Goal: Task Accomplishment & Management: Use online tool/utility

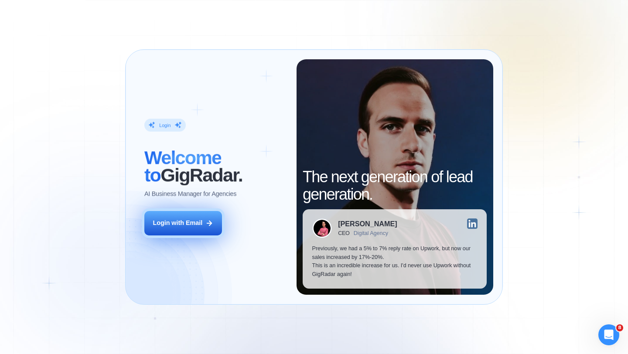
click at [190, 227] on div "Login with Email" at bounding box center [178, 223] width 50 height 9
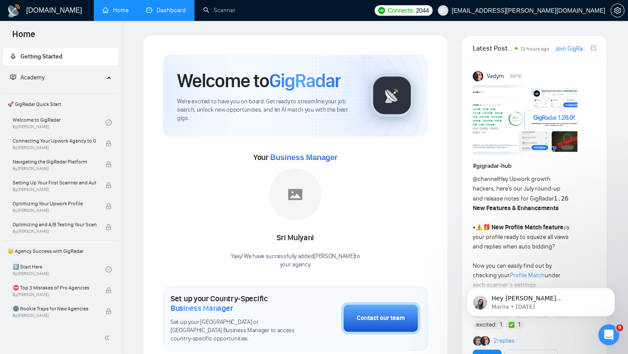
click at [163, 13] on link "Dashboard" at bounding box center [166, 10] width 40 height 7
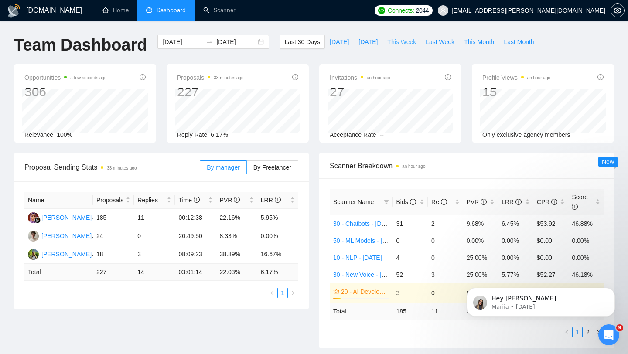
click at [406, 41] on span "This Week" at bounding box center [402, 42] width 29 height 10
type input "[DATE]"
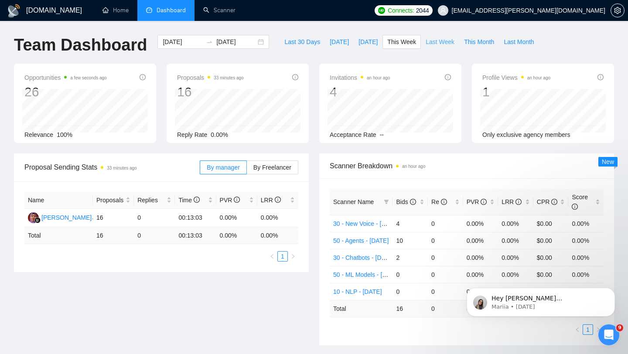
click at [447, 41] on span "Last Week" at bounding box center [440, 42] width 29 height 10
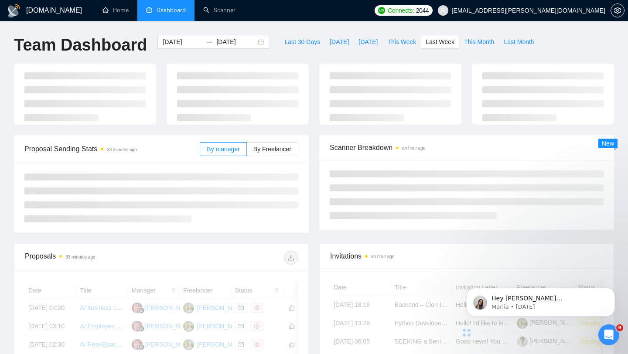
type input "[DATE]"
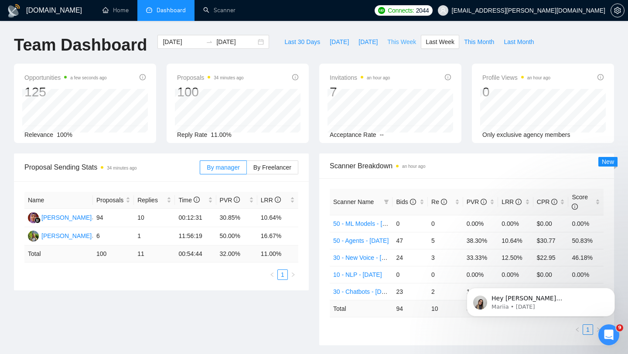
click at [405, 42] on span "This Week" at bounding box center [402, 42] width 29 height 10
type input "[DATE]"
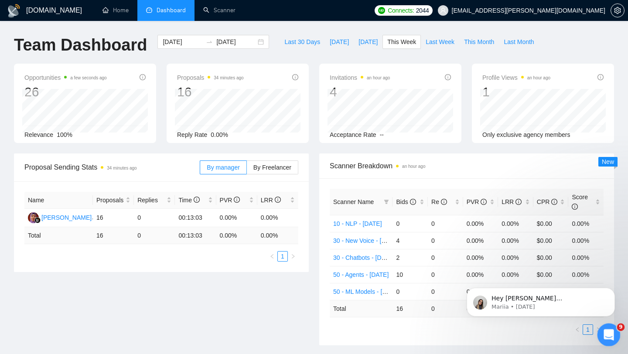
click at [605, 324] on div "Open Intercom Messenger" at bounding box center [607, 333] width 29 height 29
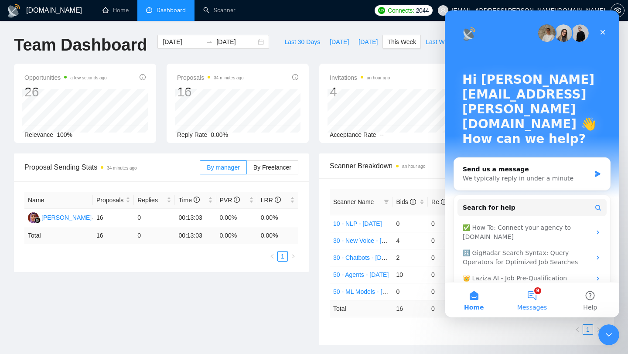
click at [529, 298] on button "9 Messages" at bounding box center [532, 300] width 58 height 35
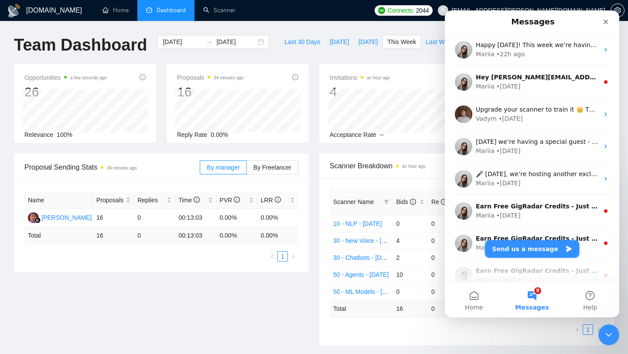
click at [529, 248] on button "Send us a message" at bounding box center [532, 248] width 94 height 17
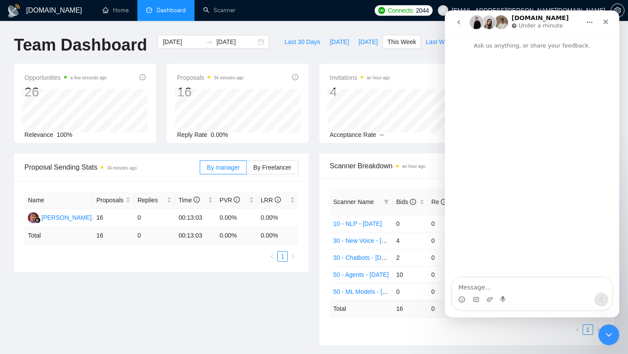
click at [496, 287] on textarea "Message…" at bounding box center [533, 285] width 160 height 15
type textarea "Heyy! Can you please check, looks that smth is broken:"
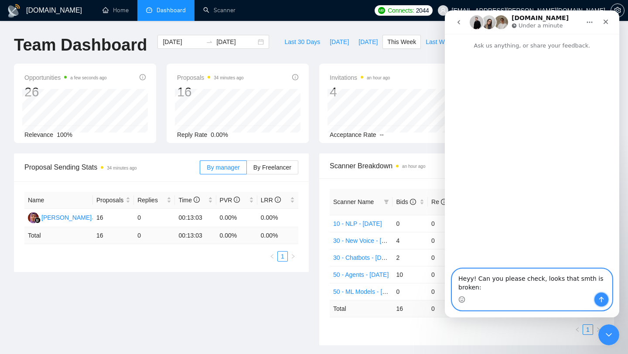
click at [602, 297] on icon "Send a message…" at bounding box center [602, 300] width 5 height 6
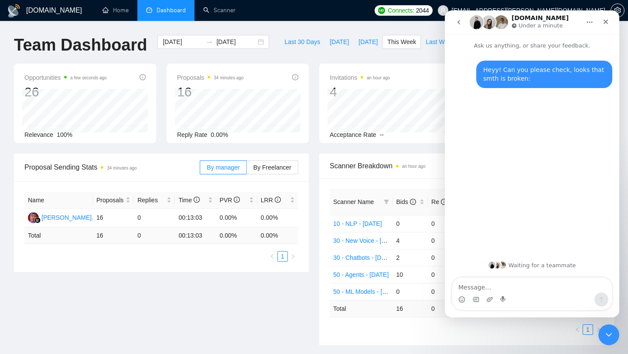
click at [494, 299] on div "Intercom messenger" at bounding box center [533, 300] width 160 height 14
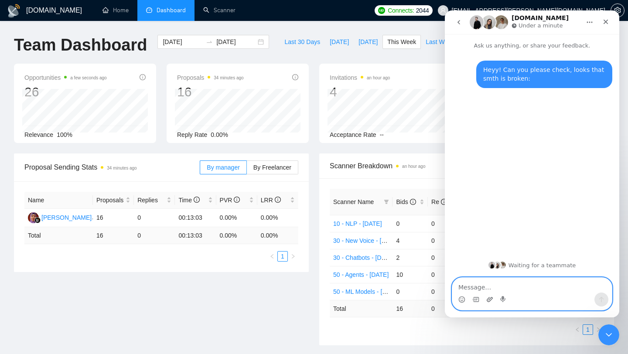
click at [488, 298] on icon "Upload attachment" at bounding box center [490, 299] width 6 height 5
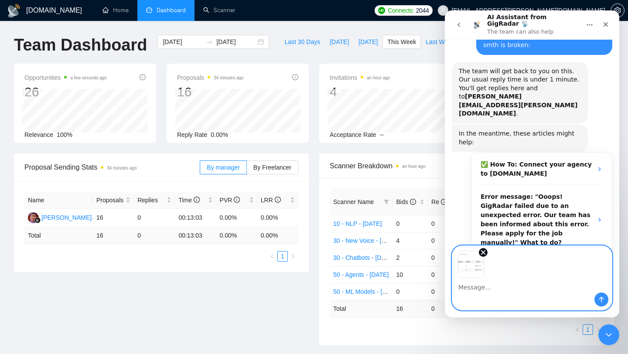
scroll to position [71, 0]
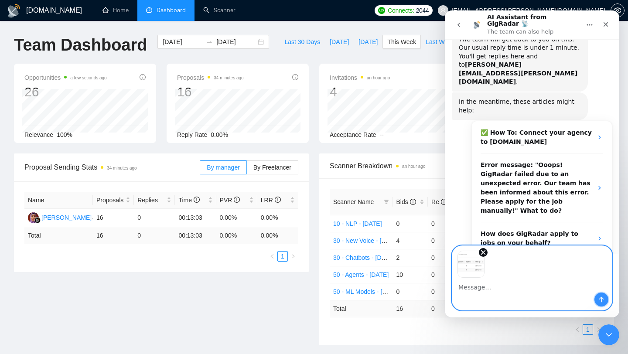
click at [600, 299] on icon "Send a message…" at bounding box center [602, 300] width 5 height 6
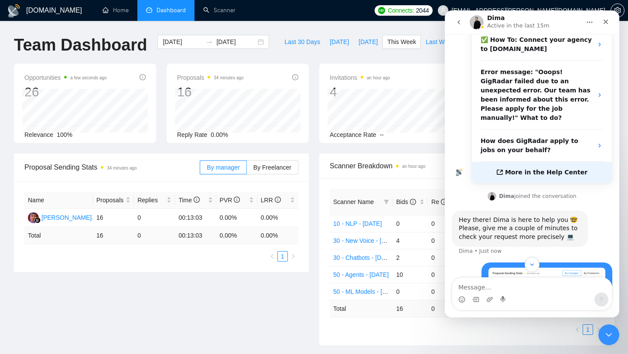
scroll to position [188, 0]
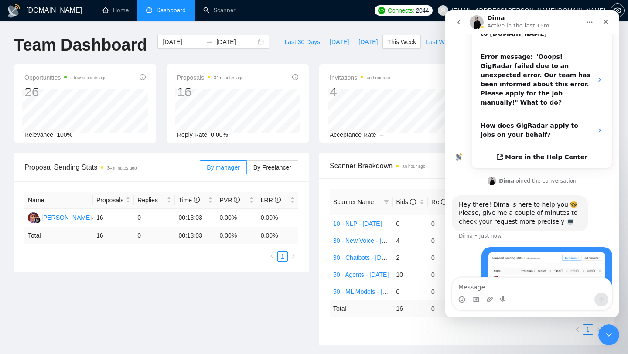
click at [544, 288] on textarea "Message…" at bounding box center [533, 285] width 160 height 15
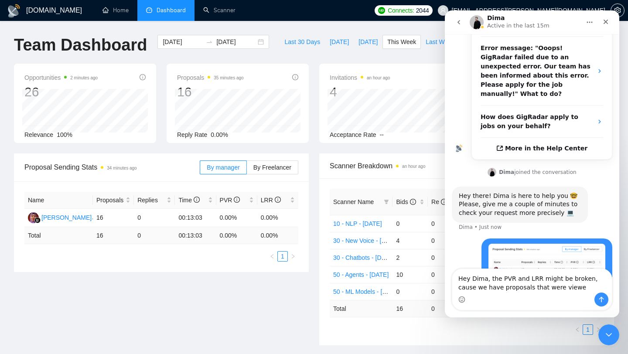
type textarea "Hey Dima, the PVR and LRR might be broken, cause we have proposals that were vi…"
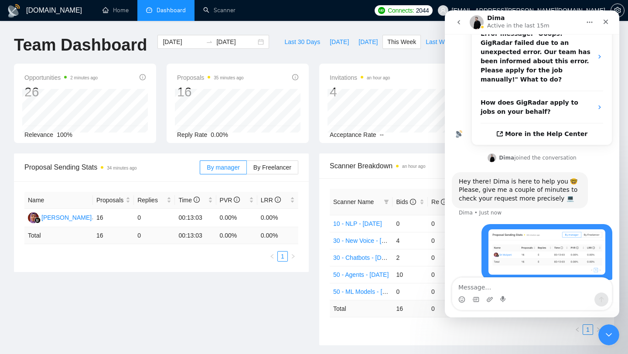
scroll to position [211, 0]
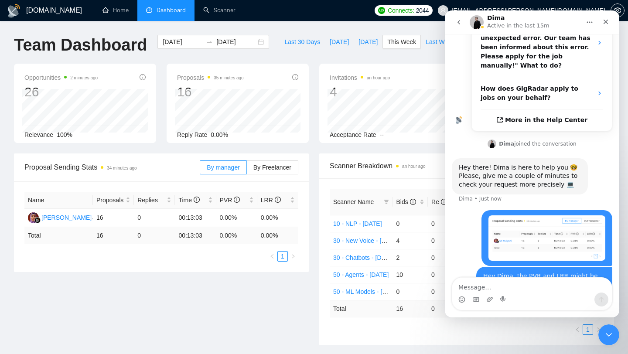
click at [312, 113] on div "Proposals 35 minutes ago 16 Reply Rate 0.00%" at bounding box center [237, 103] width 153 height 79
click at [605, 23] on icon "Close" at bounding box center [606, 21] width 7 height 7
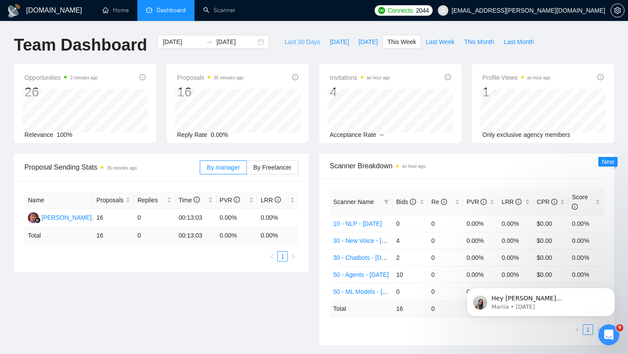
click at [285, 42] on span "Last 30 Days" at bounding box center [303, 42] width 36 height 10
type input "[DATE]"
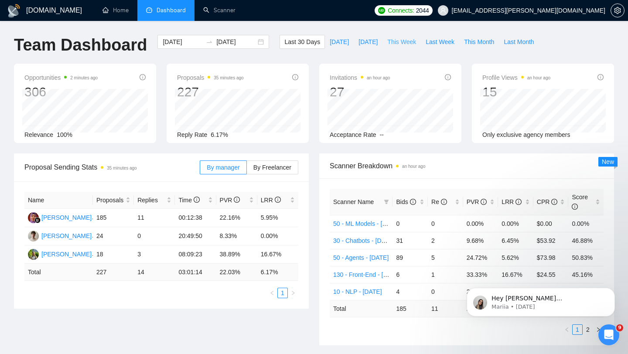
click at [397, 43] on span "This Week" at bounding box center [402, 42] width 29 height 10
type input "[DATE]"
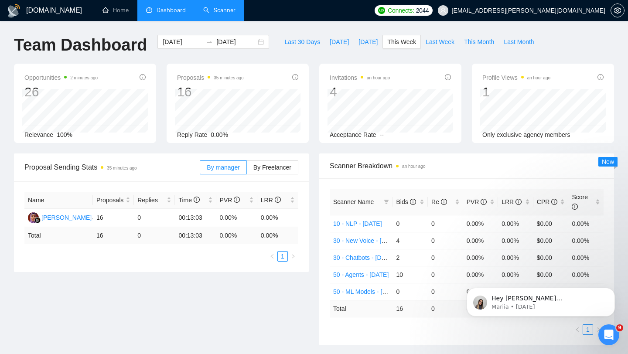
click at [213, 12] on link "Scanner" at bounding box center [219, 10] width 32 height 7
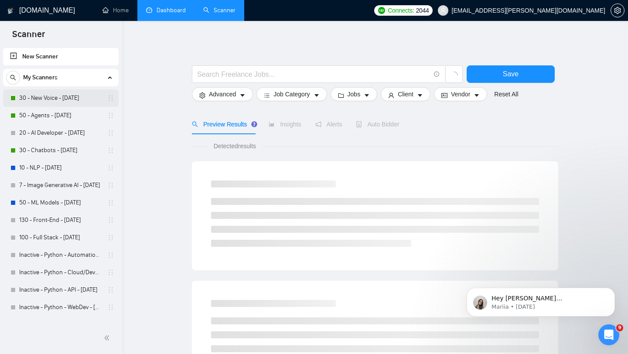
click at [43, 100] on link "30 - New Voice - [DATE]" at bounding box center [60, 97] width 83 height 17
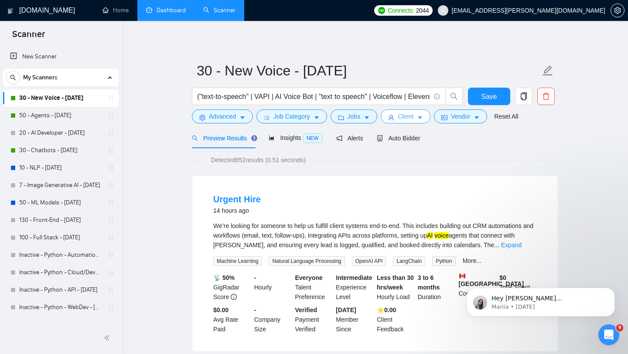
click at [401, 119] on span "Client" at bounding box center [406, 117] width 16 height 10
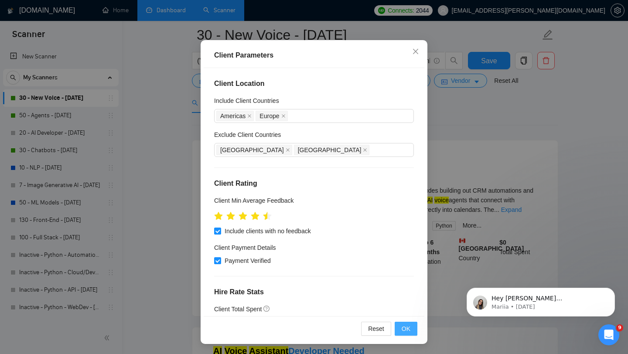
click at [402, 329] on span "OK" at bounding box center [406, 329] width 9 height 10
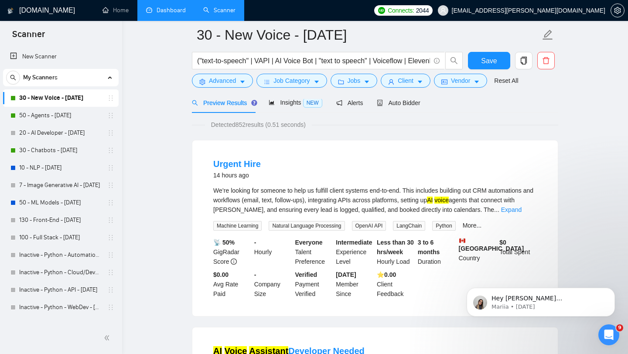
scroll to position [12, 0]
click at [453, 79] on button "Vendor" at bounding box center [460, 81] width 53 height 14
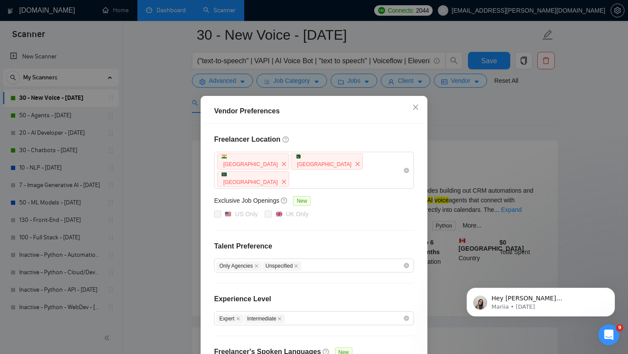
click at [352, 84] on div "Vendor Preferences Freelancer Location [GEOGRAPHIC_DATA] [GEOGRAPHIC_DATA] [GEO…" at bounding box center [314, 177] width 628 height 354
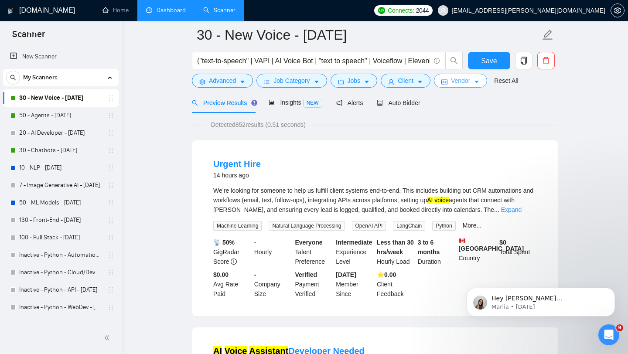
click at [352, 84] on body "Scanner New Scanner My Scanners 30 - New Voice - [DATE] 50 - Agents - [DATE] 20…" at bounding box center [314, 135] width 628 height 354
click at [352, 84] on span "Jobs" at bounding box center [354, 81] width 13 height 10
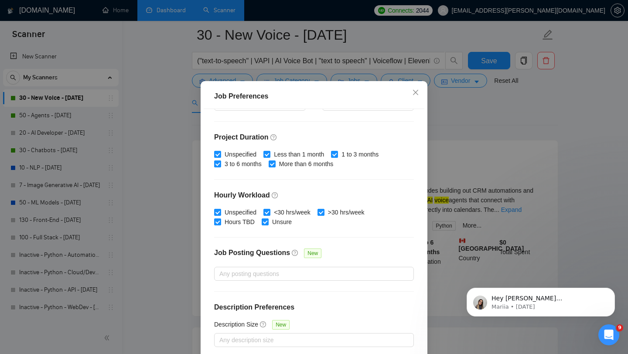
scroll to position [55, 0]
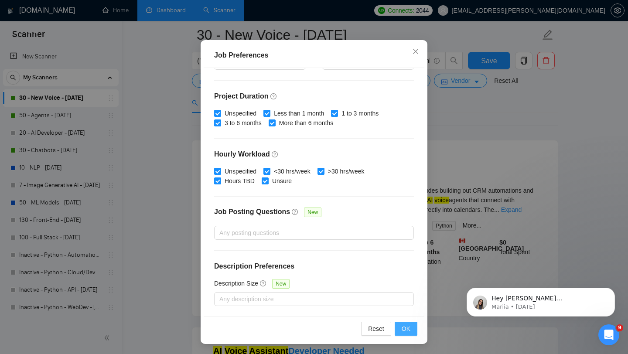
click at [405, 329] on span "OK" at bounding box center [406, 329] width 9 height 10
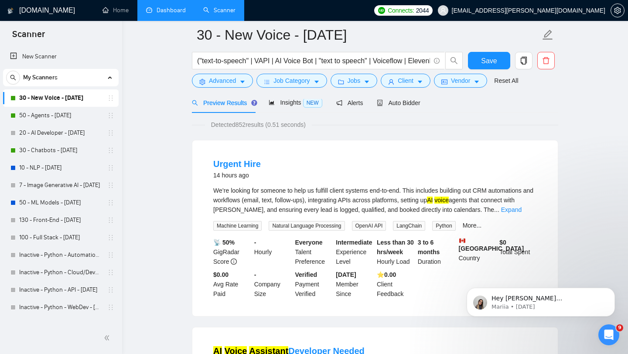
scroll to position [12, 0]
click at [285, 82] on span "Job Category" at bounding box center [292, 81] width 36 height 10
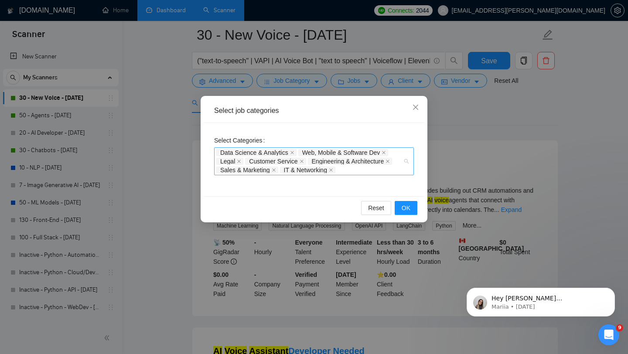
click at [356, 170] on div "Data Science & Analytics Web, Mobile & Software Dev Legal Customer Service Engi…" at bounding box center [309, 161] width 187 height 26
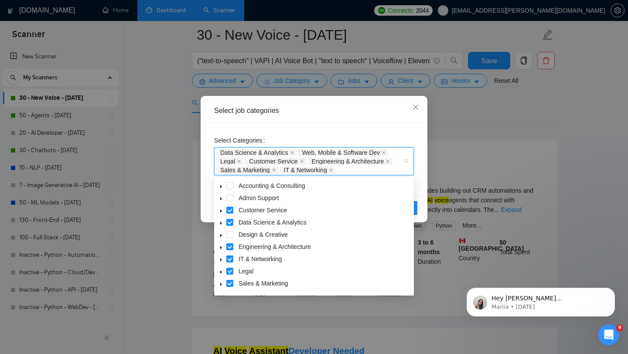
click at [223, 235] on icon "caret-down" at bounding box center [221, 235] width 4 height 4
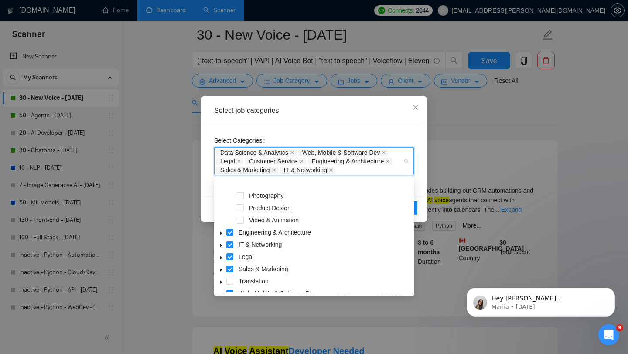
scroll to position [145, 0]
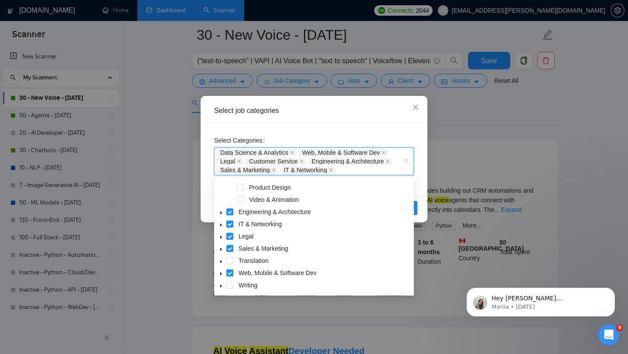
click at [220, 261] on icon "caret-down" at bounding box center [221, 262] width 4 height 4
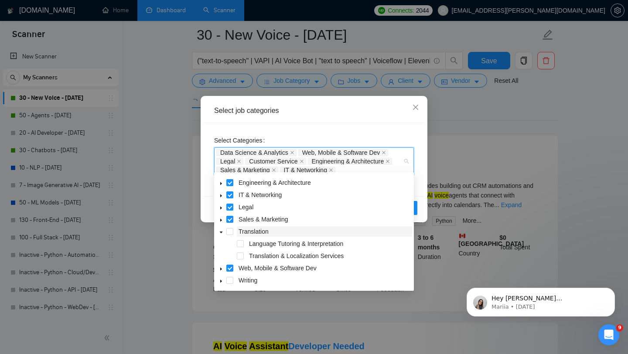
scroll to position [50, 0]
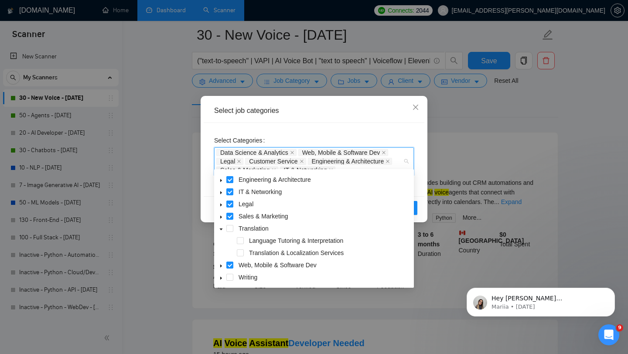
click at [218, 279] on span at bounding box center [221, 277] width 10 height 10
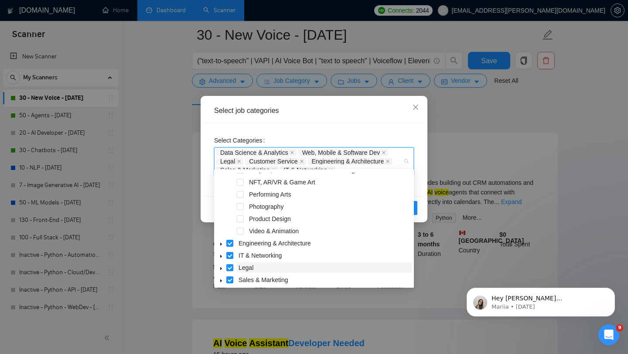
scroll to position [0, 0]
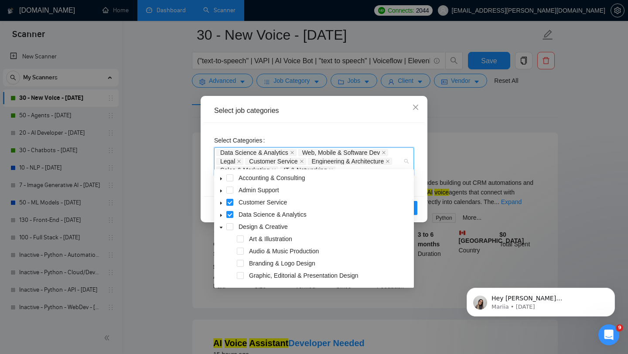
click at [220, 181] on icon "caret-down" at bounding box center [221, 179] width 4 height 4
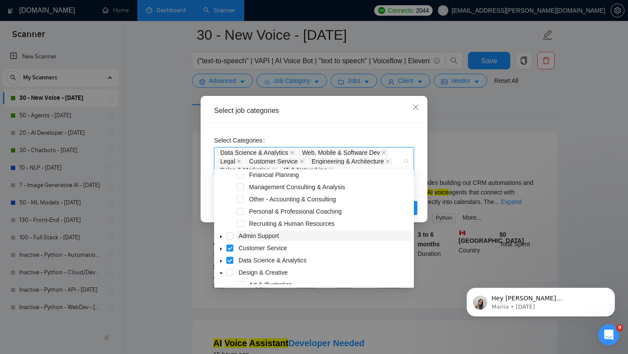
scroll to position [28, 0]
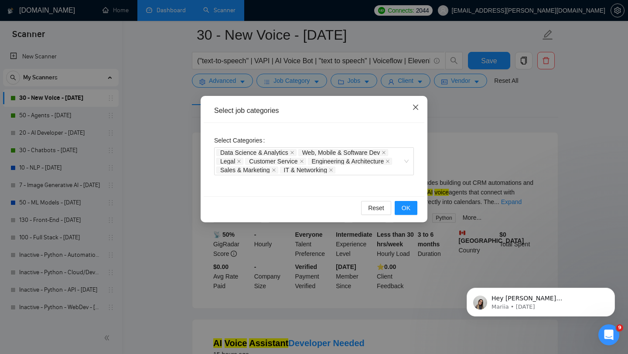
click at [418, 107] on icon "close" at bounding box center [415, 107] width 7 height 7
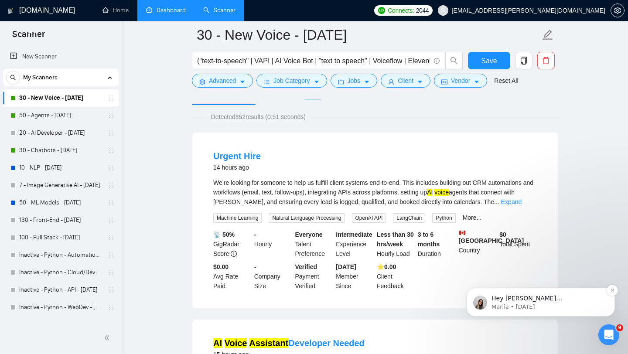
click at [543, 308] on p "Mariia • [DATE]" at bounding box center [548, 307] width 113 height 8
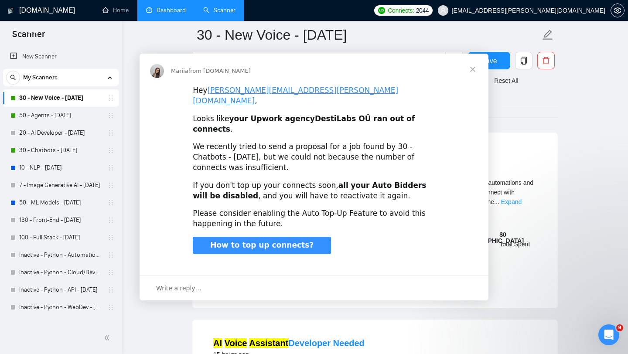
scroll to position [0, 0]
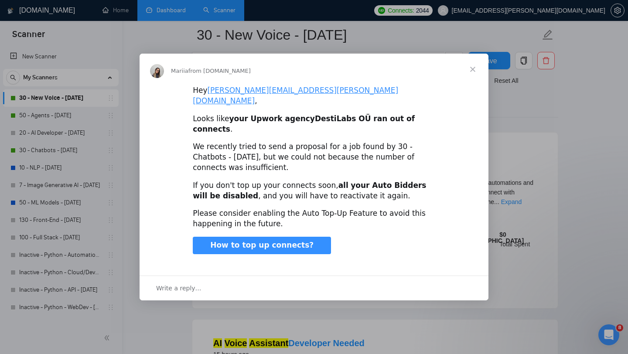
click at [609, 333] on div "Intercom messenger" at bounding box center [314, 177] width 628 height 354
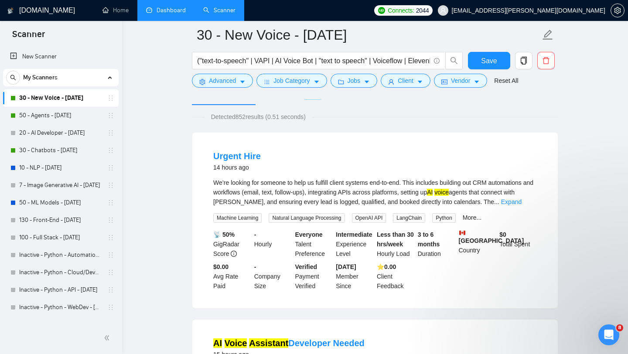
click at [609, 332] on icon "Open Intercom Messenger" at bounding box center [609, 335] width 14 height 14
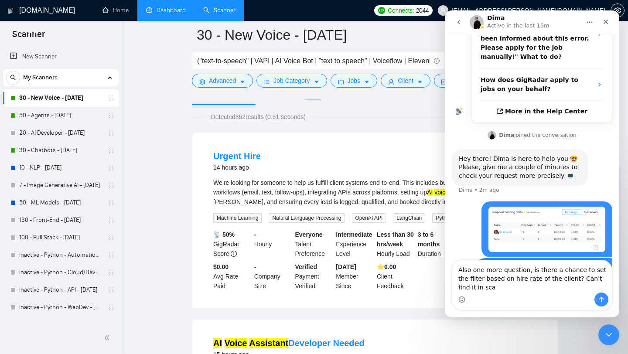
scroll to position [228, 0]
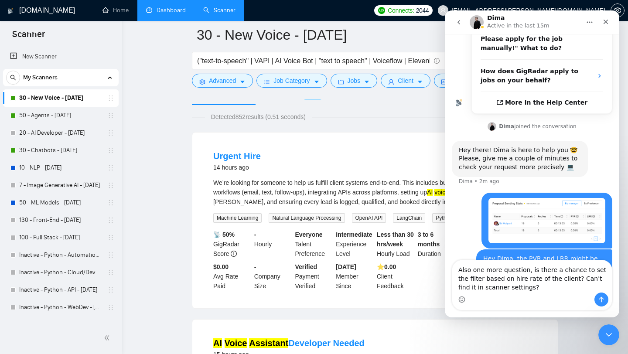
type textarea "Also one more question, is there a chance to set the filter based on hire rate …"
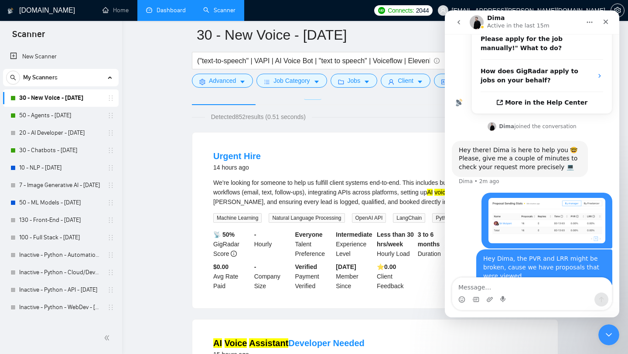
scroll to position [248, 0]
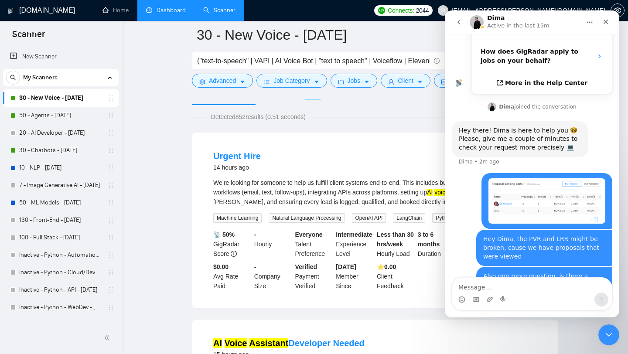
click at [323, 145] on li "Urgent Hire 14 hours ago We’re looking for someone to help us fulfill client sy…" at bounding box center [375, 220] width 345 height 155
click at [605, 22] on icon "Close" at bounding box center [606, 22] width 5 height 5
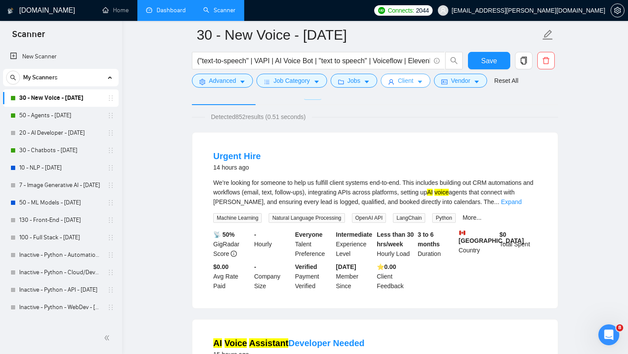
click at [402, 79] on span "Client" at bounding box center [406, 81] width 16 height 10
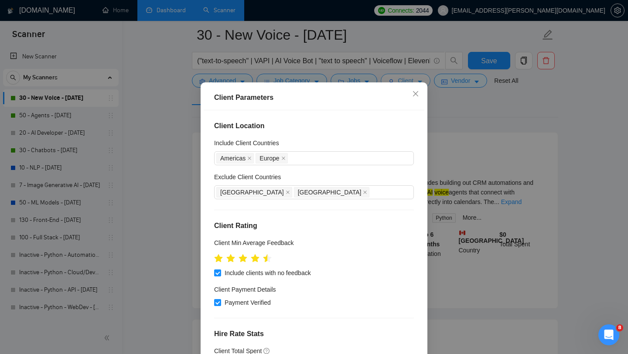
click at [402, 79] on div "Client Parameters Client Location Include Client Countries [GEOGRAPHIC_DATA] [G…" at bounding box center [314, 177] width 628 height 354
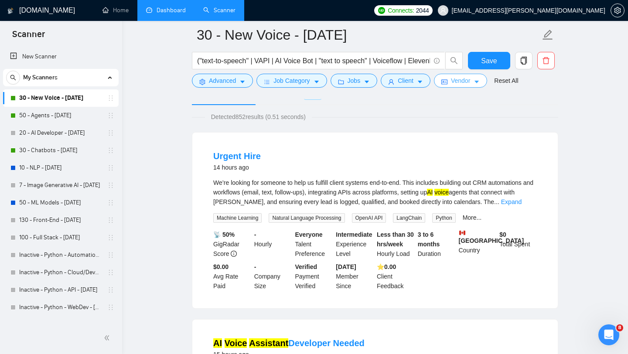
click at [455, 82] on span "Vendor" at bounding box center [460, 81] width 19 height 10
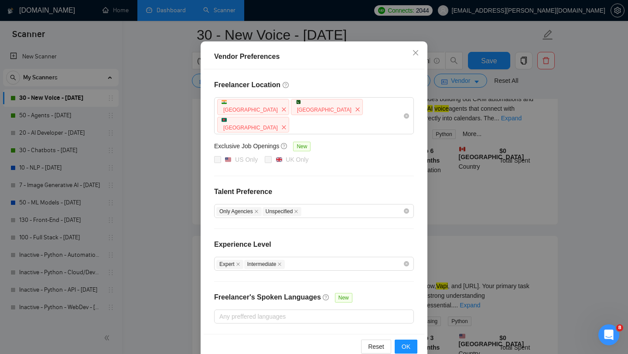
scroll to position [0, 0]
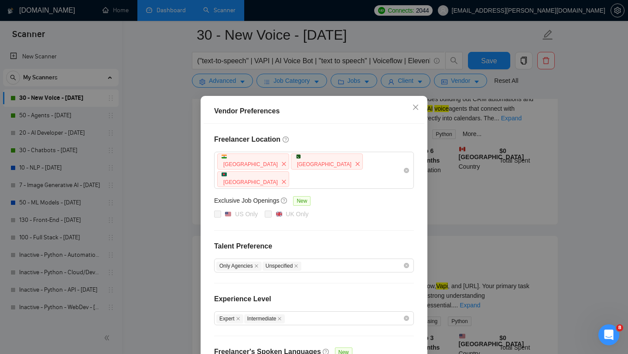
click at [427, 256] on div "Vendor Preferences Freelancer Location [GEOGRAPHIC_DATA] [GEOGRAPHIC_DATA] [GEO…" at bounding box center [314, 256] width 227 height 321
click at [480, 219] on div "Vendor Preferences Freelancer Location [GEOGRAPHIC_DATA] [GEOGRAPHIC_DATA] [GEO…" at bounding box center [314, 177] width 628 height 354
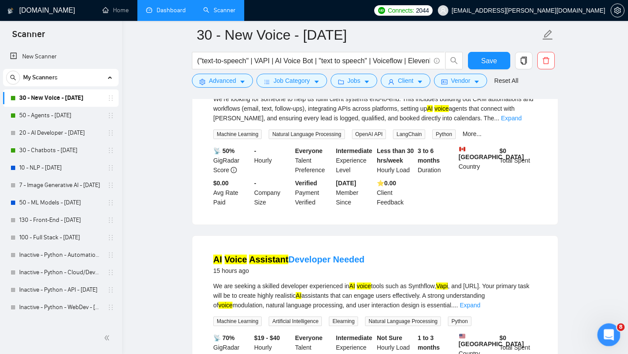
click at [609, 334] on icon "Open Intercom Messenger" at bounding box center [608, 333] width 6 height 7
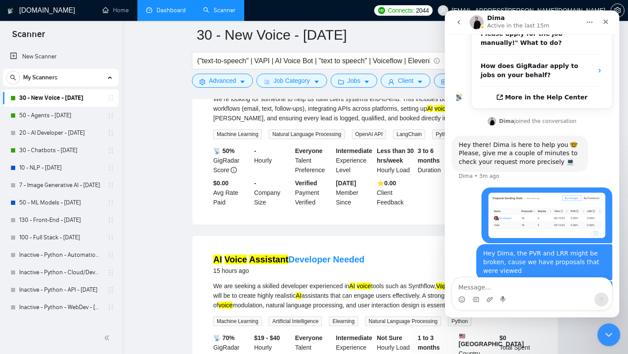
scroll to position [248, 0]
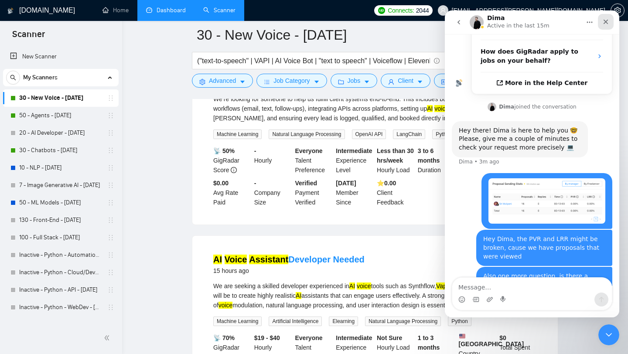
click at [603, 24] on icon "Close" at bounding box center [606, 21] width 7 height 7
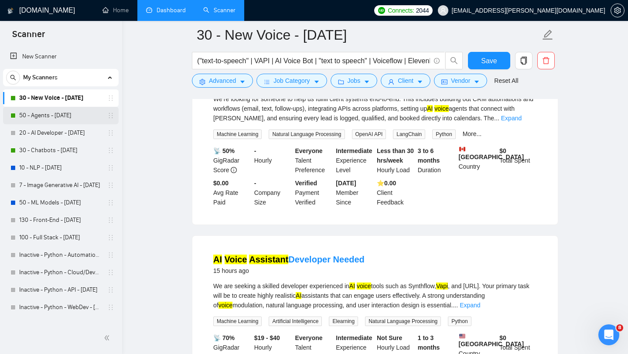
click at [53, 113] on link "50 - Agents - [DATE]" at bounding box center [60, 115] width 83 height 17
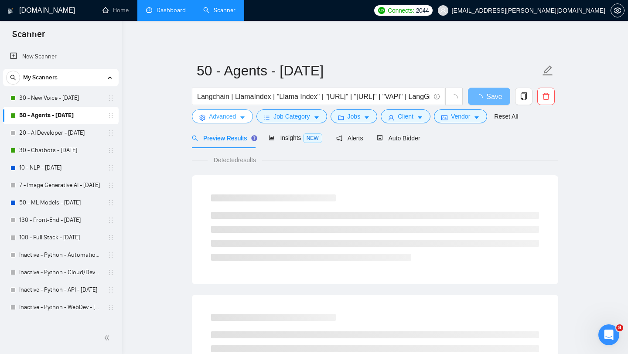
click at [228, 118] on span "Advanced" at bounding box center [222, 117] width 27 height 10
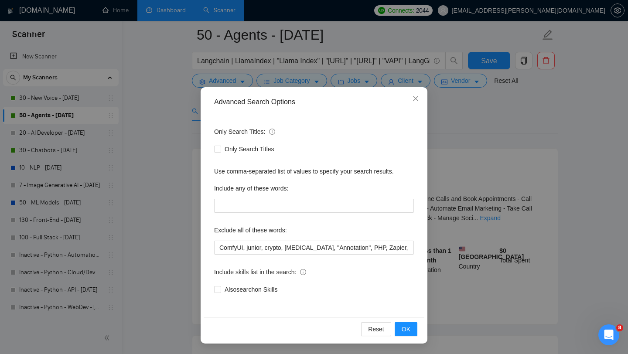
scroll to position [93, 0]
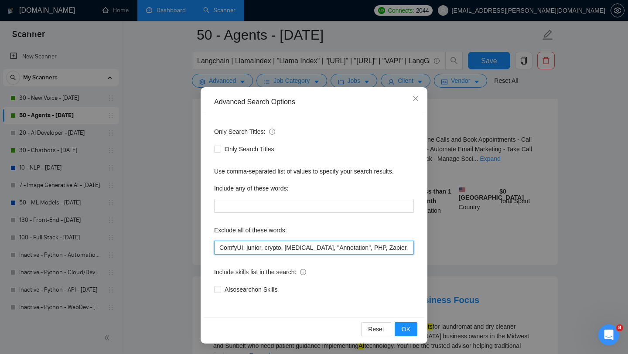
click at [288, 250] on input "ComfyUI, junior, crypto, [MEDICAL_DATA], "Annotation", PHP, Zapier, "[DOMAIN_NA…" at bounding box center [314, 248] width 200 height 14
click at [326, 247] on input "ComfyUI, junior, crypto, [MEDICAL_DATA], "Annotation", PHP, Zapier, "[DOMAIN_NA…" at bounding box center [314, 248] width 200 height 14
click at [365, 249] on input "ComfyUI, junior, crypto, [MEDICAL_DATA], "Annotation", PHP, Zapier, "[DOMAIN_NA…" at bounding box center [314, 248] width 200 height 14
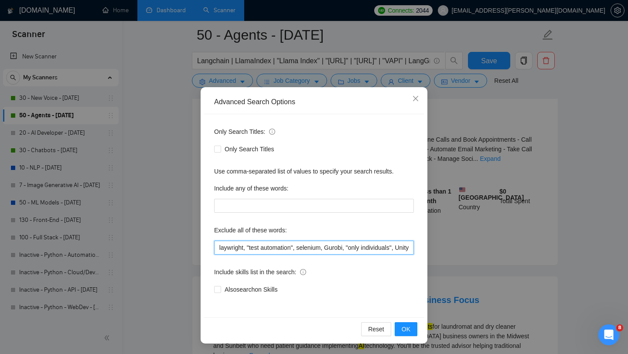
scroll to position [0, 1415]
drag, startPoint x: 382, startPoint y: 249, endPoint x: 421, endPoint y: 247, distance: 38.9
click at [421, 247] on div "Only Search Titles: Only Search Titles Use comma-separated list of values to sp…" at bounding box center [314, 215] width 221 height 203
click at [419, 230] on div "Only Search Titles: Only Search Titles Use comma-separated list of values to sp…" at bounding box center [314, 215] width 221 height 203
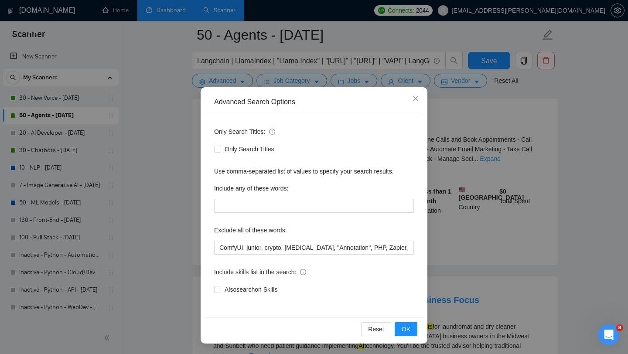
click at [434, 233] on div "Advanced Search Options Only Search Titles: Only Search Titles Use comma-separa…" at bounding box center [314, 177] width 628 height 354
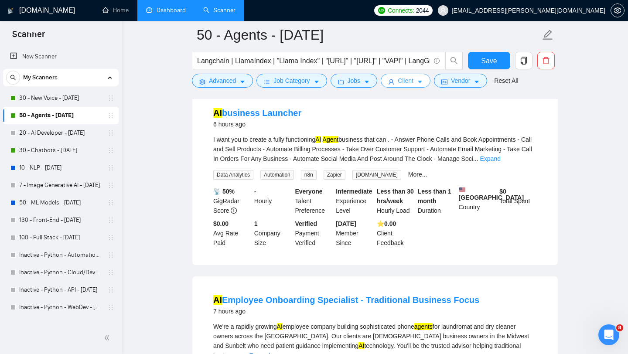
click at [407, 78] on span "Client" at bounding box center [406, 81] width 16 height 10
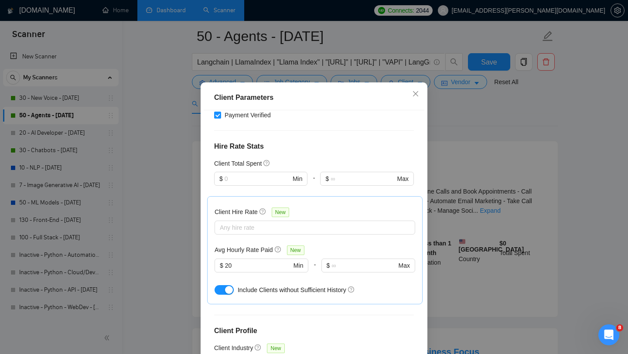
scroll to position [189, 0]
click at [315, 232] on div at bounding box center [311, 227] width 188 height 10
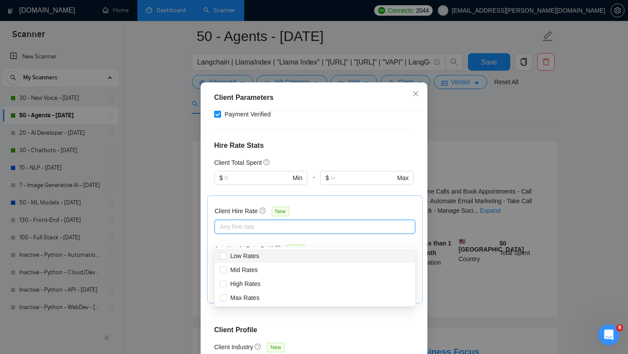
click at [309, 215] on div "Client Hire Rate New Any hire rate Avg Hourly Rate Paid New $ 20 Min - $ Max In…" at bounding box center [315, 249] width 201 height 93
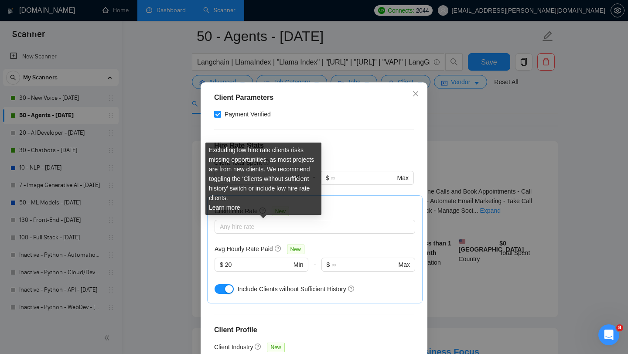
scroll to position [248, 0]
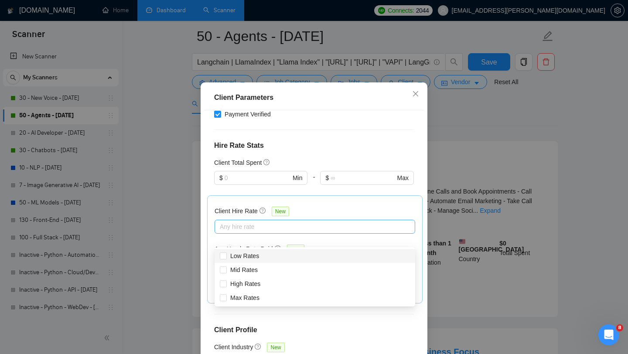
click at [264, 232] on div at bounding box center [311, 227] width 188 height 10
click at [252, 269] on span "Mid Rates" at bounding box center [243, 270] width 27 height 7
click at [226, 269] on input "Mid Rates" at bounding box center [223, 270] width 6 height 6
checkbox input "true"
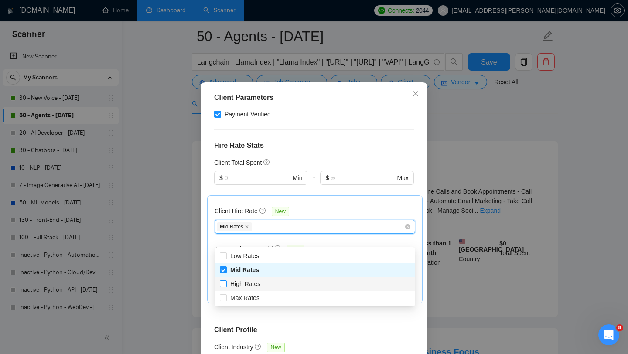
click at [254, 285] on span "High Rates" at bounding box center [245, 284] width 30 height 7
click at [226, 285] on input "High Rates" at bounding box center [223, 284] width 6 height 6
checkbox input "true"
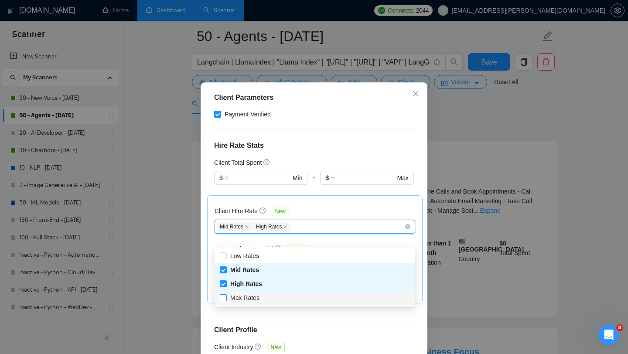
click at [255, 294] on span "Max Rates" at bounding box center [245, 298] width 36 height 10
click at [226, 295] on input "Max Rates" at bounding box center [223, 298] width 6 height 6
click at [256, 297] on span "Max Rates" at bounding box center [244, 298] width 29 height 7
click at [226, 297] on input "Max Rates" at bounding box center [223, 298] width 6 height 6
checkbox input "true"
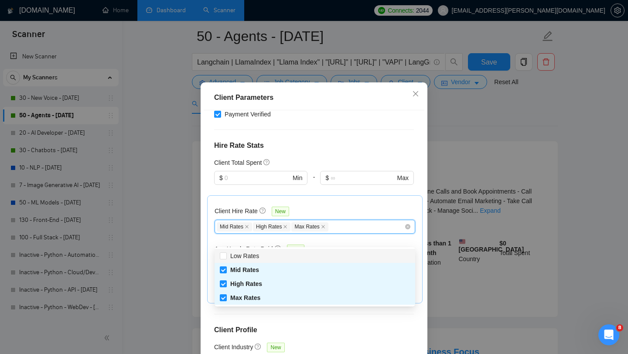
click at [305, 218] on div "Client Hire Rate New Mid Rates High Rates Max Rates Avg Hourly Rate Paid New $ …" at bounding box center [315, 249] width 201 height 93
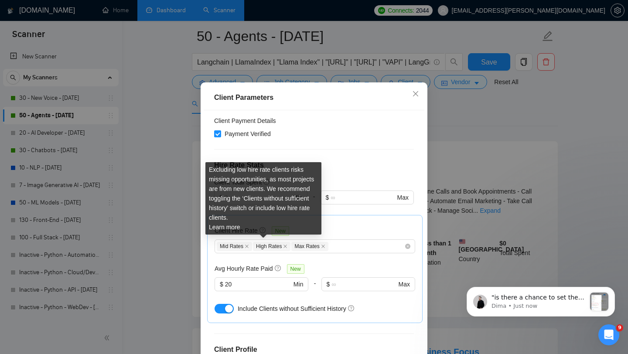
scroll to position [416, 0]
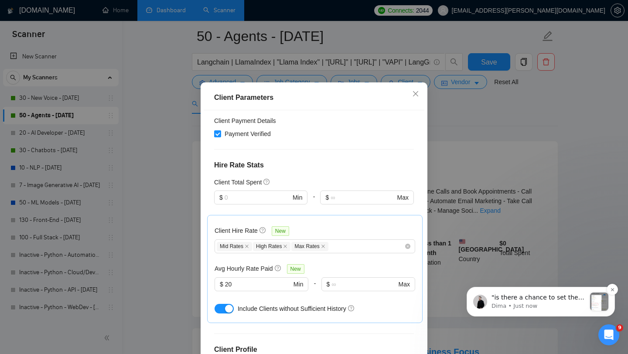
click at [529, 300] on p ""is there a chance to set the filter based on hire rate of the client? Can't fi…" at bounding box center [539, 298] width 94 height 9
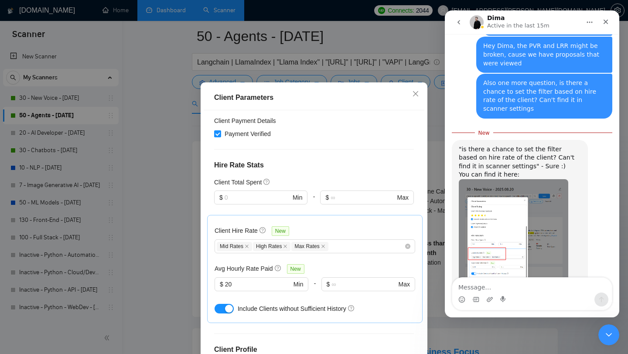
scroll to position [464, 0]
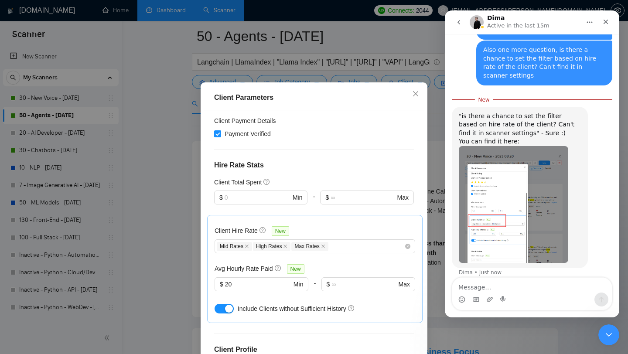
click at [510, 208] on img "Dima says…" at bounding box center [514, 204] width 110 height 117
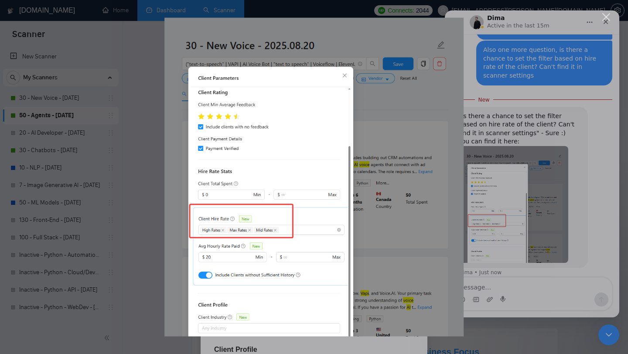
click at [522, 256] on div "Intercom messenger" at bounding box center [314, 177] width 628 height 354
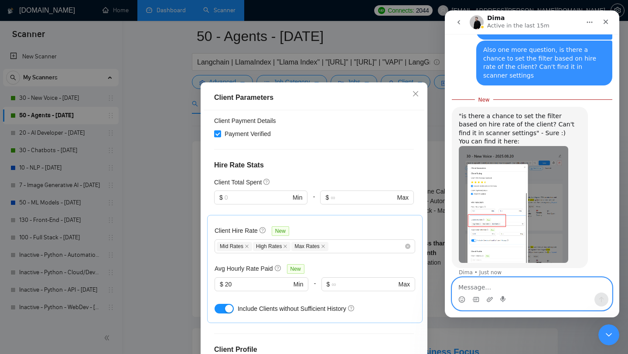
click at [522, 279] on textarea "Message…" at bounding box center [533, 285] width 160 height 15
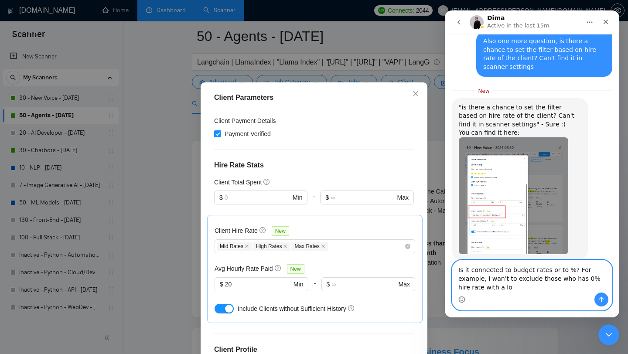
scroll to position [482, 0]
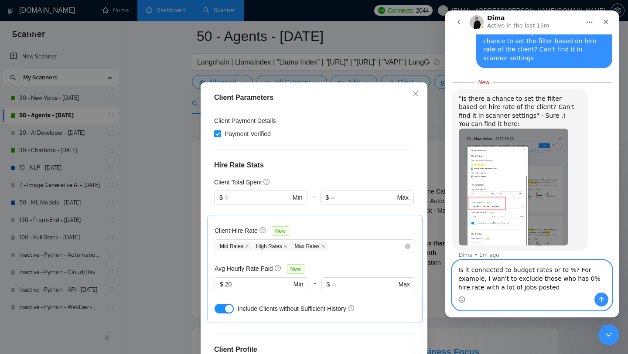
type textarea "Is it connected to budget rates or to %? For example, I wan't to exclude those …"
click at [603, 299] on icon "Send a message…" at bounding box center [602, 300] width 5 height 6
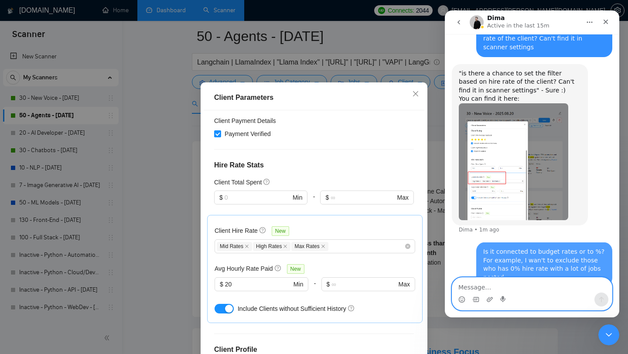
scroll to position [493, 0]
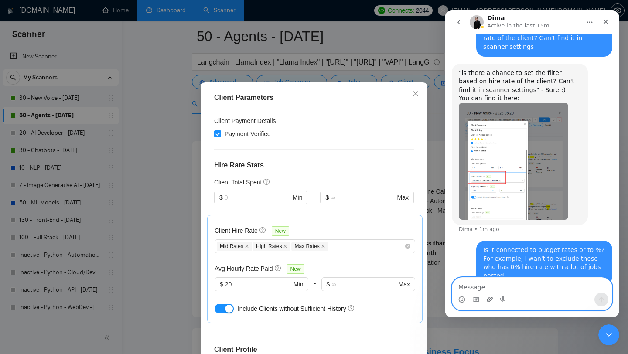
click at [490, 301] on icon "Upload attachment" at bounding box center [490, 299] width 6 height 5
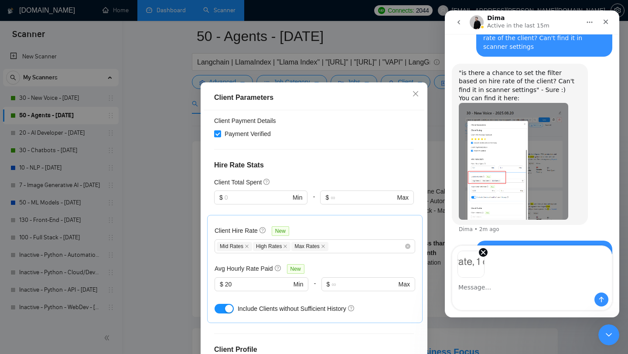
scroll to position [525, 0]
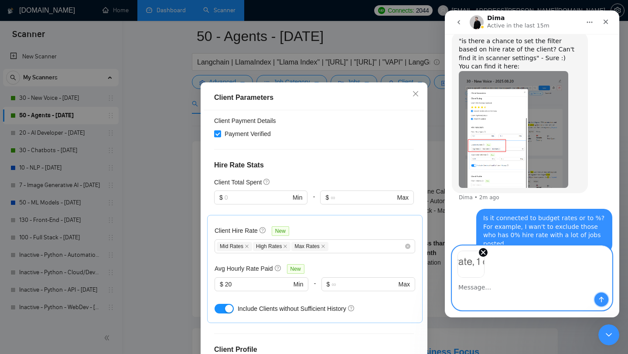
click at [600, 301] on icon "Send a message…" at bounding box center [601, 299] width 7 height 7
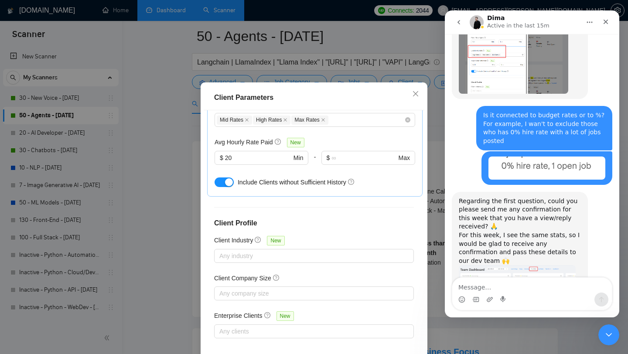
scroll to position [55, 0]
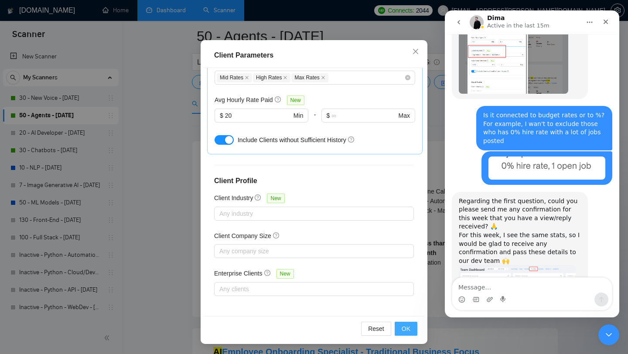
click at [403, 332] on span "OK" at bounding box center [406, 329] width 9 height 10
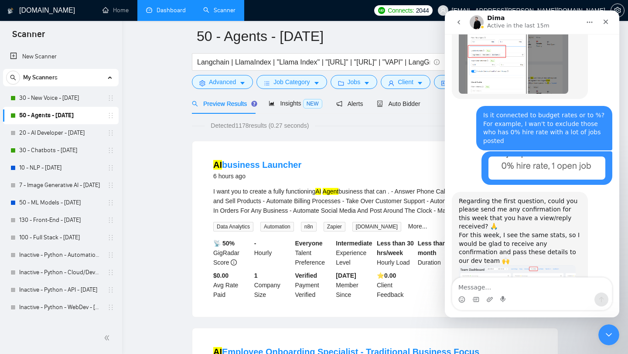
scroll to position [12, 0]
click at [61, 96] on link "30 - New Voice - [DATE]" at bounding box center [60, 97] width 83 height 17
click at [608, 21] on icon "Close" at bounding box center [606, 21] width 7 height 7
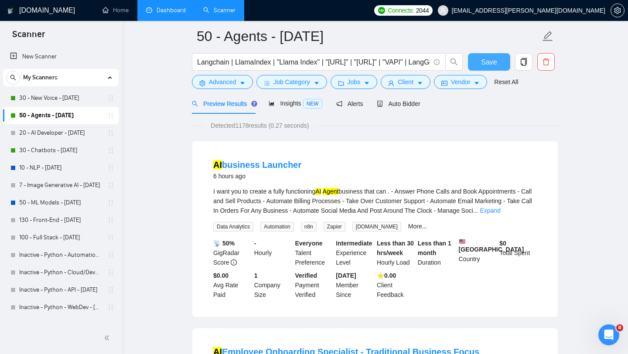
click at [491, 63] on span "Save" at bounding box center [489, 62] width 16 height 11
click at [58, 99] on link "30 - New Voice - [DATE]" at bounding box center [60, 97] width 83 height 17
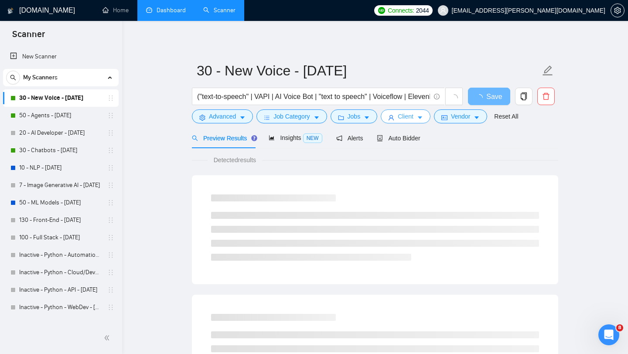
click at [410, 117] on span "Client" at bounding box center [406, 117] width 16 height 10
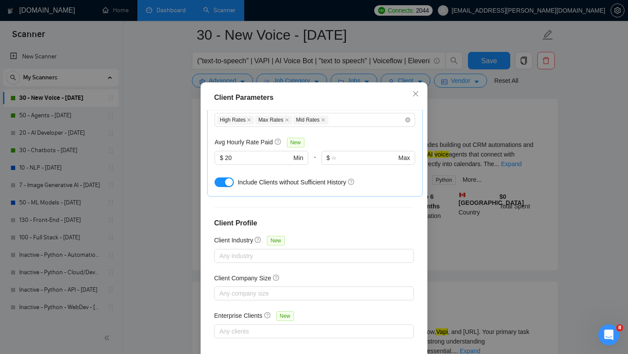
scroll to position [55, 0]
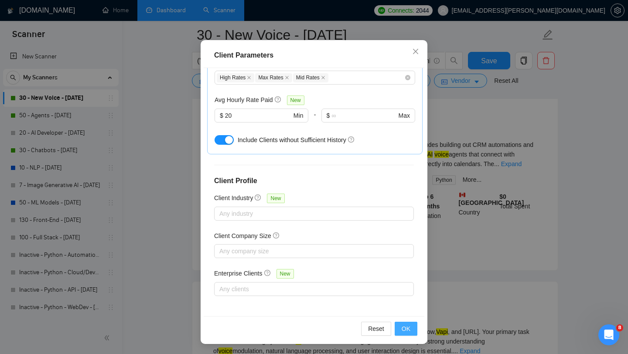
click at [411, 331] on button "OK" at bounding box center [406, 329] width 23 height 14
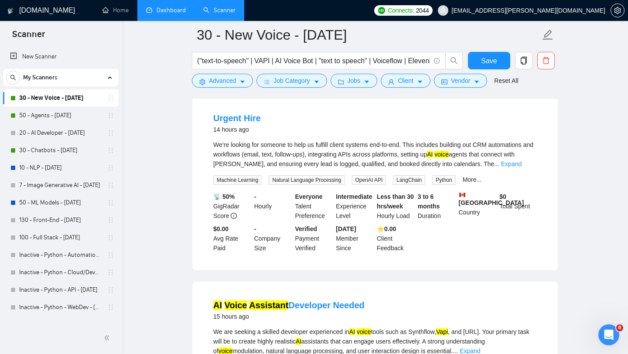
scroll to position [12, 0]
click at [490, 67] on button "Save" at bounding box center [489, 60] width 42 height 17
click at [49, 113] on link "50 - Agents - [DATE]" at bounding box center [60, 115] width 83 height 17
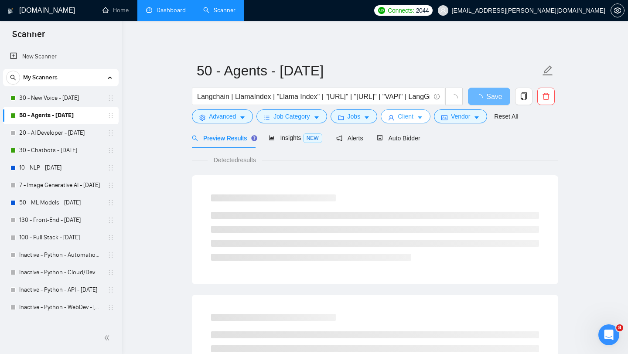
scroll to position [653, 0]
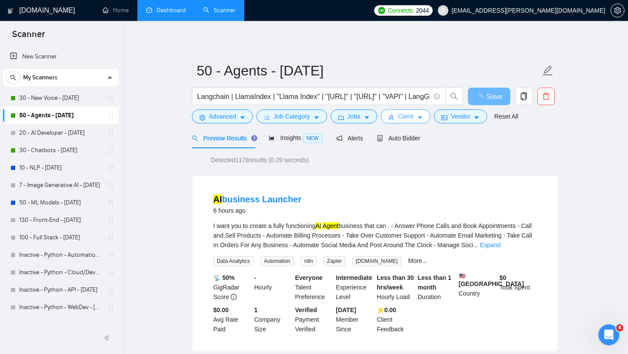
click at [409, 118] on span "Client" at bounding box center [406, 117] width 16 height 10
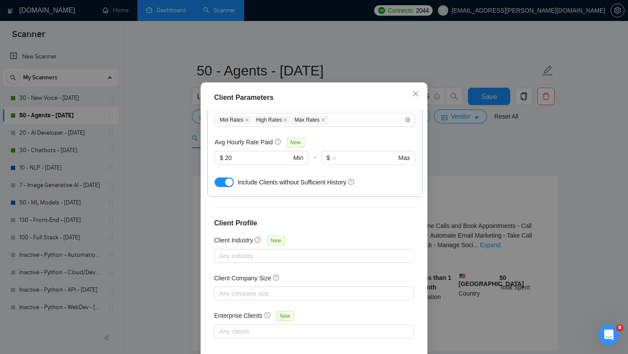
scroll to position [55, 0]
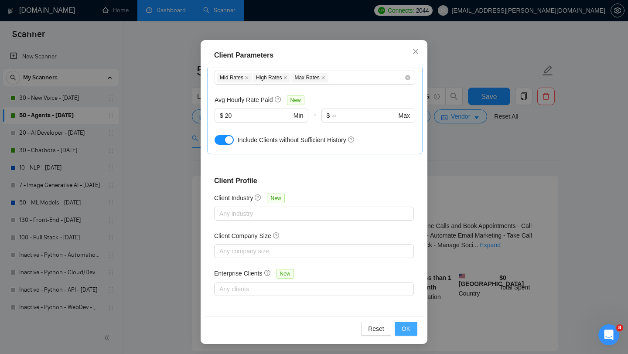
click at [401, 328] on button "OK" at bounding box center [406, 329] width 23 height 14
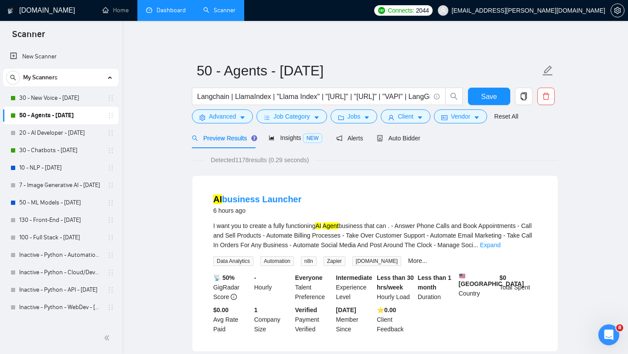
scroll to position [12, 0]
click at [483, 100] on span "Save" at bounding box center [489, 96] width 16 height 11
click at [40, 151] on link "30 - Chatbots - [DATE]" at bounding box center [60, 150] width 83 height 17
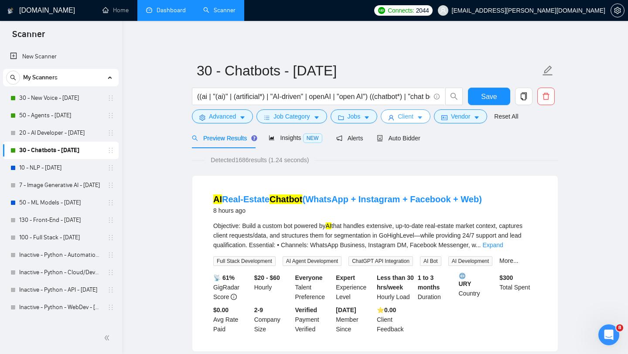
click at [408, 112] on span "Client" at bounding box center [406, 117] width 16 height 10
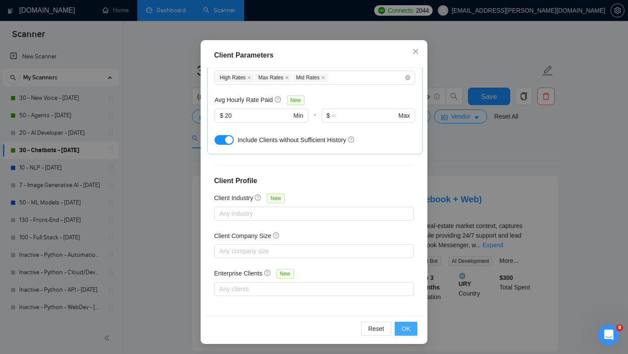
scroll to position [619, 0]
click at [403, 327] on span "OK" at bounding box center [406, 329] width 9 height 10
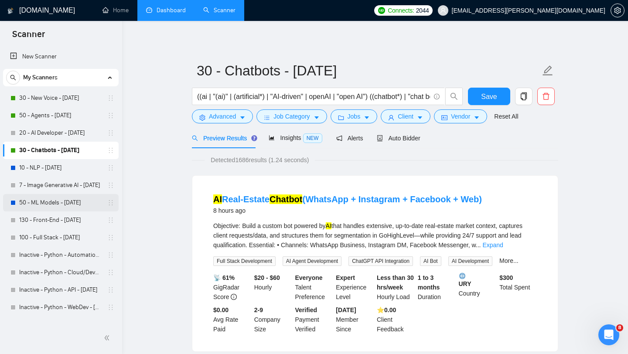
click at [45, 200] on link "50 - ML Models - [DATE]" at bounding box center [60, 202] width 83 height 17
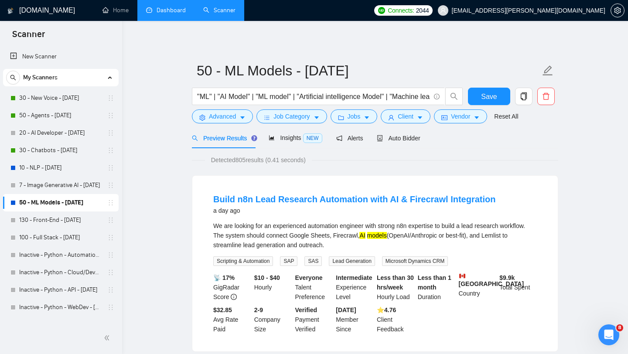
click at [242, 141] on span "Preview Results" at bounding box center [223, 138] width 63 height 7
click at [286, 138] on span "Insights NEW" at bounding box center [295, 137] width 53 height 7
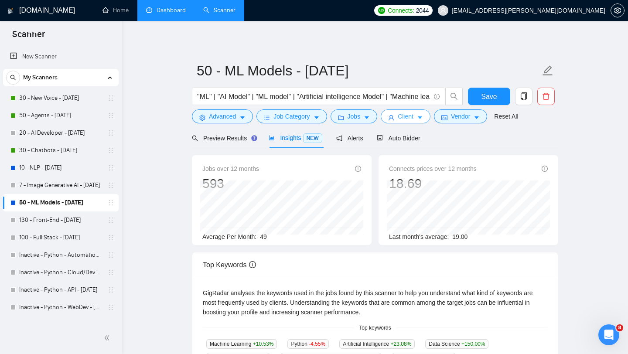
click at [395, 114] on span "user" at bounding box center [391, 117] width 6 height 7
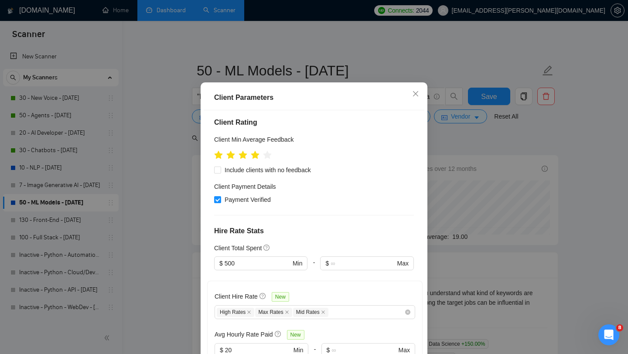
scroll to position [95, 0]
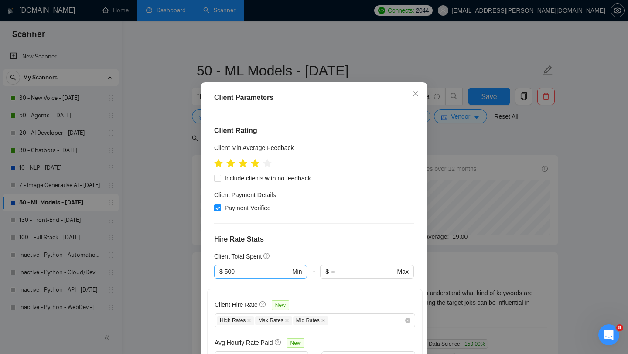
click at [284, 277] on input "500" at bounding box center [258, 272] width 66 height 10
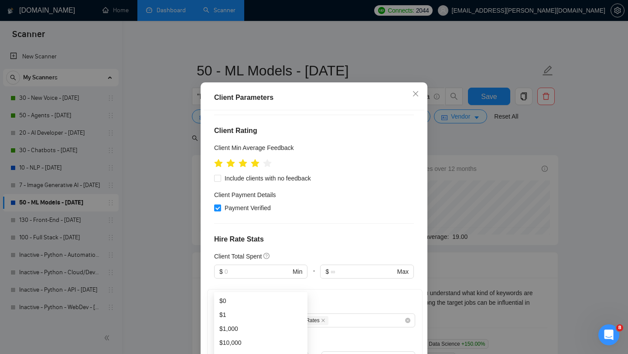
click at [305, 263] on div "Client Location Include Client Countries [GEOGRAPHIC_DATA] [GEOGRAPHIC_DATA] Ex…" at bounding box center [314, 234] width 221 height 248
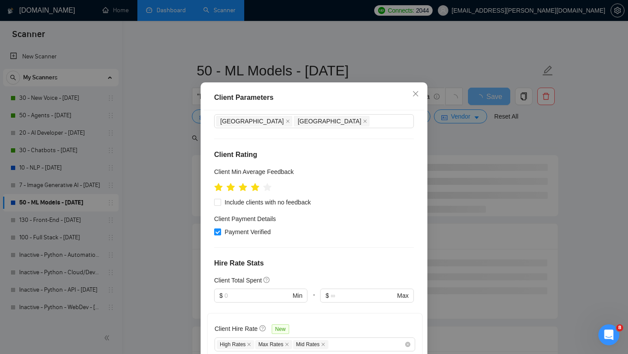
scroll to position [58, 0]
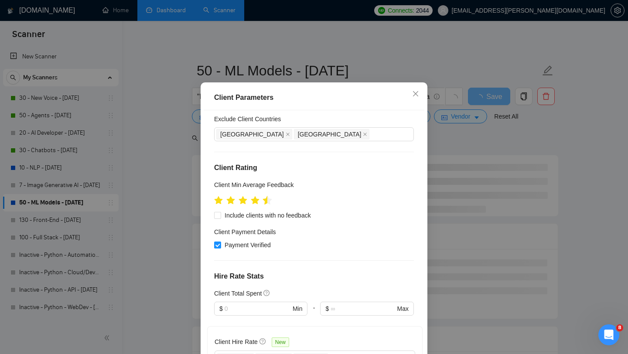
click at [265, 205] on icon "star" at bounding box center [267, 200] width 9 height 9
click at [309, 207] on div at bounding box center [314, 200] width 200 height 14
click at [305, 220] on span "Include clients with no feedback" at bounding box center [267, 216] width 93 height 10
click at [220, 218] on input "Include clients with no feedback" at bounding box center [217, 215] width 6 height 6
checkbox input "true"
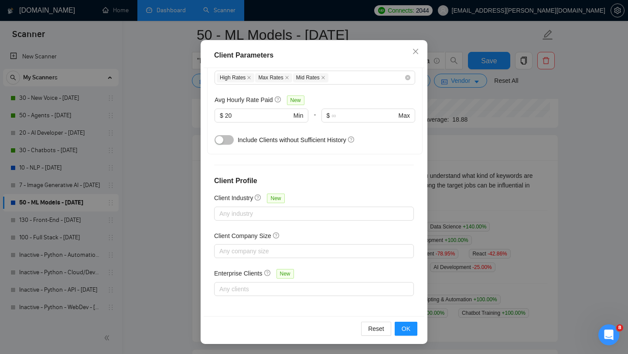
scroll to position [136, 0]
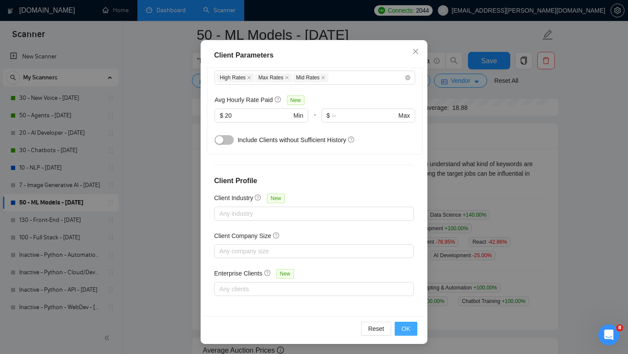
click at [408, 328] on span "OK" at bounding box center [406, 329] width 9 height 10
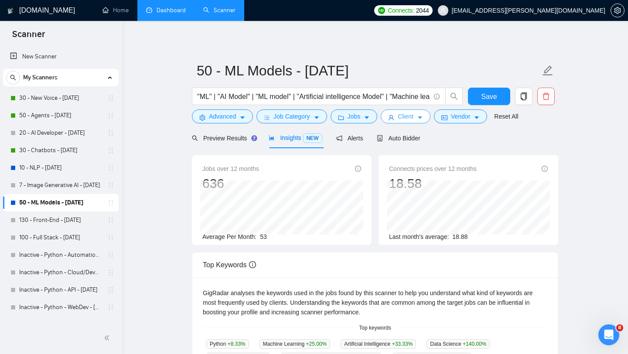
scroll to position [653, 0]
click at [352, 119] on span "Jobs" at bounding box center [354, 117] width 13 height 10
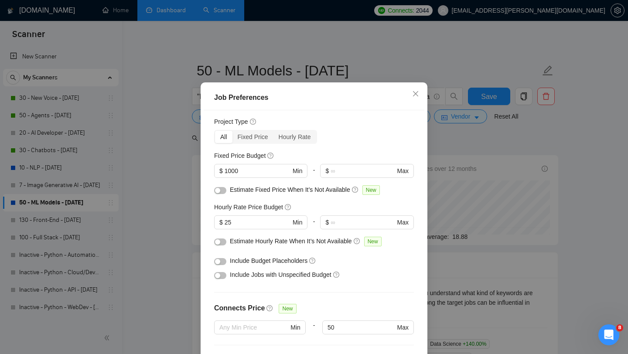
scroll to position [0, 0]
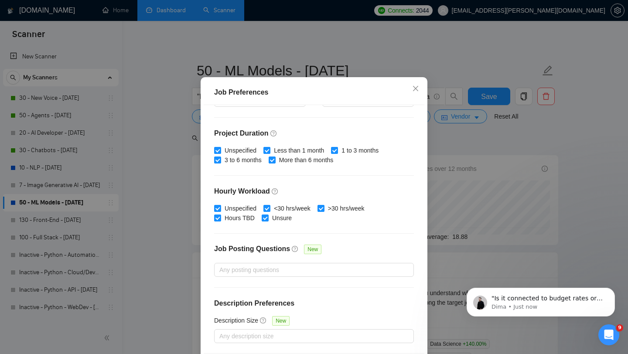
click at [333, 226] on div "Budget Project Type All Fixed Price Hourly Rate Fixed Price Budget $ 1000 Min -…" at bounding box center [314, 229] width 221 height 248
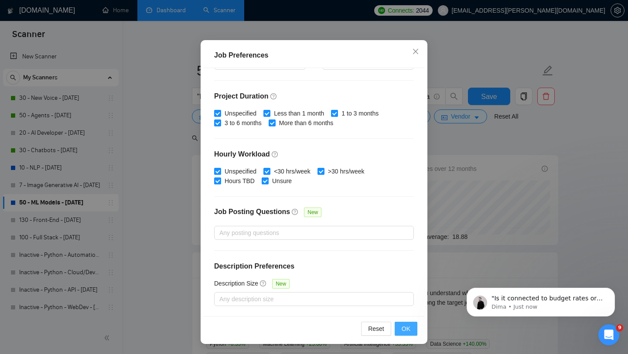
click at [400, 330] on button "OK" at bounding box center [406, 329] width 23 height 14
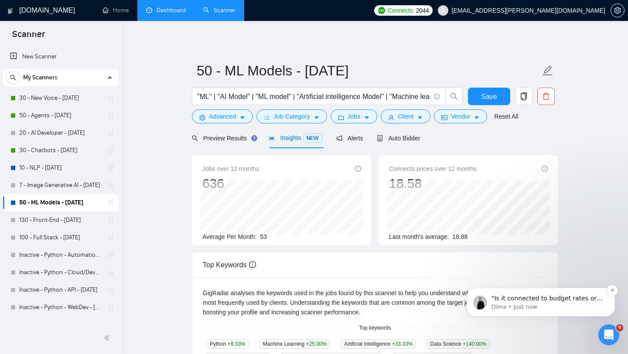
click at [543, 307] on p "Dima • Just now" at bounding box center [548, 307] width 113 height 8
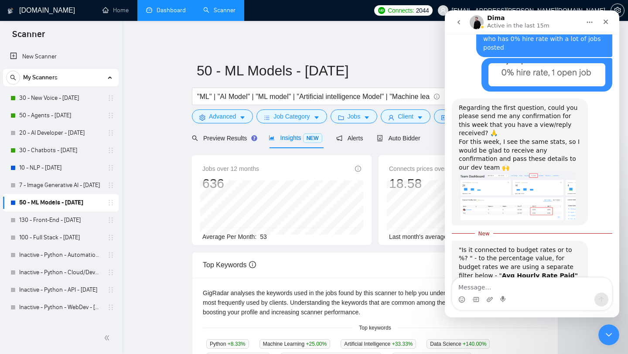
click at [516, 293] on div "Intercom messenger" at bounding box center [533, 300] width 160 height 14
click at [504, 287] on textarea "Message…" at bounding box center [533, 285] width 160 height 15
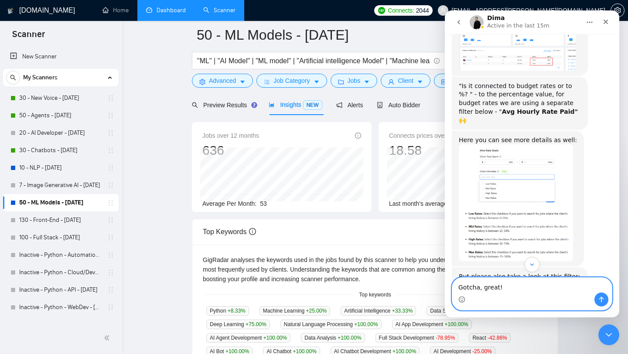
scroll to position [131, 0]
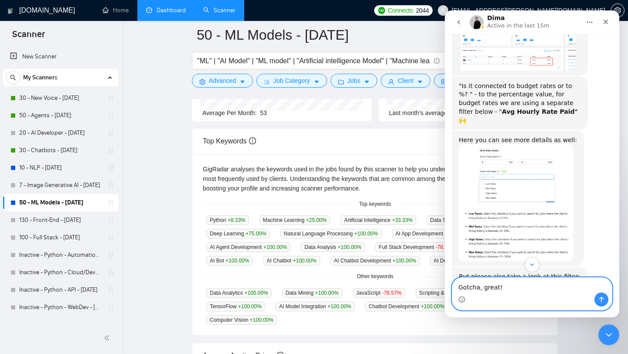
click at [512, 285] on textarea "Gotcha, great!" at bounding box center [533, 285] width 160 height 15
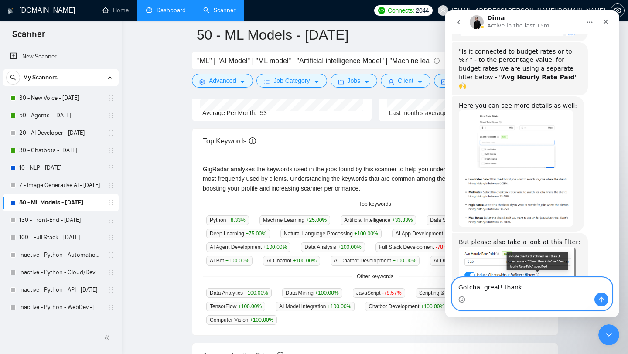
type textarea "Gotcha, great! thanks"
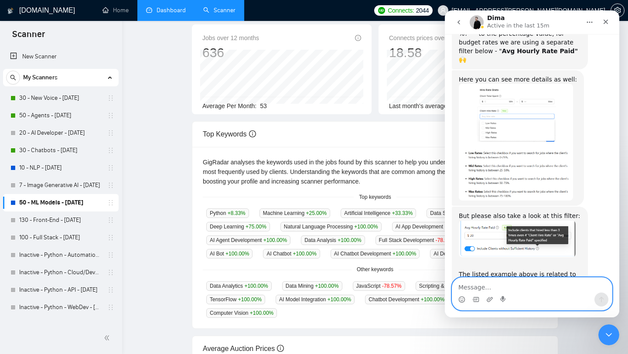
scroll to position [0, 0]
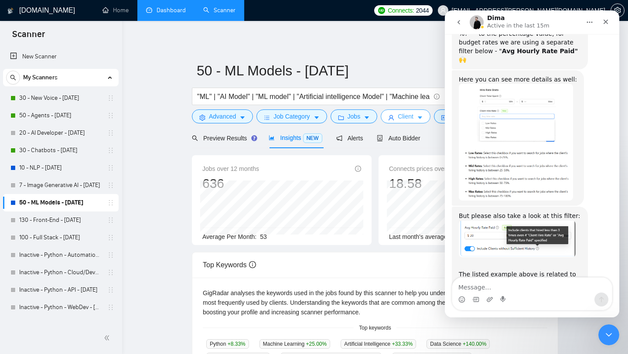
click at [400, 116] on button "Client" at bounding box center [406, 117] width 50 height 14
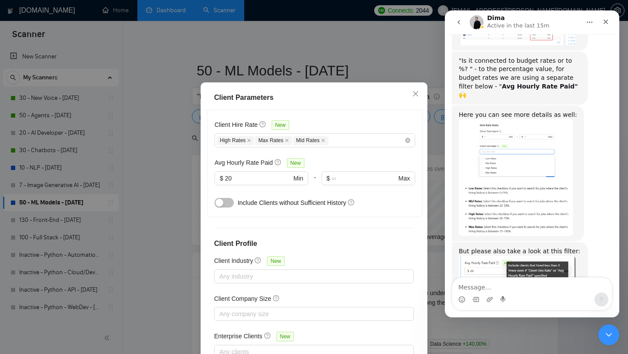
scroll to position [881, 0]
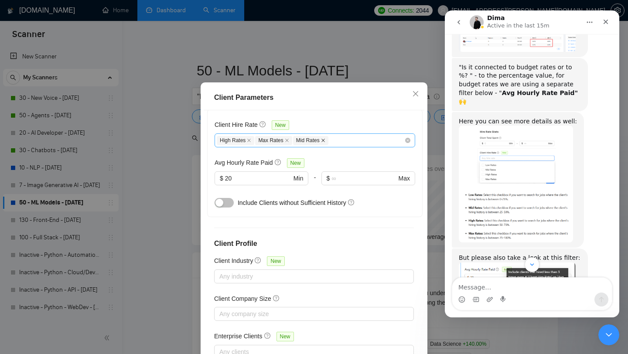
click at [325, 143] on icon "close" at bounding box center [323, 140] width 3 height 3
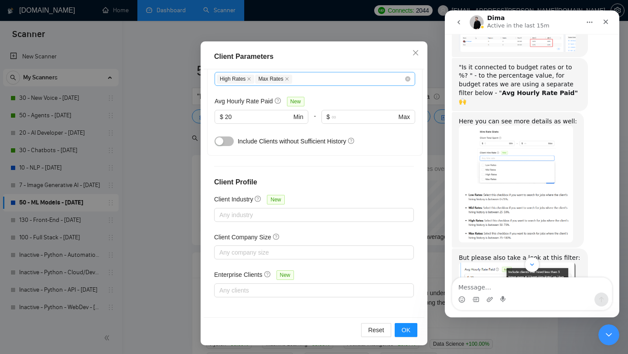
scroll to position [55, 0]
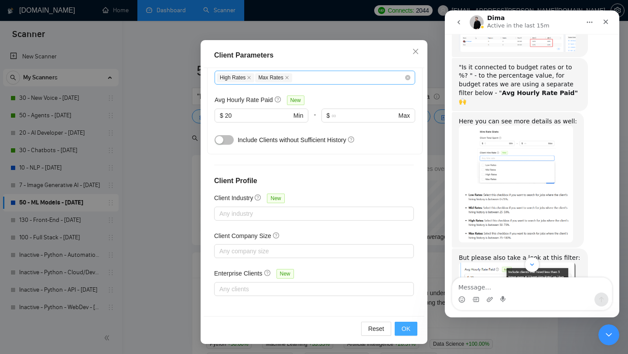
click at [402, 329] on span "OK" at bounding box center [406, 329] width 9 height 10
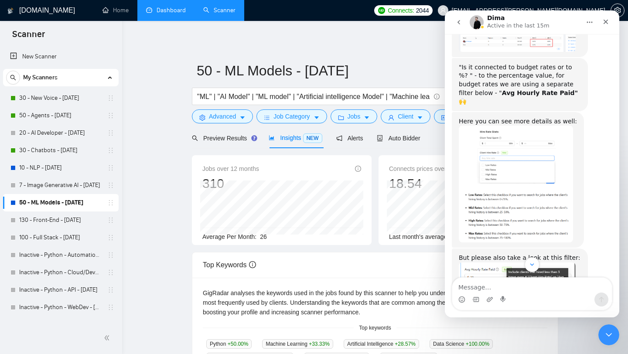
scroll to position [12, 0]
click at [607, 21] on icon "Close" at bounding box center [606, 22] width 5 height 5
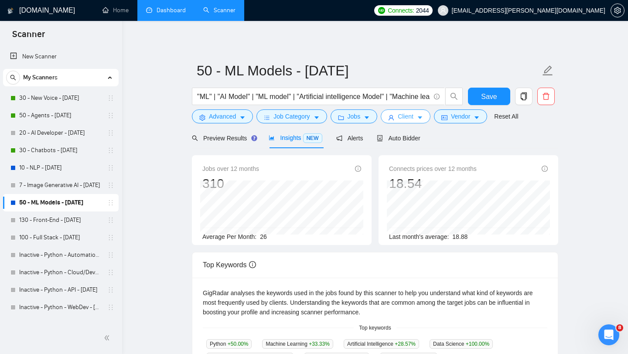
click at [410, 117] on span "Client" at bounding box center [406, 117] width 16 height 10
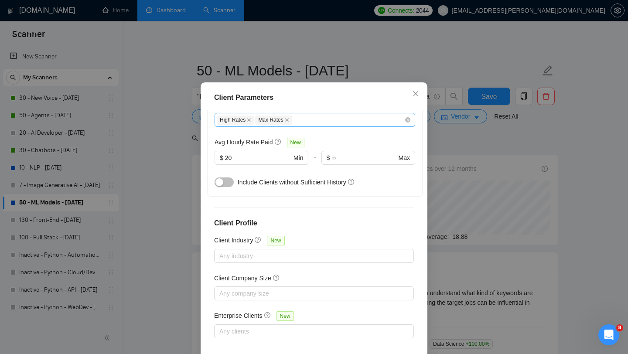
scroll to position [55, 0]
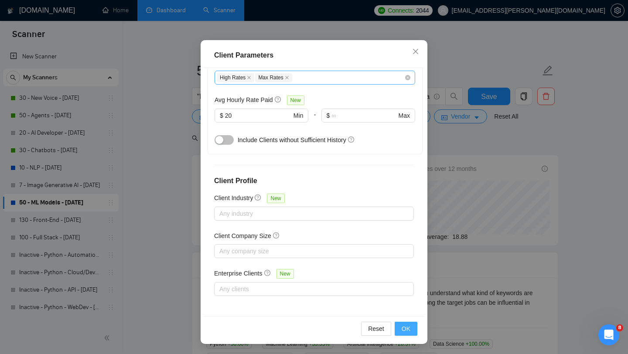
click at [407, 328] on span "OK" at bounding box center [406, 329] width 9 height 10
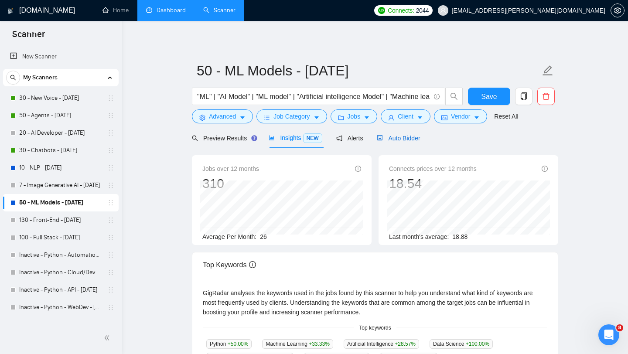
click at [409, 134] on div "Auto Bidder" at bounding box center [398, 139] width 43 height 10
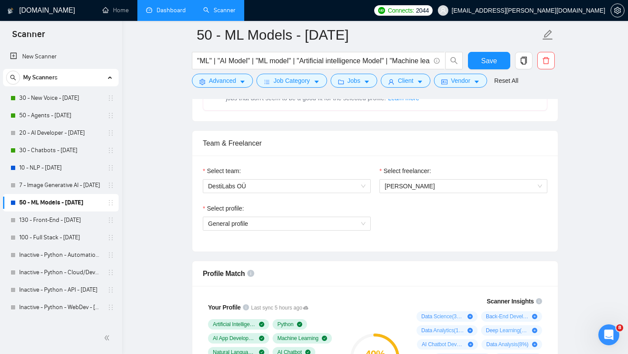
scroll to position [410, 0]
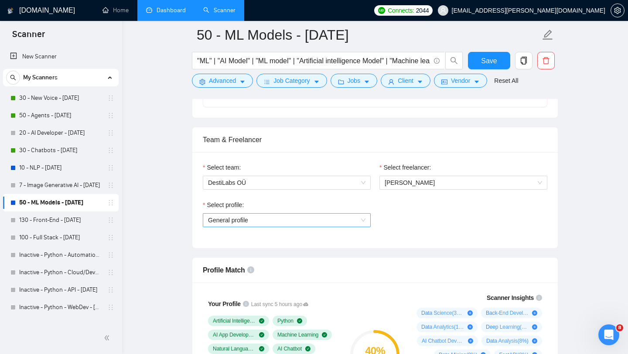
click at [314, 219] on span "General profile" at bounding box center [287, 220] width 158 height 13
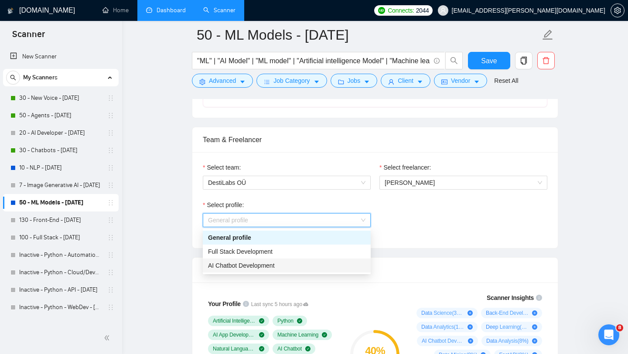
click at [316, 262] on div "AI Chatbot Development" at bounding box center [287, 266] width 158 height 10
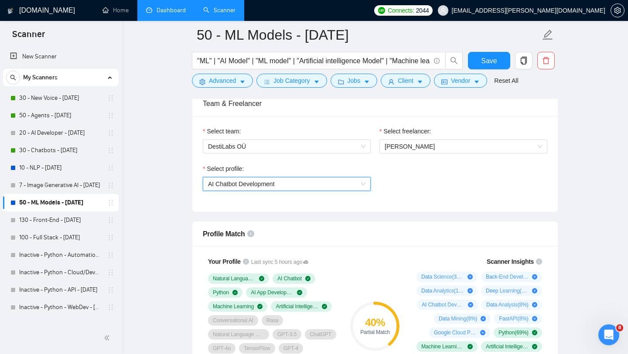
scroll to position [453, 0]
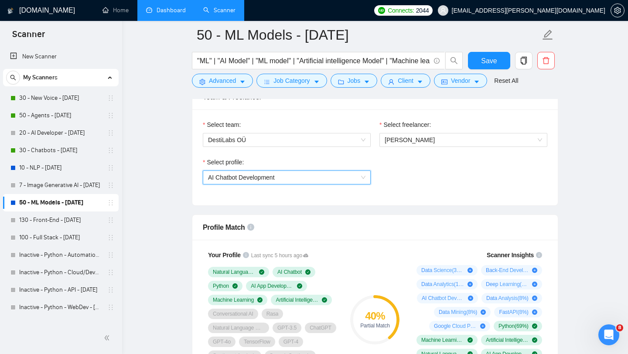
click at [294, 176] on span "AI Chatbot Development" at bounding box center [287, 177] width 158 height 13
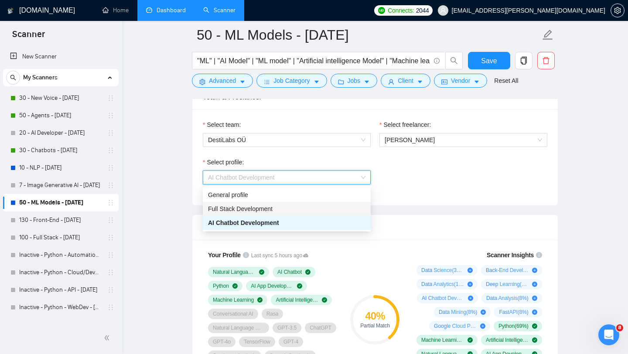
click at [298, 207] on div "Full Stack Development" at bounding box center [287, 209] width 158 height 10
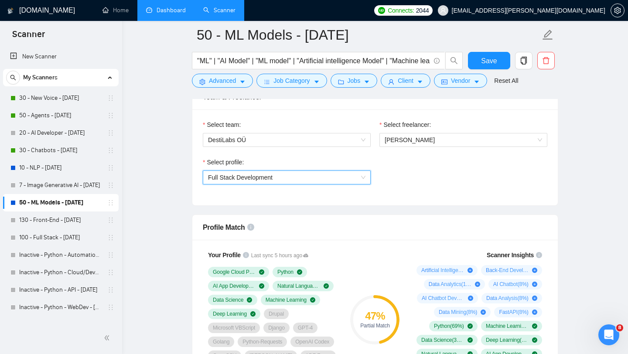
click at [296, 172] on span "Full Stack Development" at bounding box center [287, 177] width 158 height 13
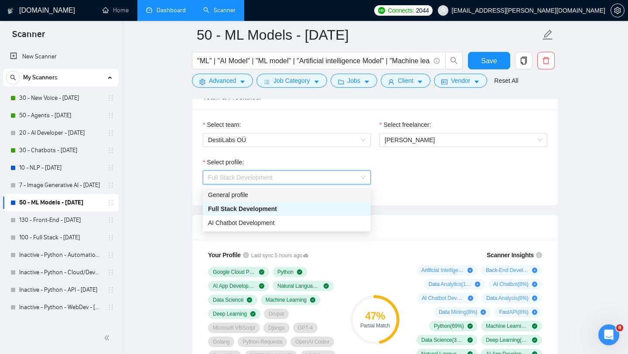
click at [298, 191] on div "General profile" at bounding box center [287, 195] width 158 height 10
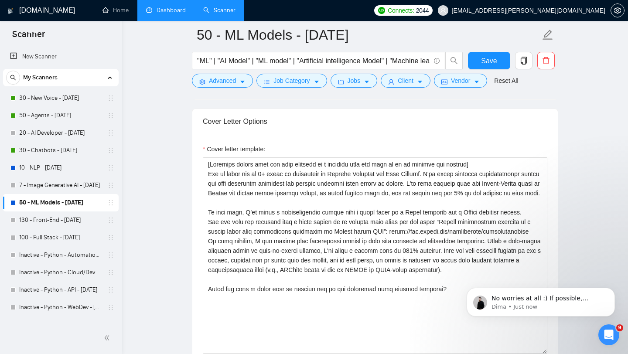
scroll to position [971, 0]
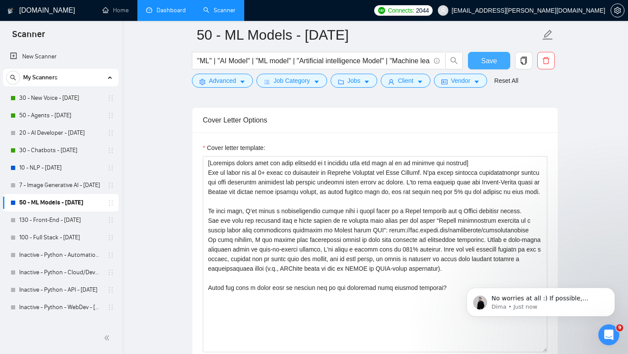
click at [494, 67] on button "Save" at bounding box center [489, 60] width 42 height 17
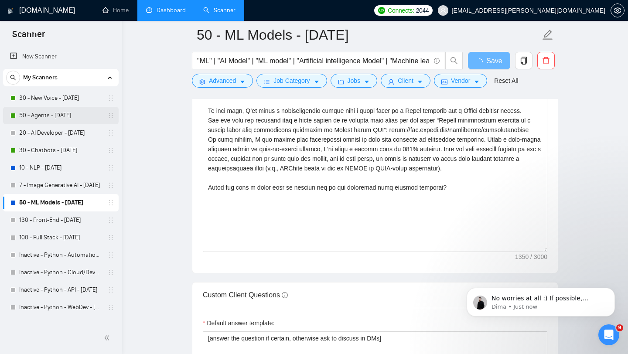
click at [63, 113] on link "50 - Agents - [DATE]" at bounding box center [60, 115] width 83 height 17
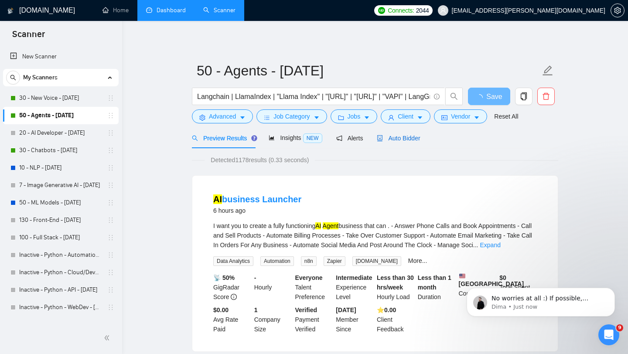
click at [416, 137] on span "Auto Bidder" at bounding box center [398, 138] width 43 height 7
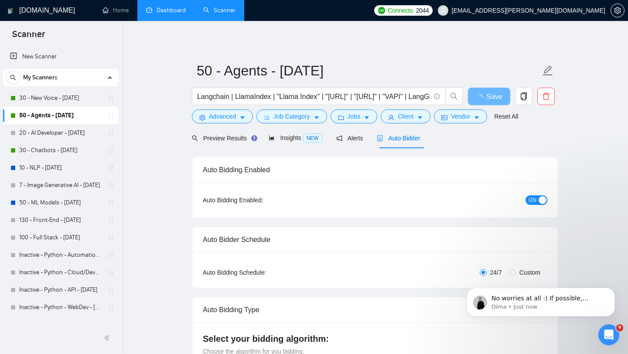
checkbox input "true"
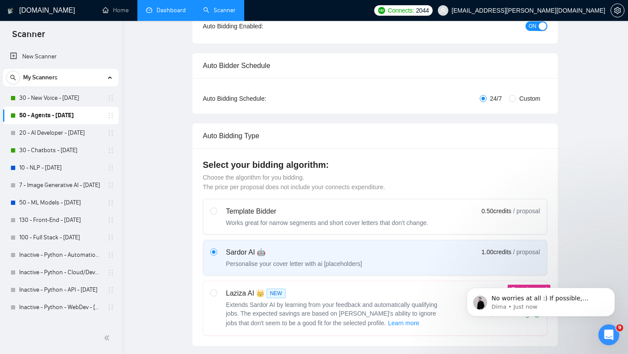
checkbox input "true"
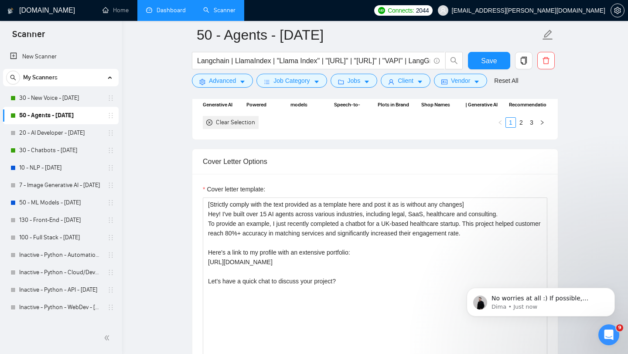
scroll to position [930, 0]
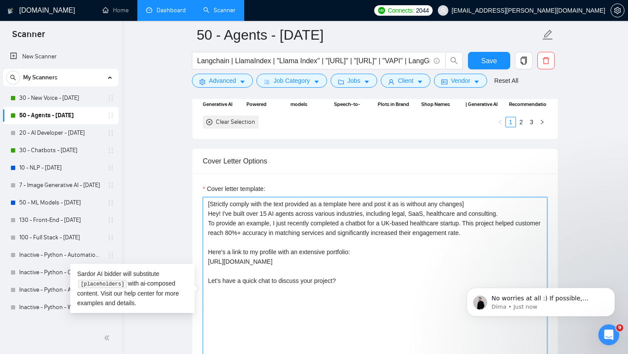
drag, startPoint x: 209, startPoint y: 216, endPoint x: 273, endPoint y: 226, distance: 64.5
click at [273, 226] on textarea "[Strictly comply with the text provided as a template here and post it as is wi…" at bounding box center [375, 295] width 345 height 196
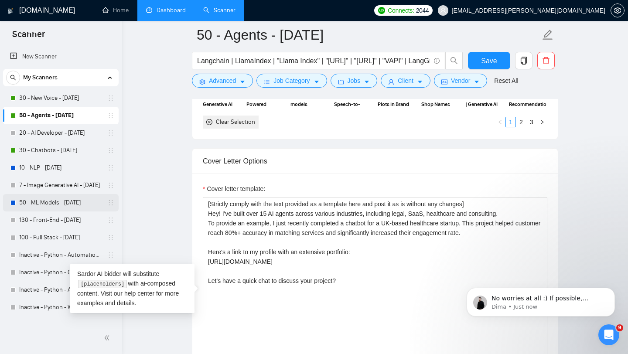
click at [76, 202] on link "50 - ML Models - [DATE]" at bounding box center [60, 202] width 83 height 17
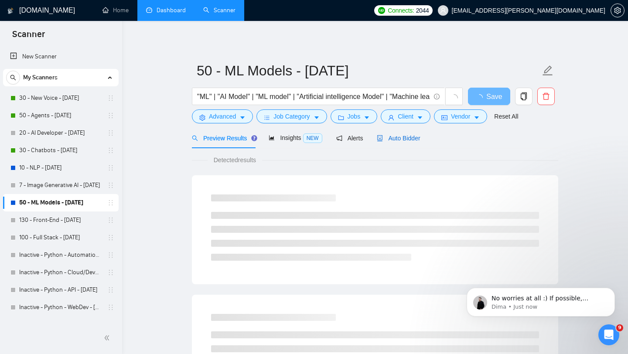
click at [414, 138] on span "Auto Bidder" at bounding box center [398, 138] width 43 height 7
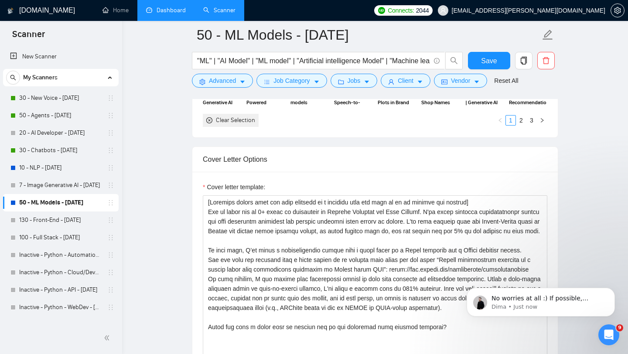
scroll to position [933, 0]
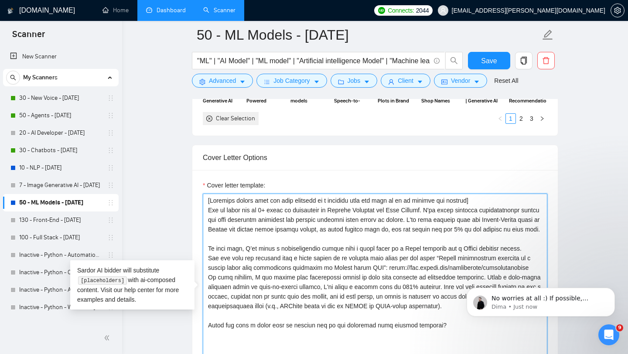
drag, startPoint x: 286, startPoint y: 238, endPoint x: 203, endPoint y: 209, distance: 87.8
click at [203, 209] on textarea "Cover letter template:" at bounding box center [375, 292] width 345 height 196
paste textarea "Hey! I've built over 15 AI agents across various industries, including legal, S…"
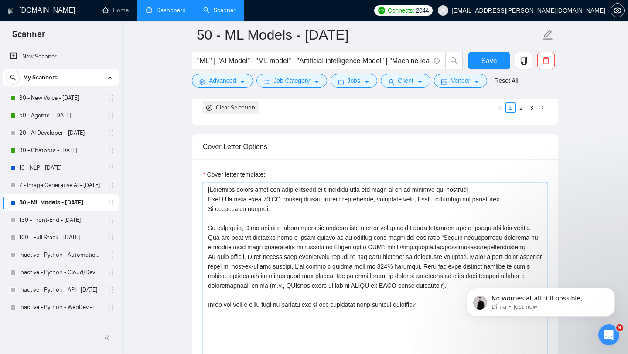
scroll to position [928, 0]
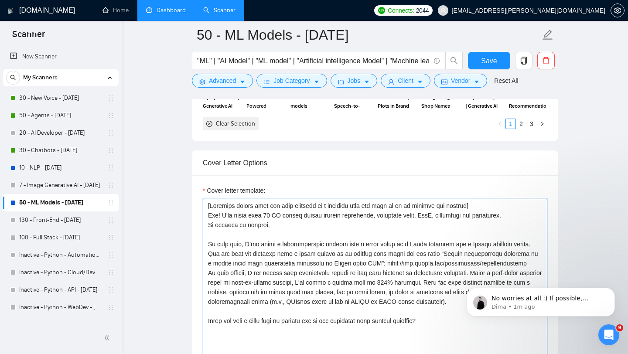
click at [270, 215] on textarea "Cover letter template:" at bounding box center [375, 297] width 345 height 196
drag, startPoint x: 298, startPoint y: 216, endPoint x: 235, endPoint y: 217, distance: 62.9
click at [234, 217] on textarea "Cover letter template:" at bounding box center [375, 297] width 345 height 196
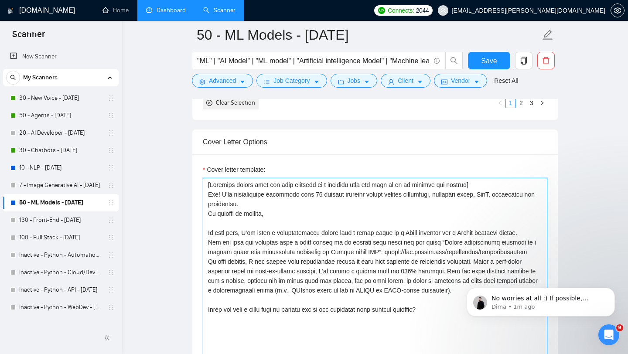
scroll to position [951, 0]
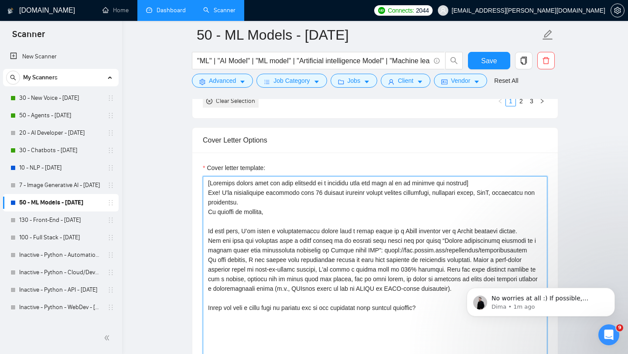
drag, startPoint x: 242, startPoint y: 231, endPoint x: 195, endPoint y: 230, distance: 47.6
click at [195, 230] on div "Cover letter template:" at bounding box center [375, 273] width 366 height 241
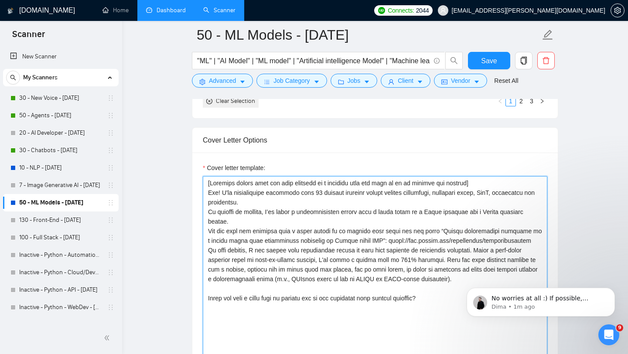
click at [208, 212] on textarea "Cover letter template:" at bounding box center [375, 274] width 345 height 196
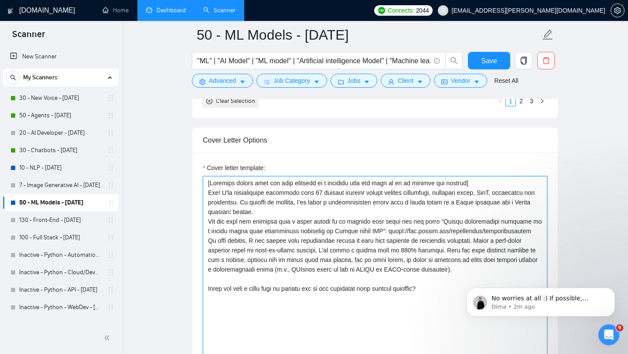
click at [250, 214] on textarea "Cover letter template:" at bounding box center [375, 274] width 345 height 196
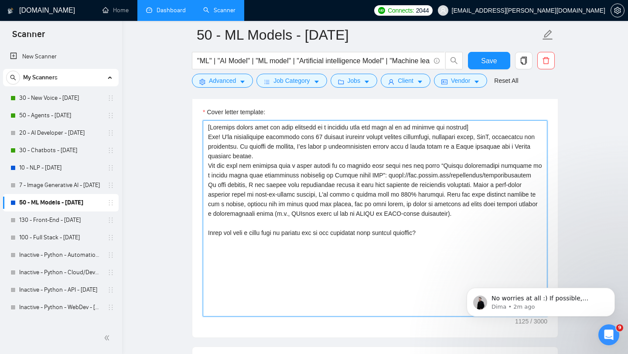
scroll to position [1008, 0]
click at [295, 154] on textarea "Cover letter template:" at bounding box center [375, 218] width 345 height 196
drag, startPoint x: 295, startPoint y: 154, endPoint x: 209, endPoint y: 155, distance: 85.1
click at [209, 155] on textarea "Cover letter template:" at bounding box center [375, 218] width 345 height 196
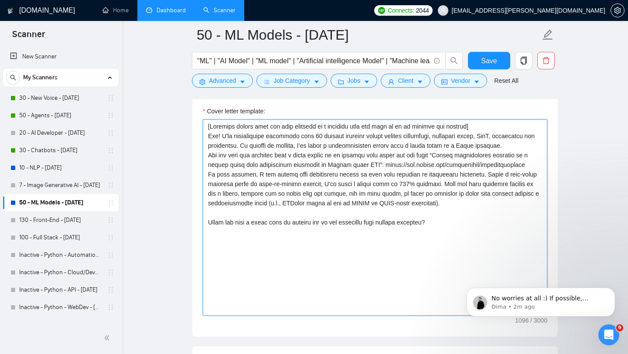
drag, startPoint x: 209, startPoint y: 154, endPoint x: 406, endPoint y: 168, distance: 197.7
click at [406, 168] on textarea "Cover letter template:" at bounding box center [375, 218] width 345 height 196
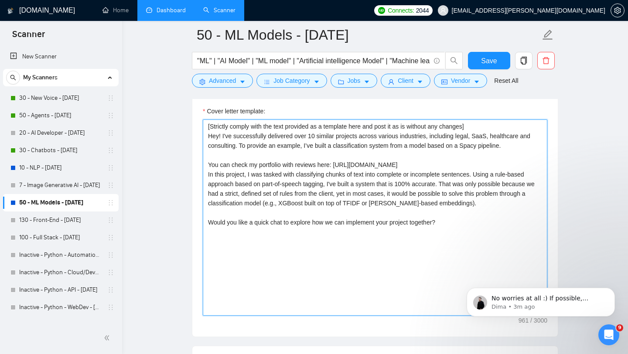
click at [501, 165] on textarea "[Strictly comply with the text provided as a template here and post it as is wi…" at bounding box center [375, 218] width 345 height 196
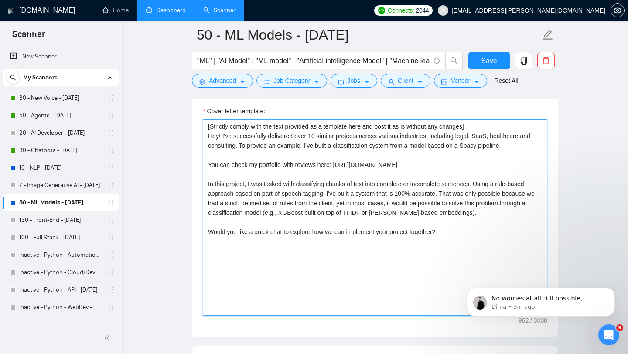
click at [221, 184] on textarea "[Strictly comply with the text provided as a template here and post it as is wi…" at bounding box center [375, 218] width 345 height 196
click at [244, 182] on textarea "[Strictly comply with the text provided as a template here and post it as is wi…" at bounding box center [375, 218] width 345 height 196
click at [245, 182] on textarea "[Strictly comply with the text provided as a template here and post it as is wi…" at bounding box center [375, 218] width 345 height 196
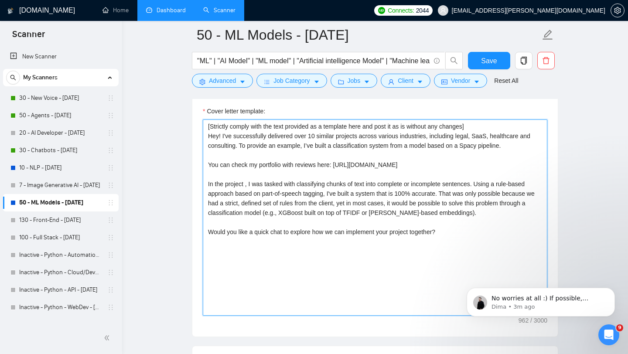
click at [331, 145] on textarea "[Strictly comply with the text provided as a template here and post it as is wi…" at bounding box center [375, 218] width 345 height 196
click at [254, 201] on textarea "[Strictly comply with the text provided as a template here and post it as is wi…" at bounding box center [375, 218] width 345 height 196
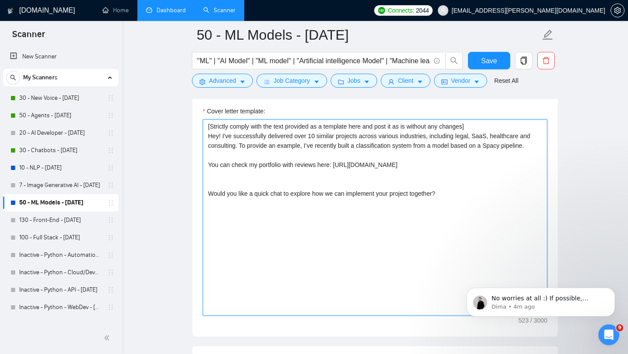
click at [437, 153] on textarea "[Strictly comply with the text provided as a template here and post it as is wi…" at bounding box center [375, 218] width 345 height 196
paste textarea "In the project , I was tasked with classifying chunks of text into complete or …"
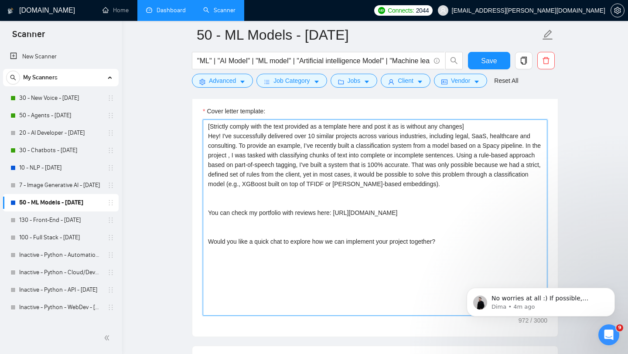
click at [244, 155] on textarea "[Strictly comply with the text provided as a template here and post it as is wi…" at bounding box center [375, 218] width 345 height 196
click at [274, 157] on textarea "[Strictly comply with the text provided as a template here and post it as is wi…" at bounding box center [375, 218] width 345 height 196
drag, startPoint x: 274, startPoint y: 157, endPoint x: 232, endPoint y: 156, distance: 42.8
click at [232, 156] on textarea "[Strictly comply with the text provided as a template here and post it as is wi…" at bounding box center [375, 218] width 345 height 196
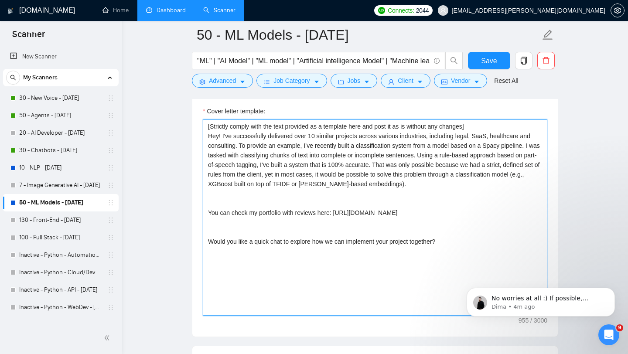
scroll to position [1012, 0]
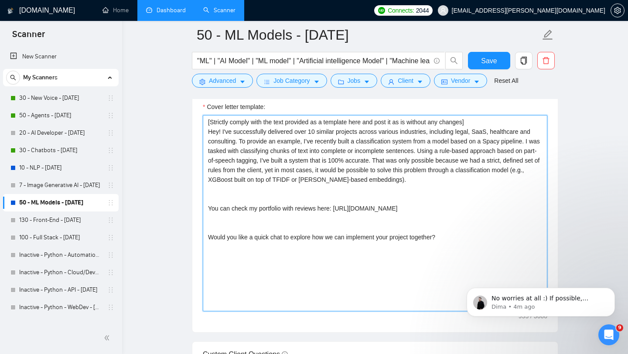
click at [321, 201] on textarea "[Strictly comply with the text provided as a template here and post it as is wi…" at bounding box center [375, 213] width 345 height 196
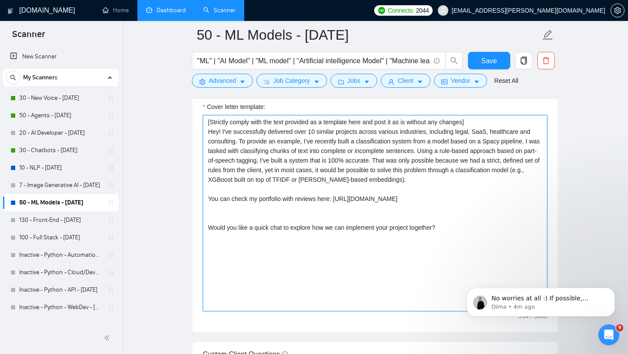
click at [329, 215] on textarea "[Strictly comply with the text provided as a template here and post it as is wi…" at bounding box center [375, 213] width 345 height 196
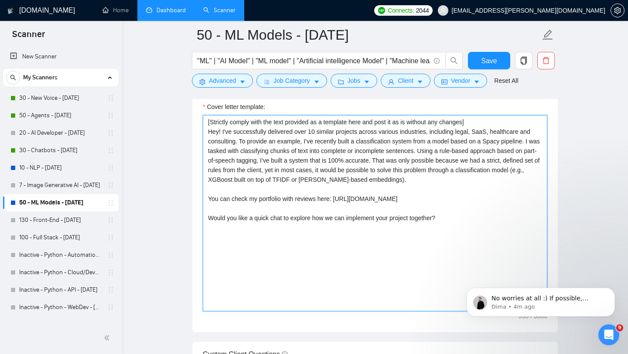
click at [251, 220] on textarea "[Strictly comply with the text provided as a template here and post it as is wi…" at bounding box center [375, 213] width 345 height 196
drag, startPoint x: 250, startPoint y: 220, endPoint x: 202, endPoint y: 216, distance: 47.7
click at [202, 216] on div "Cover letter template: [Strictly comply with the text provided as a template he…" at bounding box center [375, 212] width 366 height 241
click at [314, 161] on textarea "[Strictly comply with the text provided as a template here and post it as is wi…" at bounding box center [375, 213] width 345 height 196
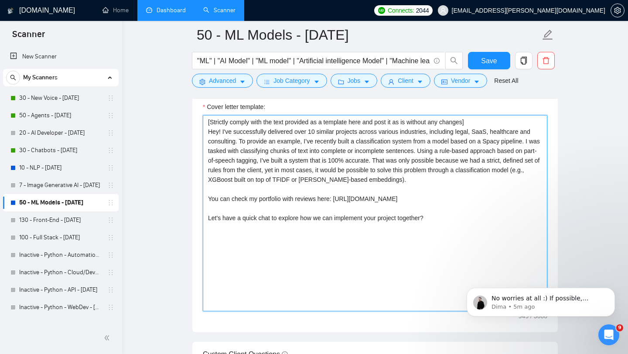
drag, startPoint x: 451, startPoint y: 159, endPoint x: 492, endPoint y: 184, distance: 48.0
click at [492, 184] on textarea "[Strictly comply with the text provided as a template here and post it as is wi…" at bounding box center [375, 213] width 345 height 196
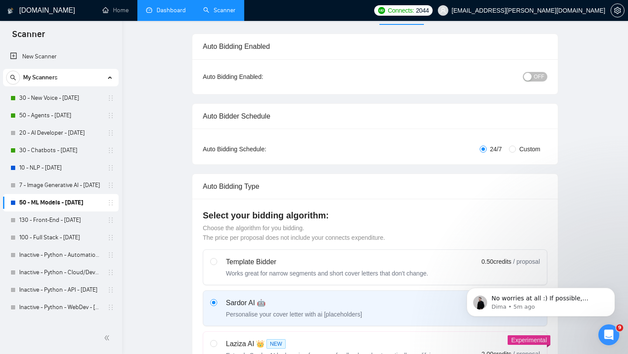
scroll to position [0, 0]
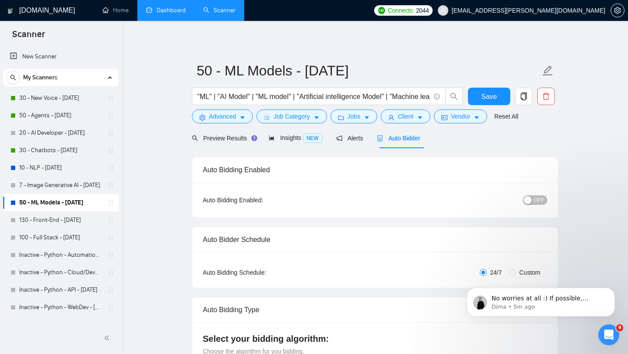
type textarea "[Strictly comply with the text provided as a template here and post it as is wi…"
click at [391, 143] on div "Auto Bidder" at bounding box center [398, 139] width 43 height 10
click at [405, 117] on span "Client" at bounding box center [406, 117] width 16 height 10
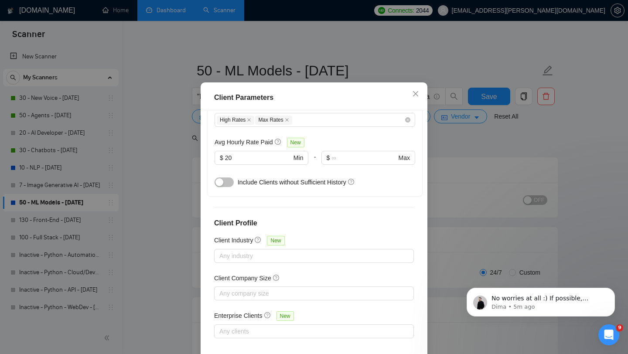
scroll to position [55, 0]
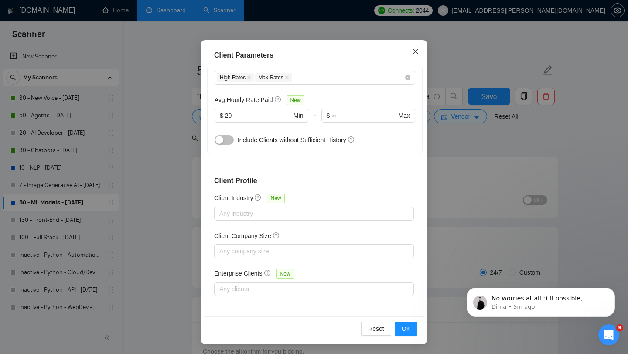
click at [417, 50] on icon "close" at bounding box center [415, 51] width 7 height 7
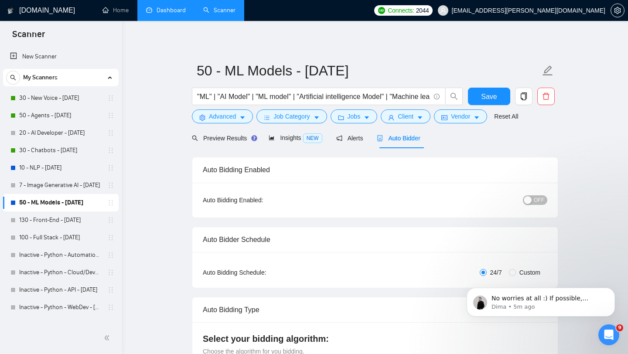
click at [534, 202] on button "OFF" at bounding box center [535, 201] width 24 height 10
click at [236, 139] on span "Preview Results" at bounding box center [223, 138] width 63 height 7
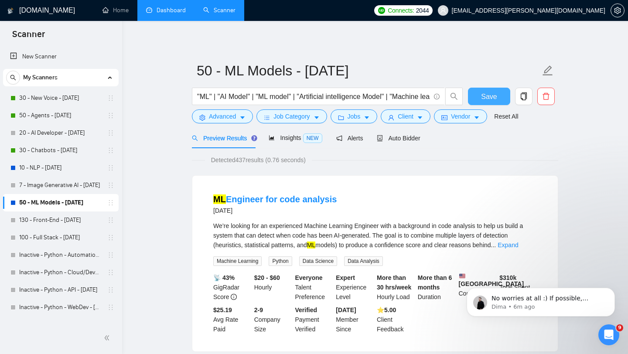
click at [493, 95] on span "Save" at bounding box center [489, 96] width 16 height 11
click at [82, 204] on link "50 - ML Models - [DATE]" at bounding box center [60, 202] width 83 height 17
click at [70, 199] on link "50 - ML Models - [DATE]" at bounding box center [60, 202] width 83 height 17
click at [54, 100] on link "30 - New Voice - [DATE]" at bounding box center [60, 97] width 83 height 17
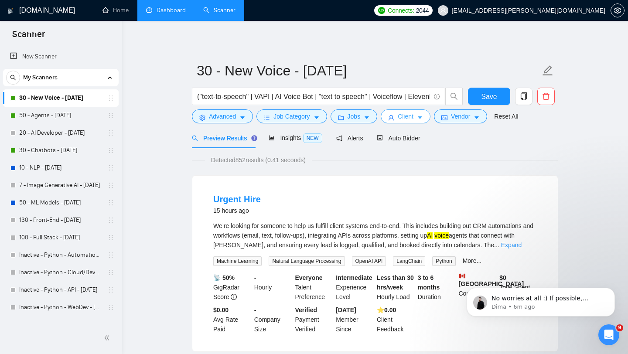
click at [401, 117] on span "Client" at bounding box center [406, 117] width 16 height 10
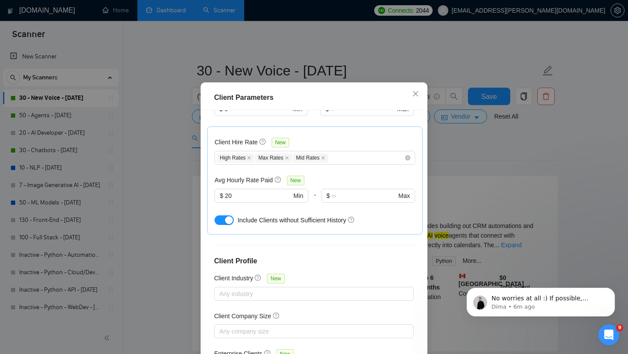
scroll to position [257, 0]
click at [325, 161] on icon "close" at bounding box center [323, 158] width 3 height 3
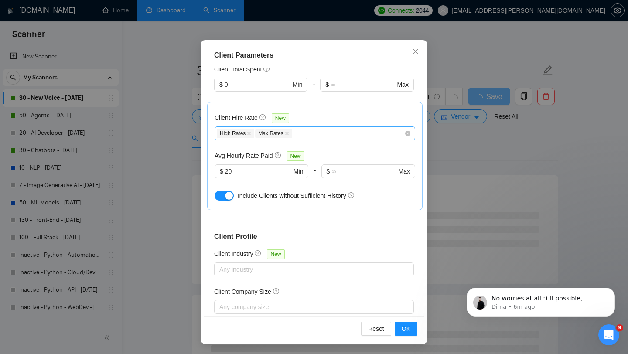
scroll to position [296, 0]
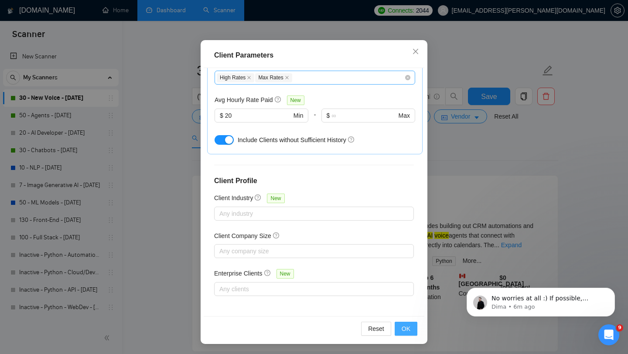
click at [404, 331] on span "OK" at bounding box center [406, 329] width 9 height 10
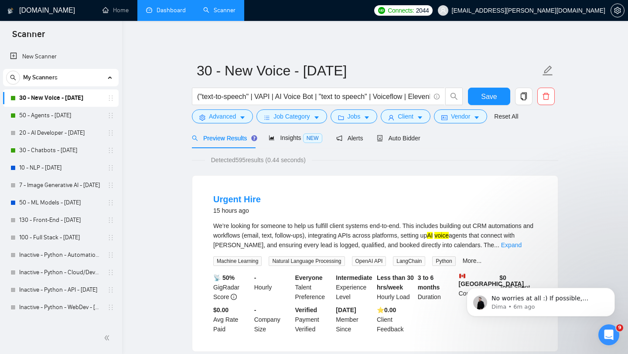
click at [234, 136] on span "Preview Results" at bounding box center [223, 138] width 63 height 7
click at [497, 97] on button "Save" at bounding box center [489, 96] width 42 height 17
click at [51, 116] on link "50 - Agents - [DATE]" at bounding box center [60, 115] width 83 height 17
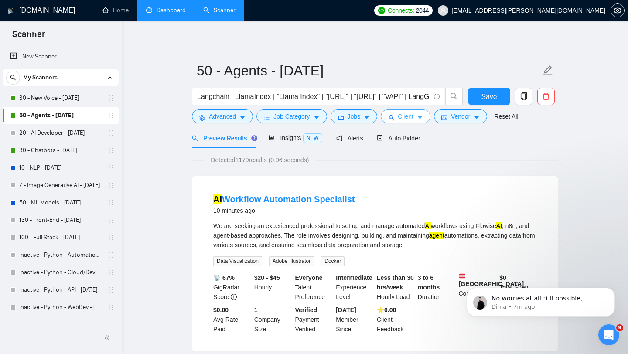
click at [412, 118] on span "Client" at bounding box center [406, 117] width 16 height 10
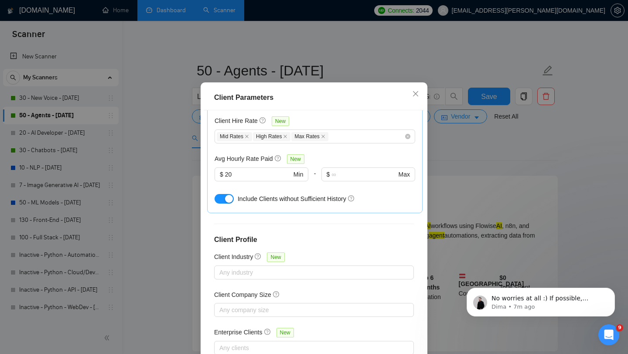
scroll to position [270, 0]
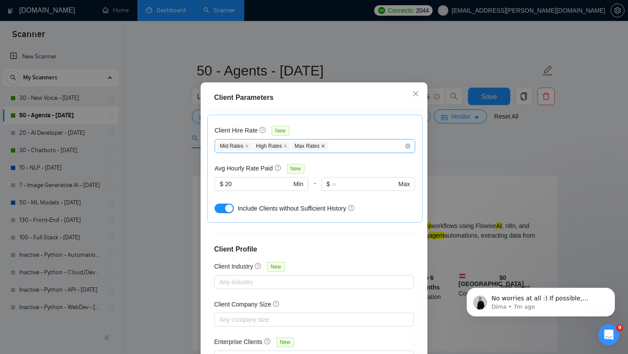
click at [326, 148] on icon "close" at bounding box center [323, 146] width 4 height 4
click at [305, 151] on div "Mid Rates High Rates" at bounding box center [311, 146] width 188 height 10
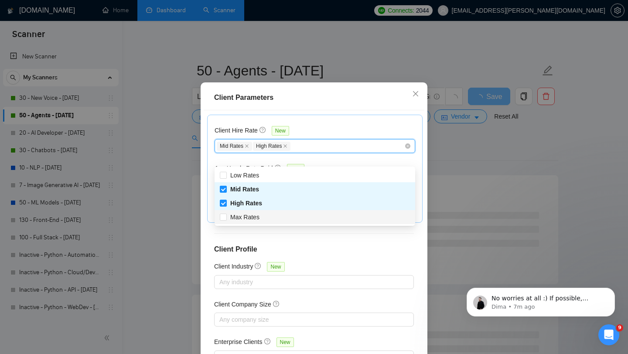
click at [274, 216] on div "Max Rates" at bounding box center [315, 218] width 190 height 10
checkbox input "true"
click at [248, 189] on span "Mid Rates" at bounding box center [244, 189] width 29 height 7
click at [226, 189] on input "Mid Rates" at bounding box center [223, 189] width 6 height 6
checkbox input "false"
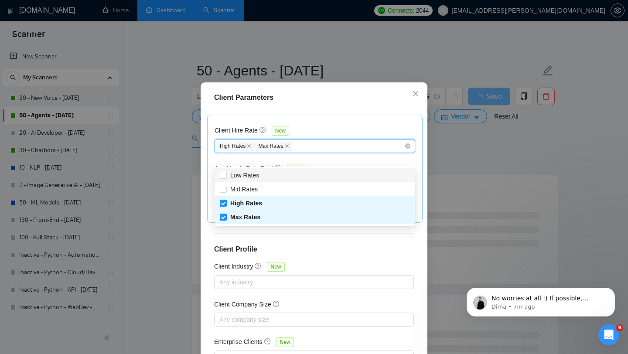
click at [360, 132] on div "Client Hire Rate New High Rates Max Rates Avg Hourly Rate Paid New $ 20 Min - $…" at bounding box center [315, 169] width 216 height 108
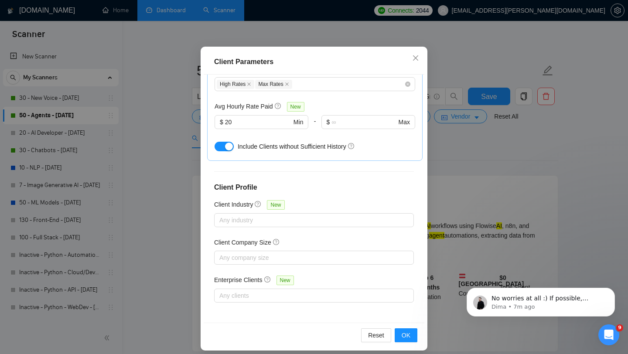
scroll to position [55, 0]
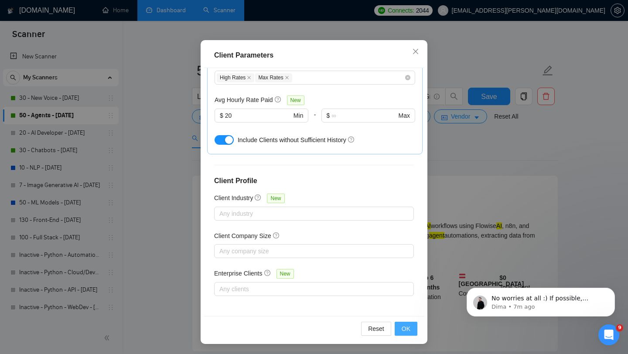
click at [404, 328] on span "OK" at bounding box center [406, 329] width 9 height 10
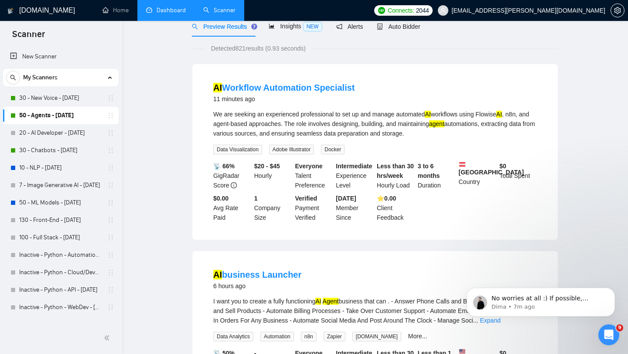
scroll to position [0, 0]
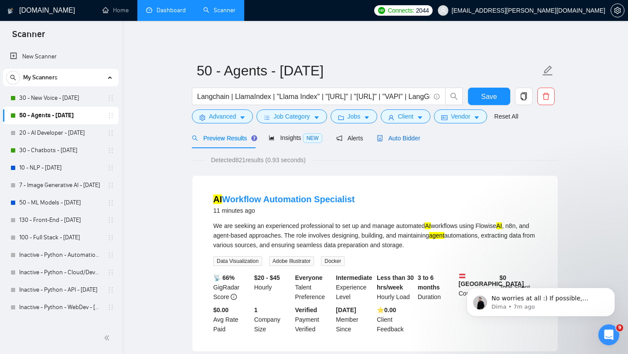
click at [402, 136] on span "Auto Bidder" at bounding box center [398, 138] width 43 height 7
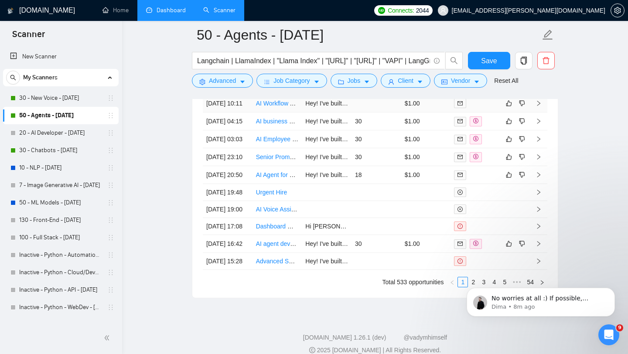
scroll to position [2499, 0]
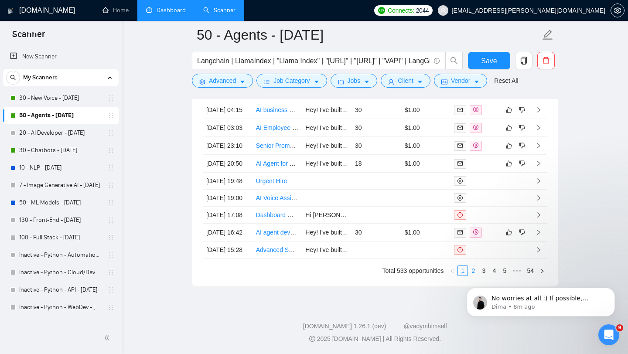
click at [474, 268] on link "2" at bounding box center [474, 271] width 10 height 10
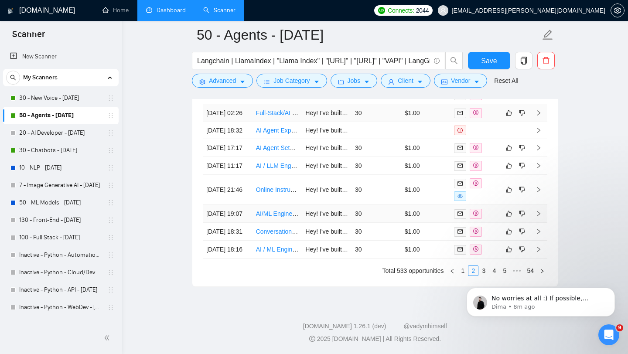
scroll to position [2503, 0]
click at [460, 271] on html "No worries at all :) If possible, please share with me some examples regarding …" at bounding box center [541, 300] width 175 height 61
click at [458, 271] on html "No worries at all :) If possible, please share with me some examples regarding …" at bounding box center [541, 300] width 175 height 61
click at [457, 272] on html "No worries at all :) If possible, please share with me some examples regarding …" at bounding box center [541, 300] width 175 height 61
click at [458, 271] on html "No worries at all :) If possible, please share with me some examples regarding …" at bounding box center [541, 300] width 175 height 61
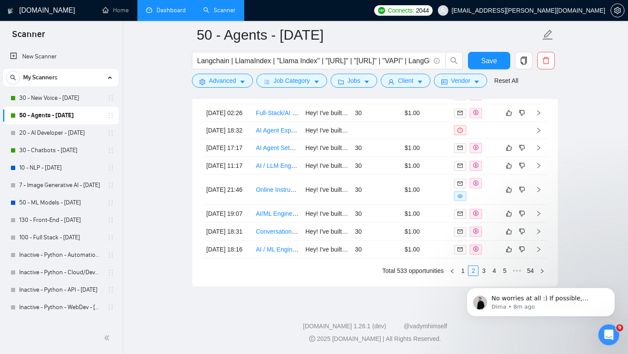
click at [458, 272] on html "No worries at all :) If possible, please share with me some examples regarding …" at bounding box center [541, 300] width 175 height 61
drag, startPoint x: 918, startPoint y: 539, endPoint x: 460, endPoint y: 270, distance: 531.5
click at [460, 270] on html "No worries at all :) If possible, please share with me some examples regarding …" at bounding box center [541, 300] width 175 height 61
click at [457, 273] on html "No worries at all :) If possible, please share with me some examples regarding …" at bounding box center [541, 300] width 175 height 61
click at [458, 273] on body "No worries at all :) If possible, please share with me some examples regarding …" at bounding box center [541, 300] width 168 height 54
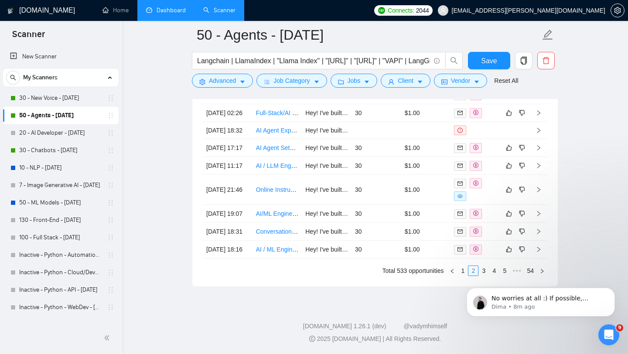
click at [459, 271] on html "No worries at all :) If possible, please share with me some examples regarding …" at bounding box center [541, 300] width 175 height 61
click at [453, 272] on icon "left" at bounding box center [452, 271] width 5 height 5
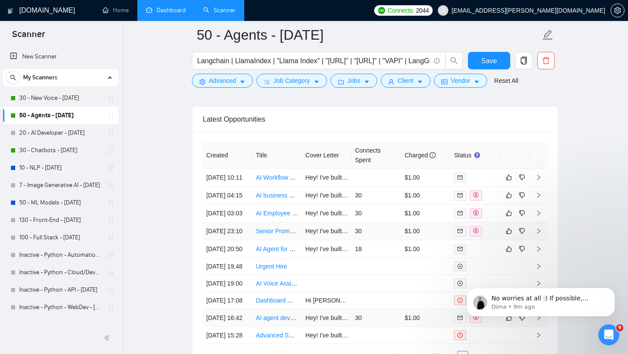
scroll to position [2320, 0]
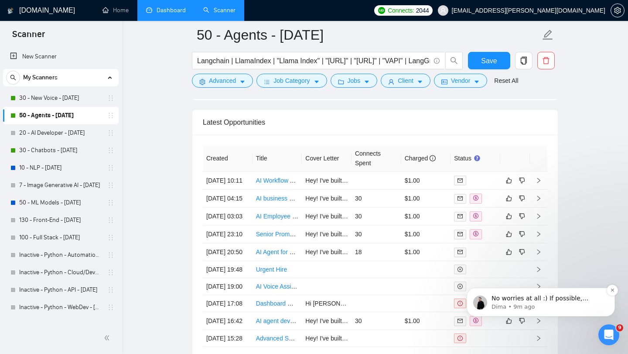
click at [539, 302] on p "No worries at all :) If possible, please share with me some examples regarding …" at bounding box center [548, 299] width 113 height 9
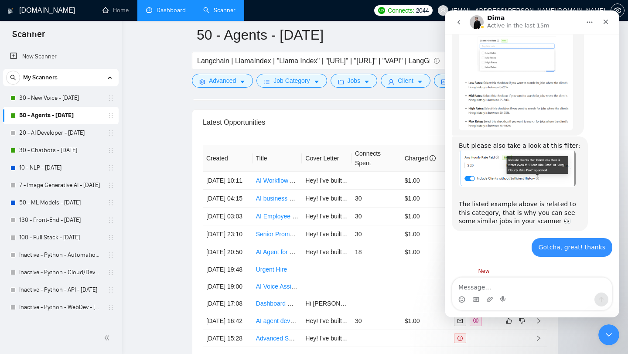
scroll to position [998, 0]
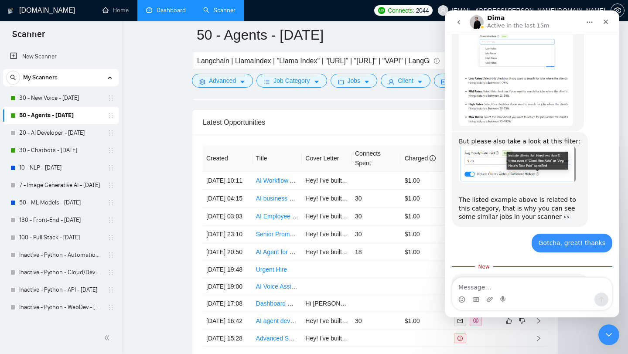
click at [504, 286] on textarea "Message…" at bounding box center [533, 285] width 160 height 15
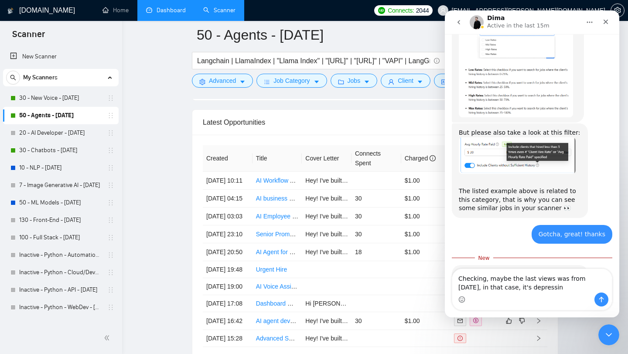
type textarea "Checking, maybe the last views was from [DATE], in that case, it's depressing"
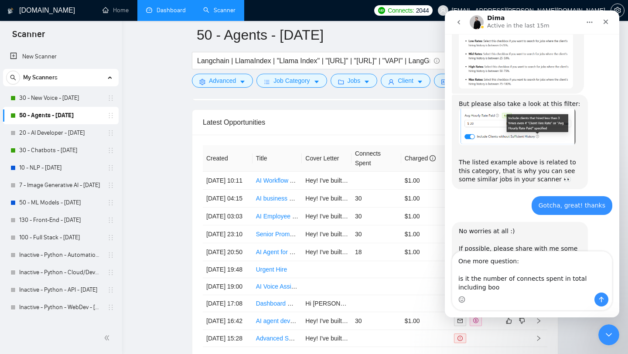
scroll to position [1044, 0]
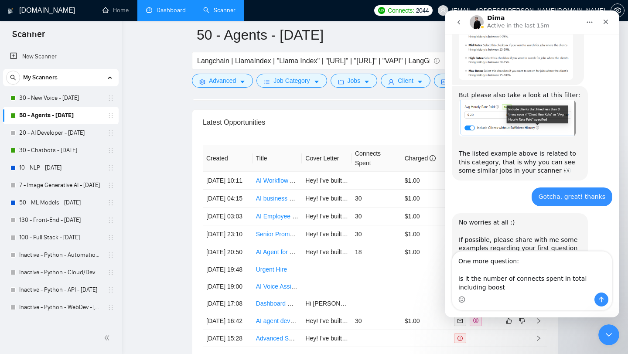
type textarea "One more question: is it the number of connects spent in total including boost?"
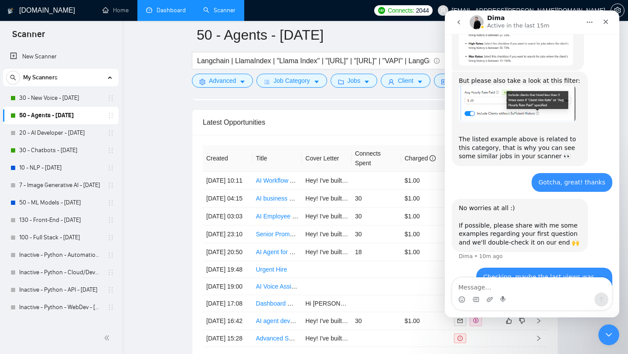
scroll to position [1059, 0]
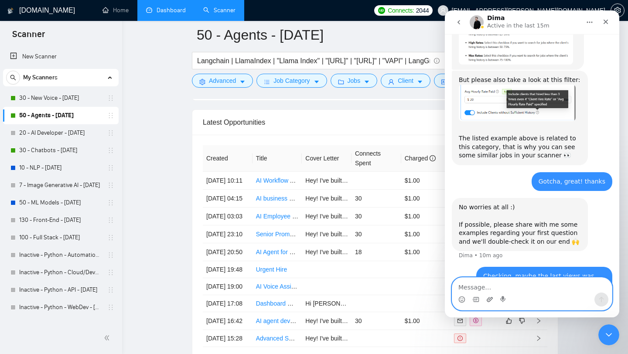
click at [487, 299] on icon "Upload attachment" at bounding box center [490, 299] width 7 height 7
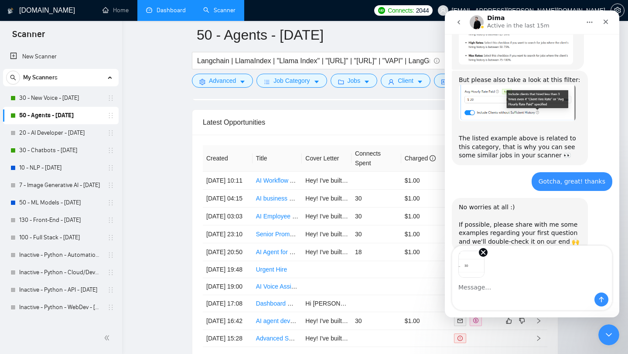
scroll to position [1091, 0]
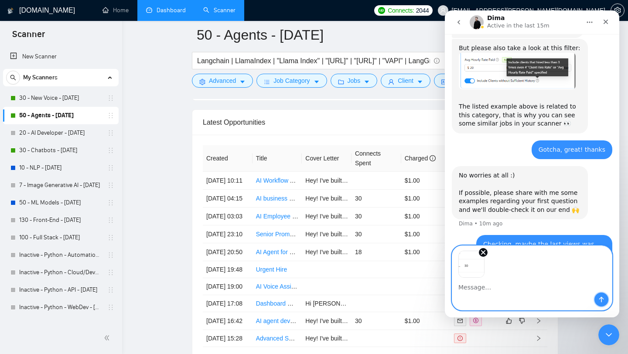
click at [601, 300] on icon "Send a message…" at bounding box center [601, 299] width 7 height 7
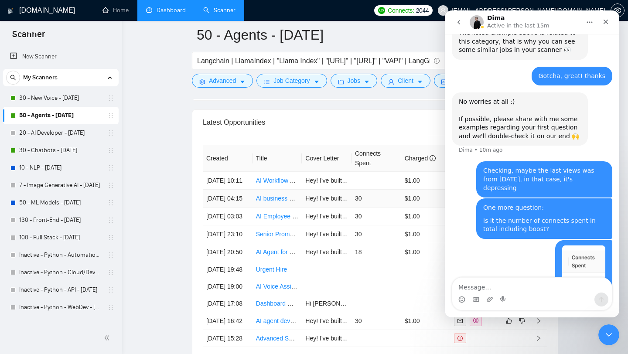
scroll to position [1187, 0]
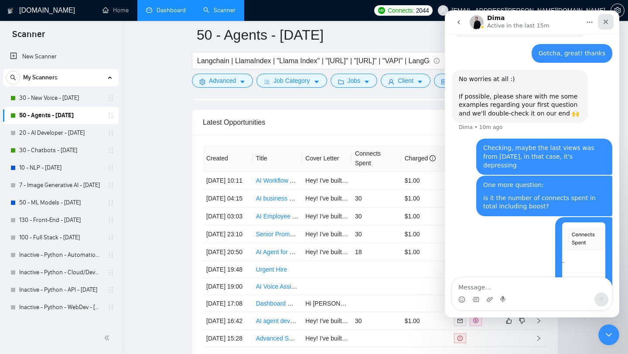
click at [604, 22] on icon "Close" at bounding box center [606, 21] width 7 height 7
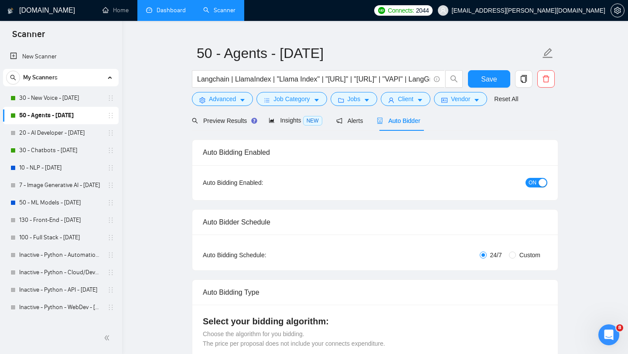
scroll to position [16, 0]
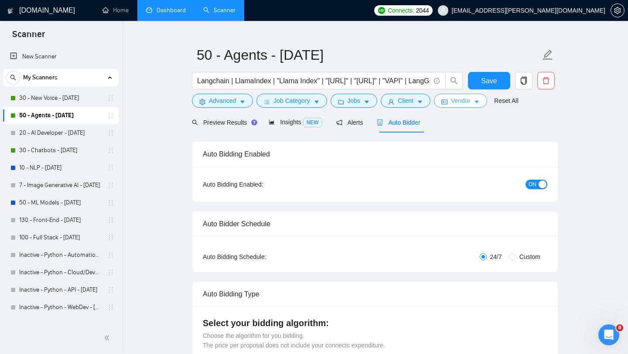
click at [461, 106] on span "Vendor" at bounding box center [460, 101] width 19 height 10
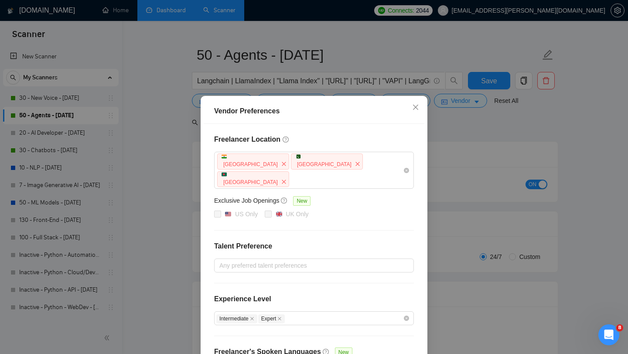
click at [460, 131] on div "Vendor Preferences Freelancer Location [GEOGRAPHIC_DATA] [GEOGRAPHIC_DATA] [GEO…" at bounding box center [314, 177] width 628 height 354
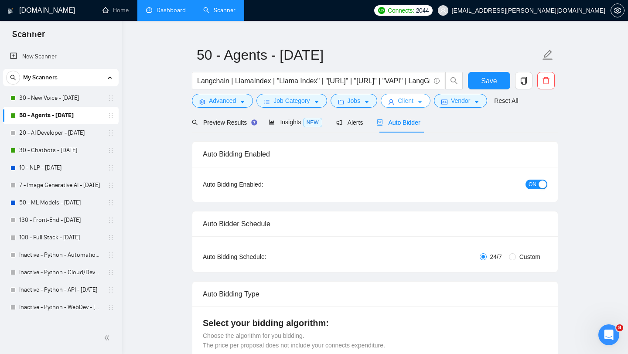
click at [404, 102] on span "Client" at bounding box center [406, 101] width 16 height 10
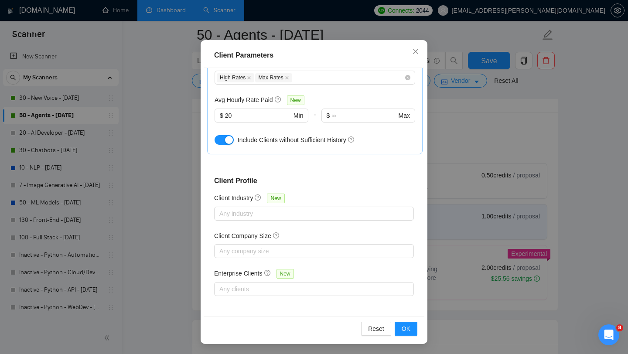
scroll to position [240, 0]
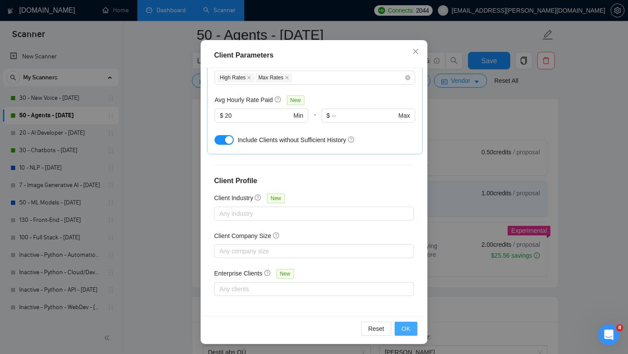
click at [408, 332] on span "OK" at bounding box center [406, 329] width 9 height 10
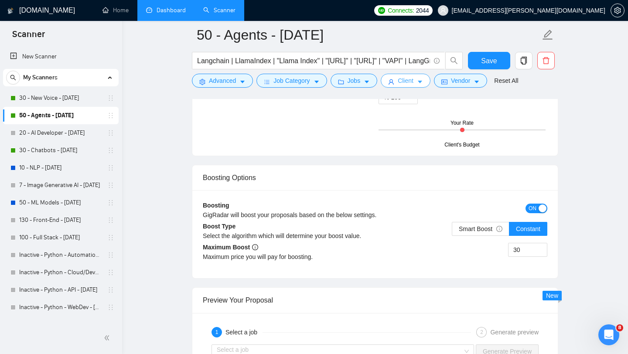
scroll to position [1543, 0]
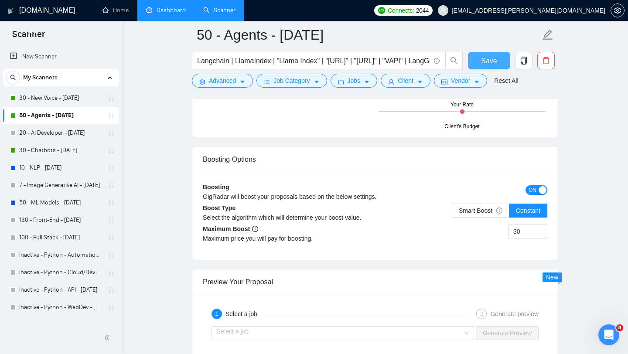
click at [499, 58] on button "Save" at bounding box center [489, 60] width 42 height 17
click at [57, 130] on link "20 - AI Developer - [DATE]" at bounding box center [60, 132] width 83 height 17
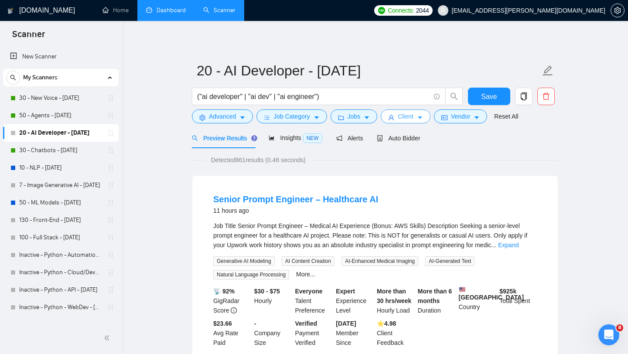
click at [410, 118] on span "Client" at bounding box center [406, 117] width 16 height 10
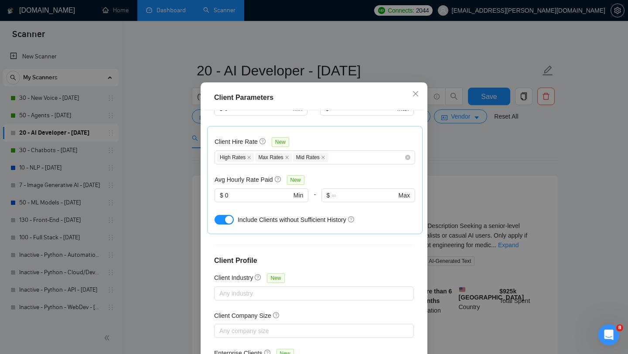
scroll to position [249, 0]
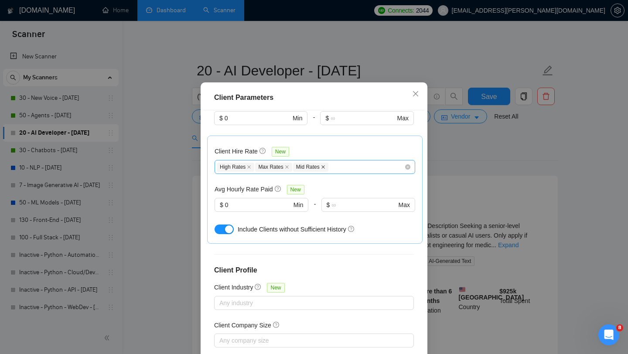
click at [324, 169] on icon "close" at bounding box center [323, 167] width 4 height 4
click at [324, 172] on div "High Rates Max Rates Mid Rates" at bounding box center [311, 167] width 188 height 10
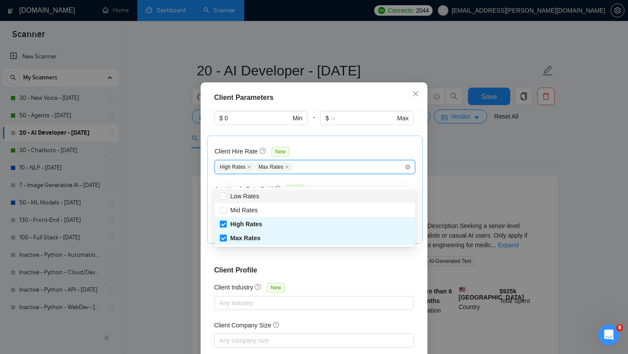
click at [332, 160] on div "Client Hire Rate New" at bounding box center [315, 154] width 201 height 14
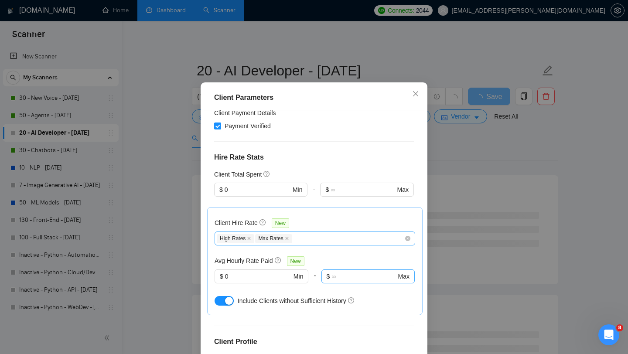
scroll to position [170, 0]
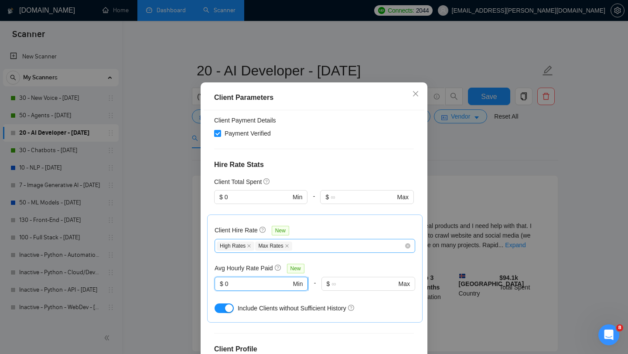
click at [250, 289] on input "0" at bounding box center [258, 284] width 66 height 10
click at [320, 274] on div "Avg Hourly Rate Paid New" at bounding box center [315, 269] width 201 height 10
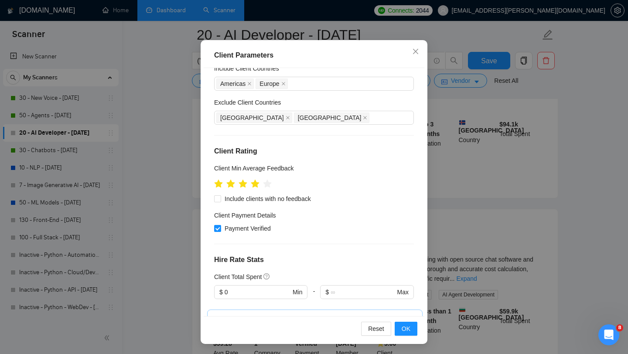
scroll to position [0, 0]
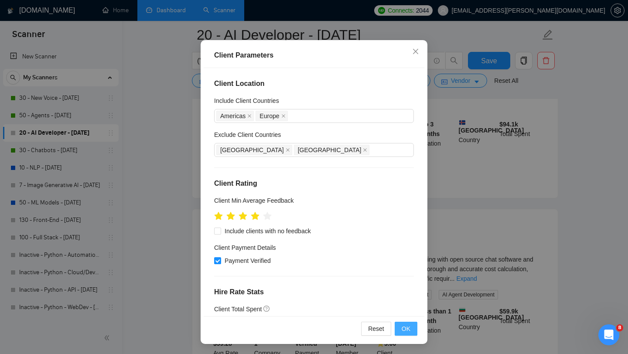
click at [404, 328] on span "OK" at bounding box center [406, 329] width 9 height 10
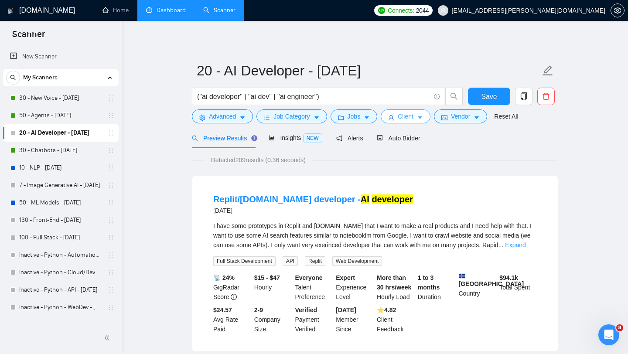
click at [408, 118] on span "Client" at bounding box center [406, 117] width 16 height 10
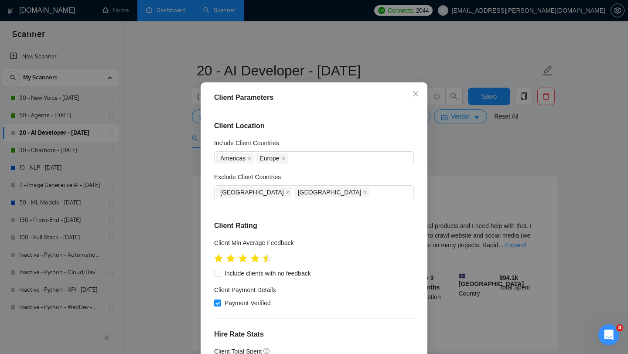
click at [266, 263] on icon "star" at bounding box center [267, 258] width 9 height 9
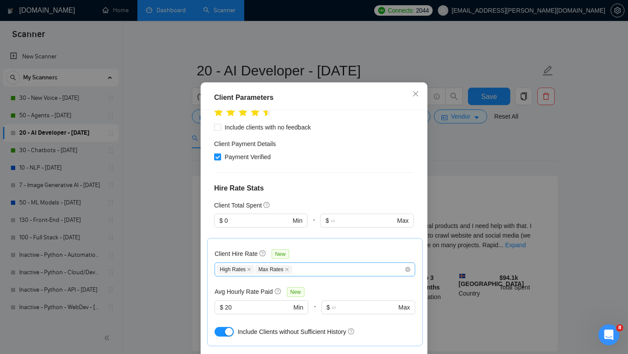
scroll to position [176, 0]
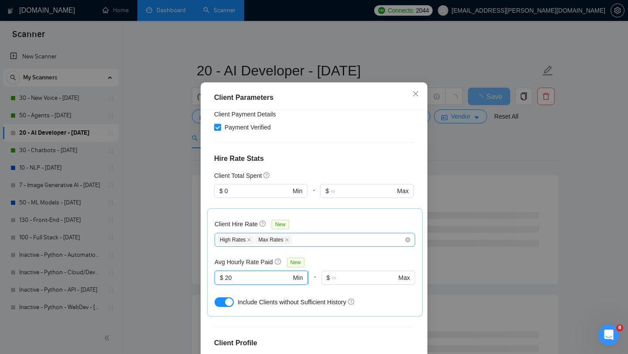
click at [244, 283] on input "20" at bounding box center [258, 278] width 66 height 10
click at [257, 283] on input "15" at bounding box center [258, 278] width 66 height 10
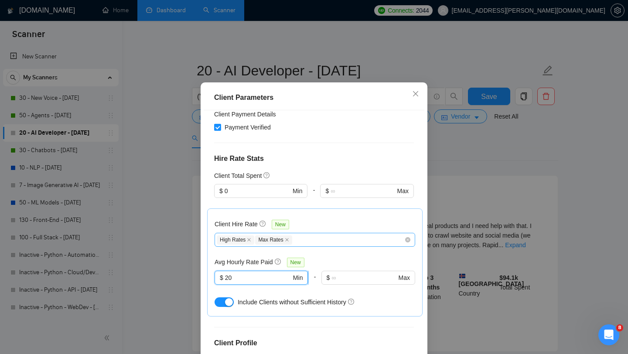
type input "2"
click at [340, 266] on div "Client Hire Rate New High Rates Max Rates Avg Hourly Rate Paid New 15 $ 15 Min …" at bounding box center [315, 262] width 201 height 93
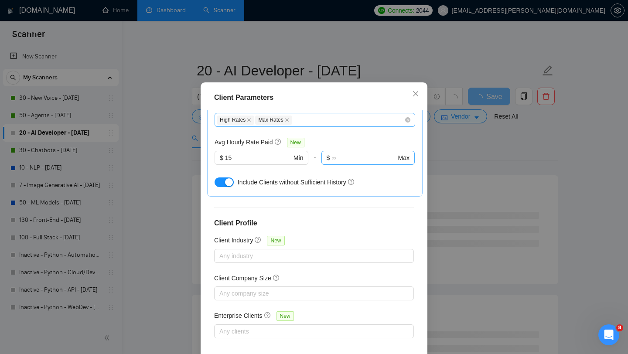
scroll to position [55, 0]
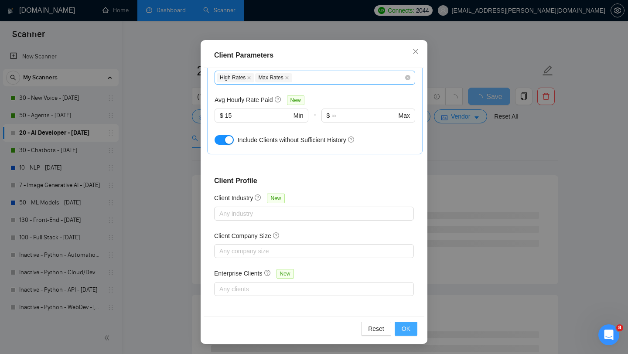
click at [406, 327] on span "OK" at bounding box center [406, 329] width 9 height 10
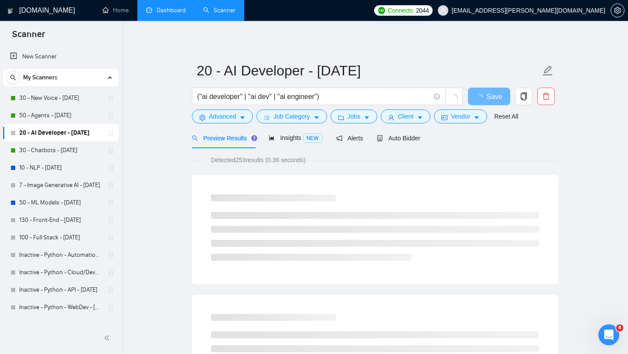
scroll to position [12, 0]
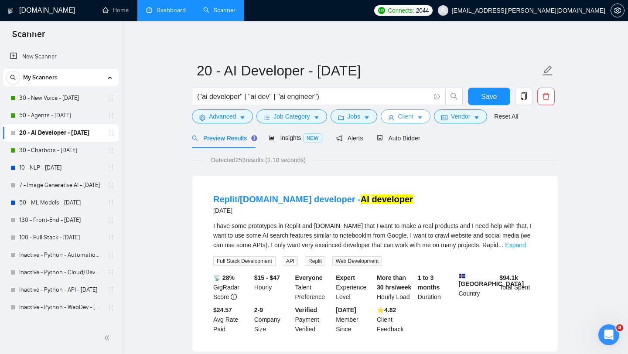
click at [402, 117] on span "Client" at bounding box center [406, 117] width 16 height 10
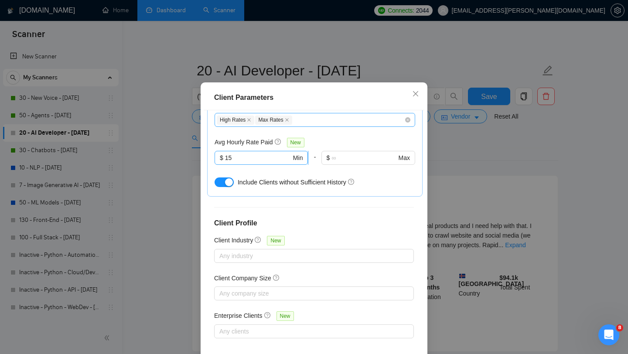
click at [230, 163] on input "15" at bounding box center [258, 158] width 66 height 10
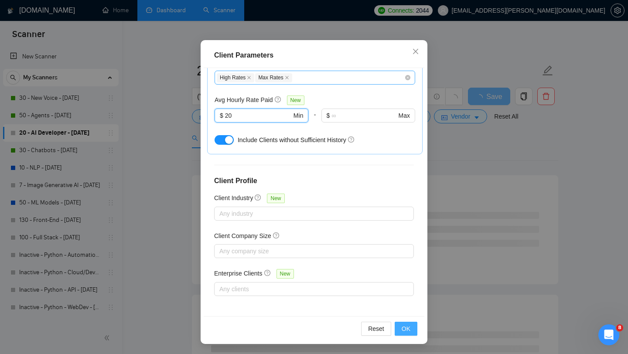
type input "20"
click at [406, 329] on span "OK" at bounding box center [406, 329] width 9 height 10
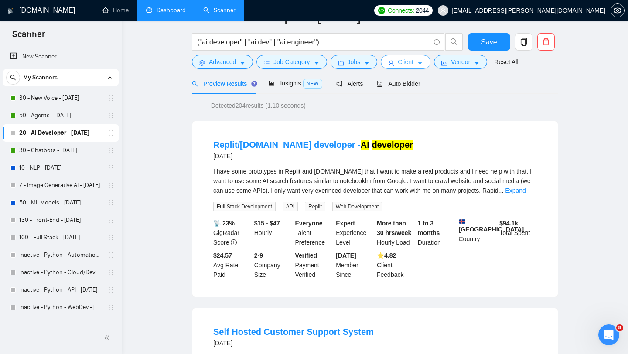
scroll to position [0, 0]
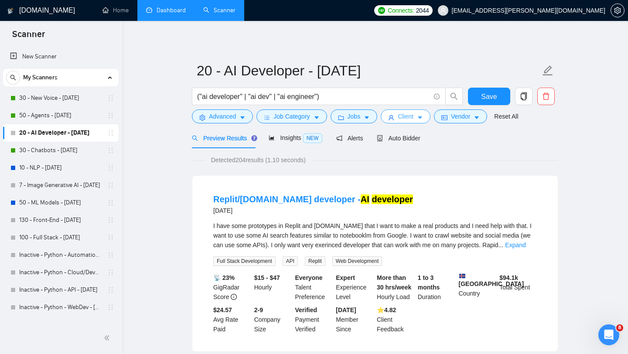
click at [413, 117] on span "Client" at bounding box center [406, 117] width 16 height 10
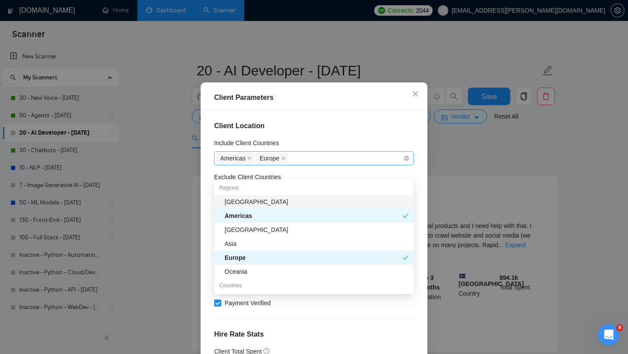
click at [319, 165] on div "Americas [GEOGRAPHIC_DATA]" at bounding box center [309, 158] width 187 height 12
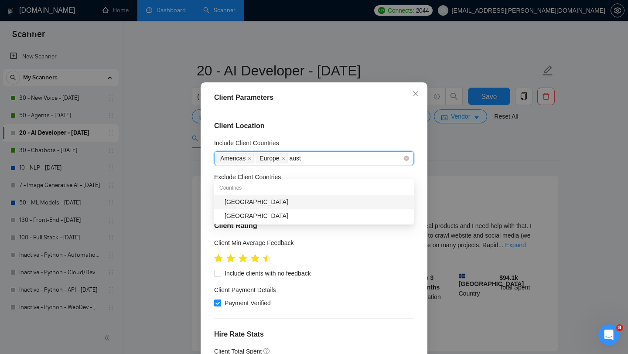
type input "austr"
click at [295, 197] on div "[GEOGRAPHIC_DATA]" at bounding box center [317, 202] width 184 height 10
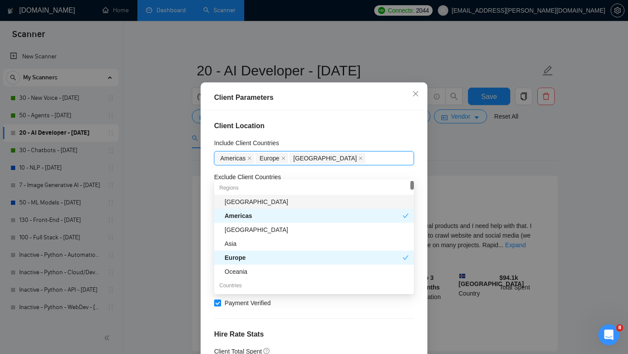
click at [384, 151] on div "Include Client Countries" at bounding box center [314, 144] width 200 height 13
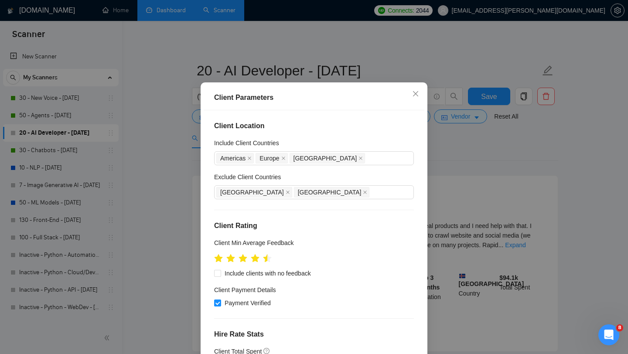
click at [384, 151] on div "Include Client Countries" at bounding box center [314, 144] width 200 height 13
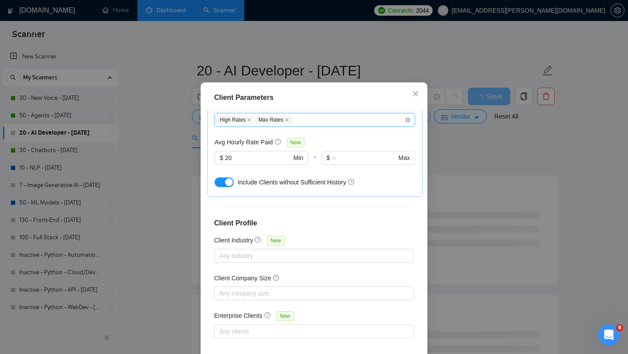
scroll to position [55, 0]
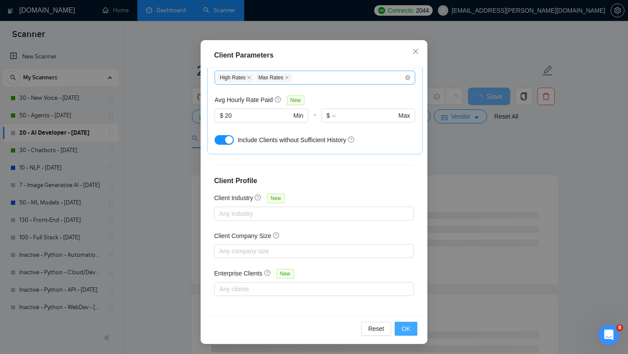
click at [411, 330] on button "OK" at bounding box center [406, 329] width 23 height 14
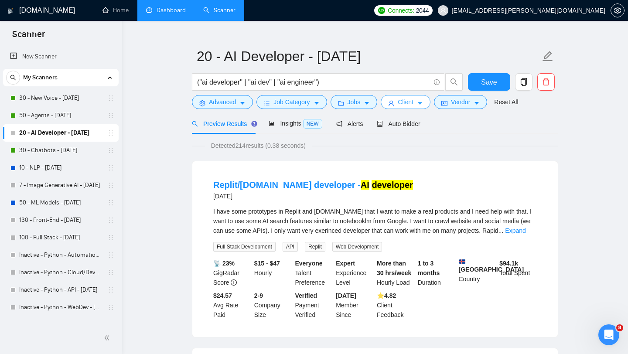
scroll to position [0, 0]
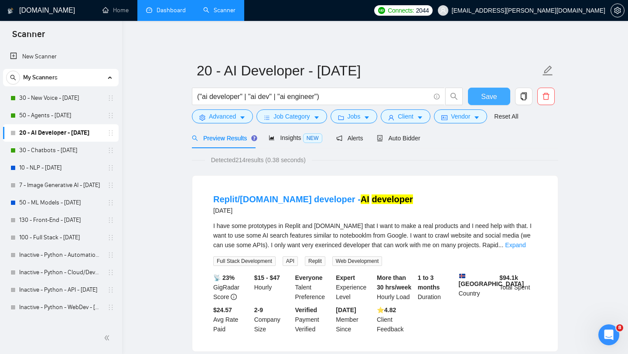
click at [488, 100] on span "Save" at bounding box center [489, 96] width 16 height 11
click at [52, 118] on link "50 - Agents - [DATE]" at bounding box center [60, 115] width 83 height 17
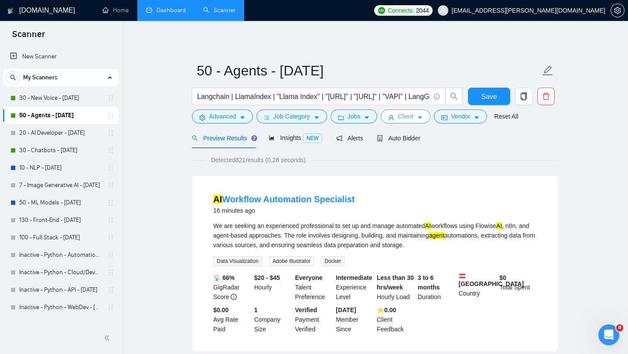
click at [398, 117] on button "Client" at bounding box center [406, 117] width 50 height 14
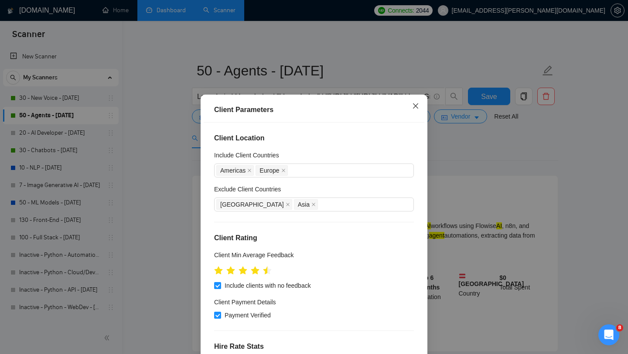
click at [416, 103] on icon "close" at bounding box center [415, 106] width 7 height 7
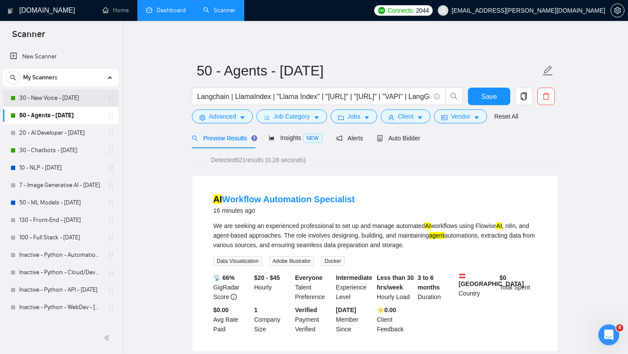
click at [49, 101] on link "30 - New Voice - [DATE]" at bounding box center [60, 97] width 83 height 17
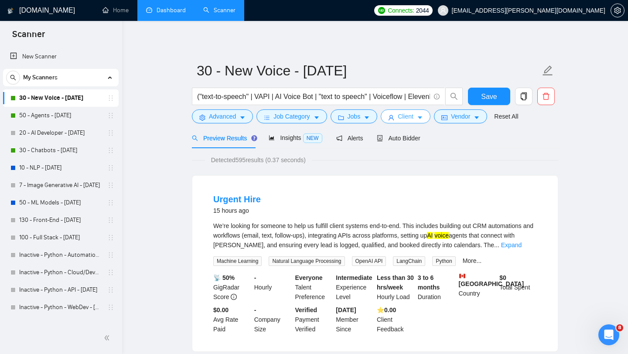
click at [400, 117] on button "Client" at bounding box center [406, 117] width 50 height 14
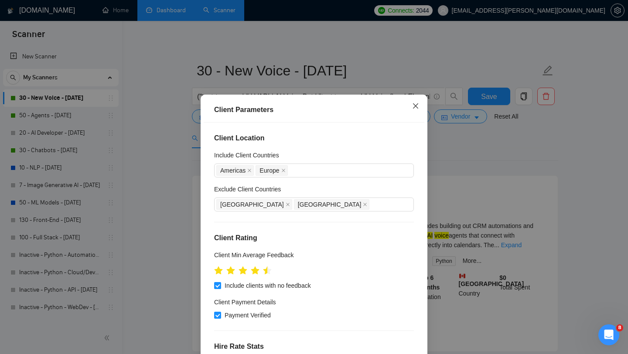
click at [418, 108] on icon "close" at bounding box center [415, 106] width 7 height 7
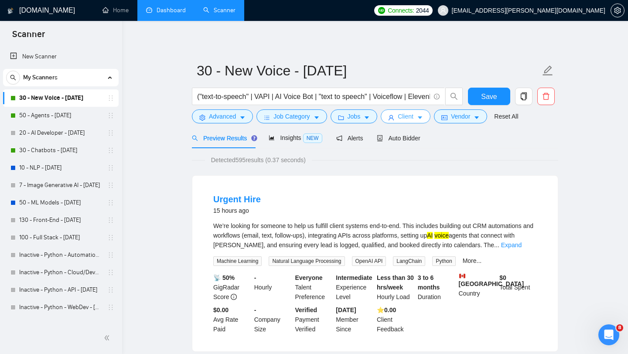
click at [403, 112] on span "Client" at bounding box center [406, 117] width 16 height 10
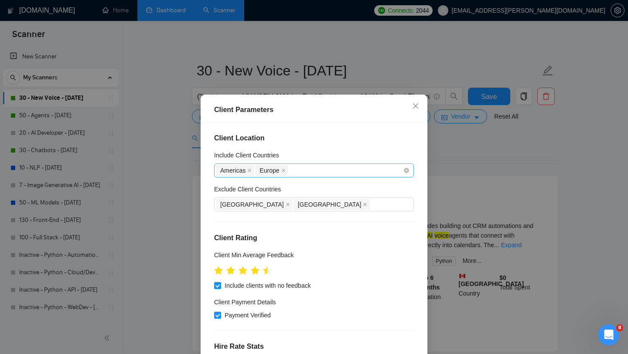
click at [310, 173] on div "Americas [GEOGRAPHIC_DATA]" at bounding box center [309, 171] width 187 height 12
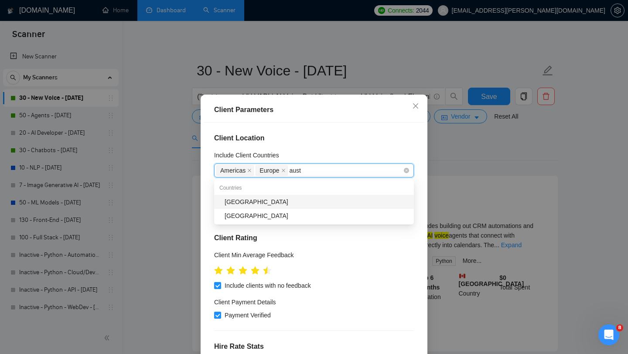
type input "austr"
click at [307, 202] on div "[GEOGRAPHIC_DATA]" at bounding box center [317, 202] width 184 height 10
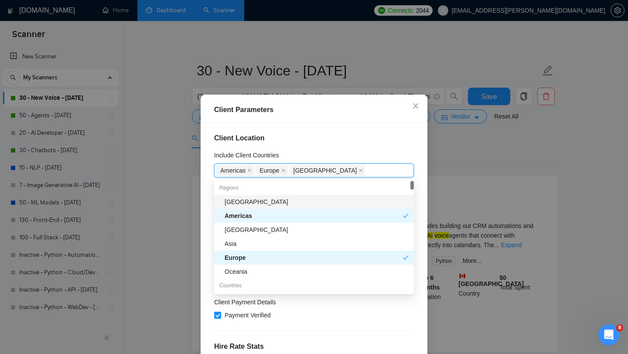
click at [349, 158] on div "Include Client Countries" at bounding box center [314, 157] width 200 height 13
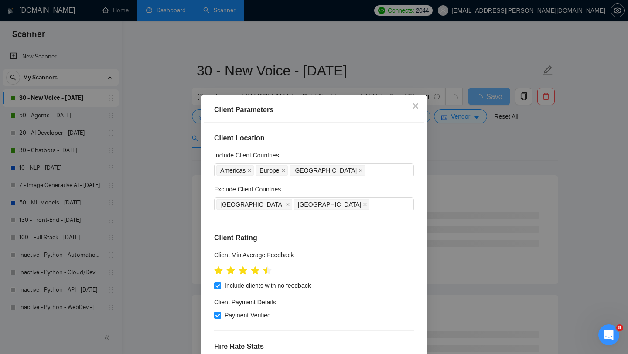
scroll to position [296, 0]
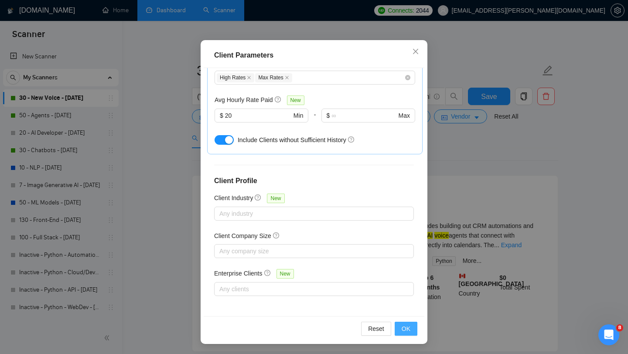
click at [405, 328] on span "OK" at bounding box center [406, 329] width 9 height 10
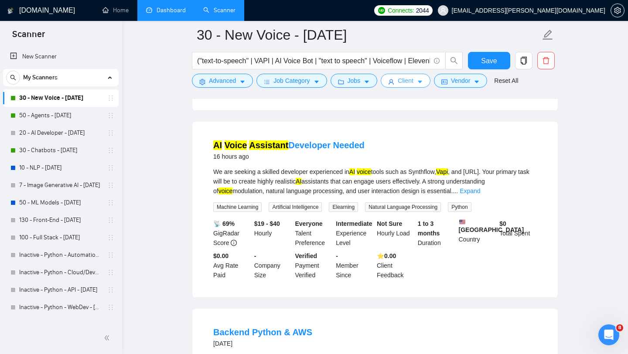
scroll to position [255, 0]
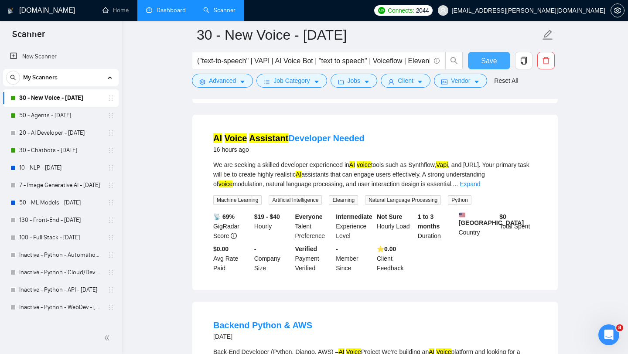
click at [481, 60] on button "Save" at bounding box center [489, 60] width 42 height 17
click at [60, 204] on link "50 - ML Models - [DATE]" at bounding box center [60, 202] width 83 height 17
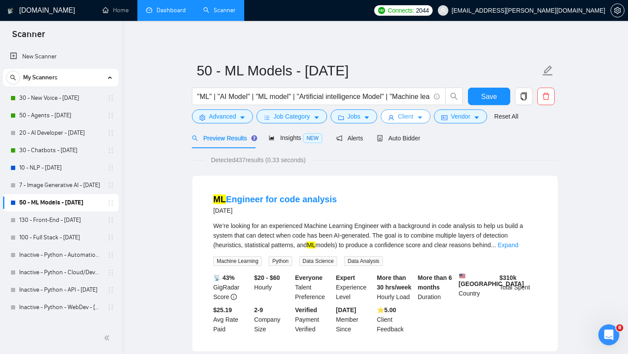
click at [401, 115] on span "Client" at bounding box center [406, 117] width 16 height 10
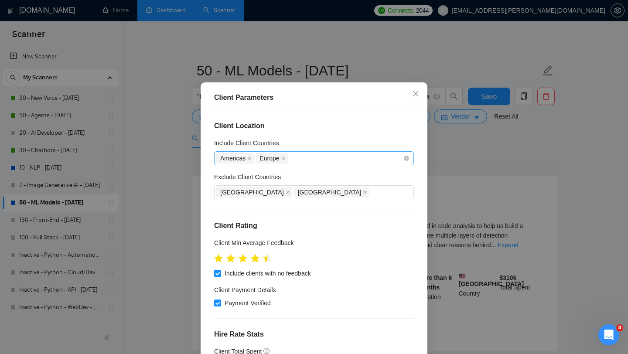
click at [301, 165] on div "Americas [GEOGRAPHIC_DATA]" at bounding box center [309, 158] width 187 height 12
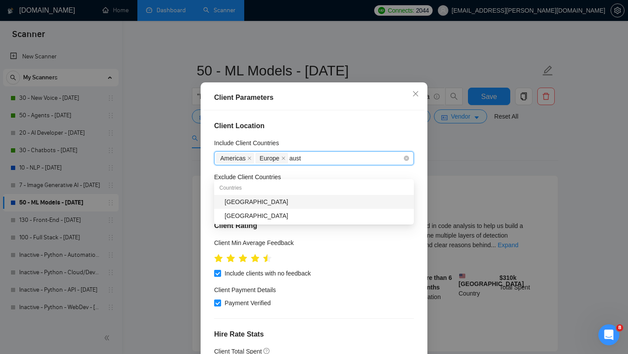
type input "austr"
click at [295, 202] on div "[GEOGRAPHIC_DATA]" at bounding box center [317, 202] width 184 height 10
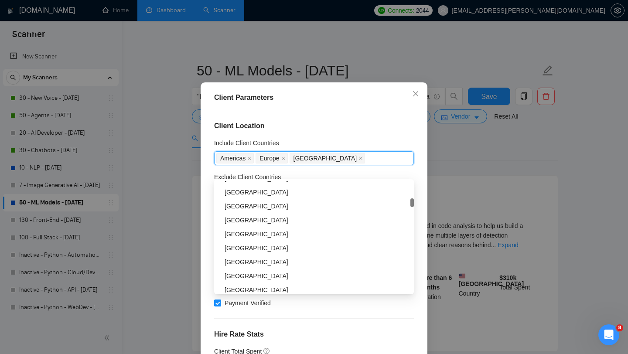
scroll to position [370, 0]
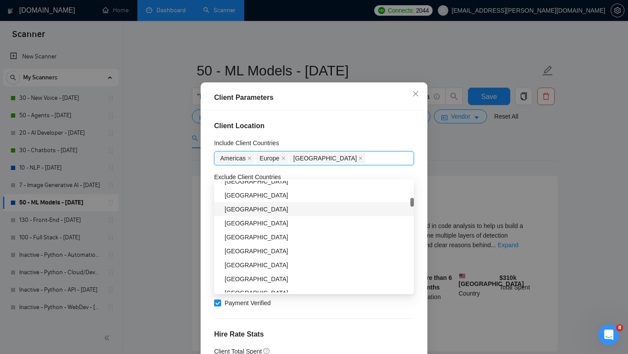
click at [267, 207] on div "[GEOGRAPHIC_DATA]" at bounding box center [317, 210] width 184 height 10
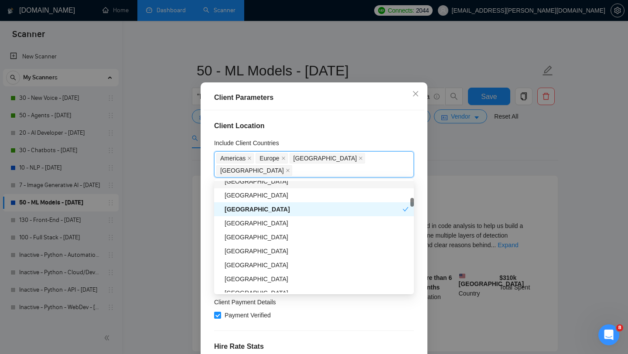
click at [356, 131] on h4 "Client Location" at bounding box center [314, 126] width 200 height 10
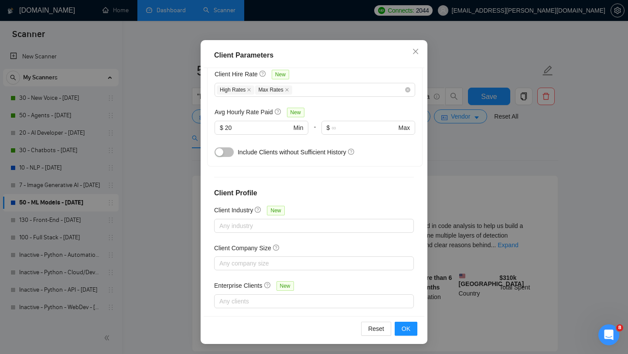
scroll to position [0, 0]
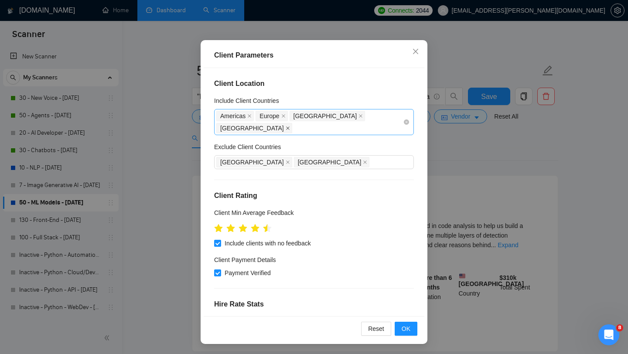
click at [290, 126] on icon "close" at bounding box center [288, 128] width 4 height 4
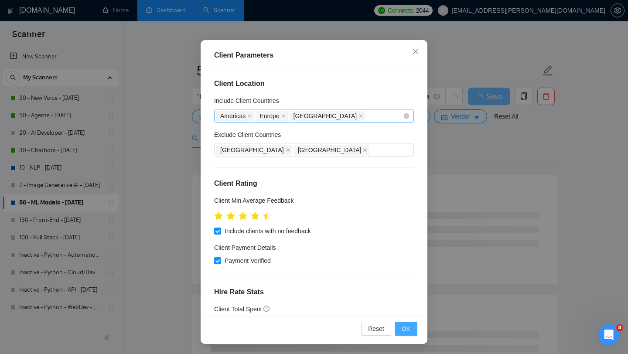
click at [408, 332] on span "OK" at bounding box center [406, 329] width 9 height 10
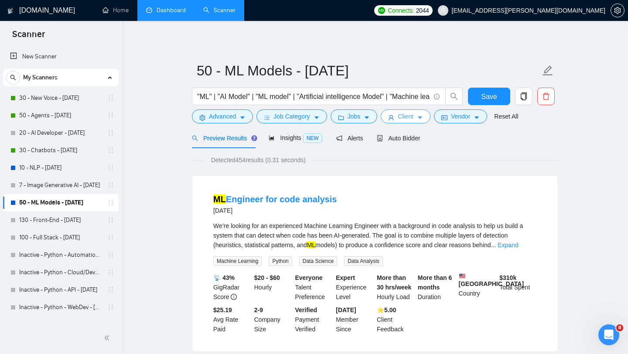
click at [405, 116] on span "Client" at bounding box center [406, 117] width 16 height 10
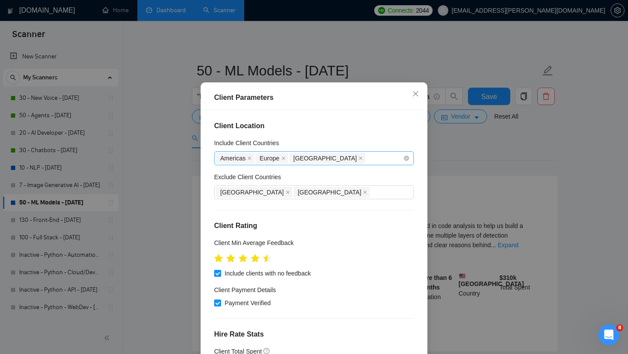
click at [346, 165] on div "[GEOGRAPHIC_DATA] [GEOGRAPHIC_DATA] [GEOGRAPHIC_DATA]" at bounding box center [309, 158] width 187 height 12
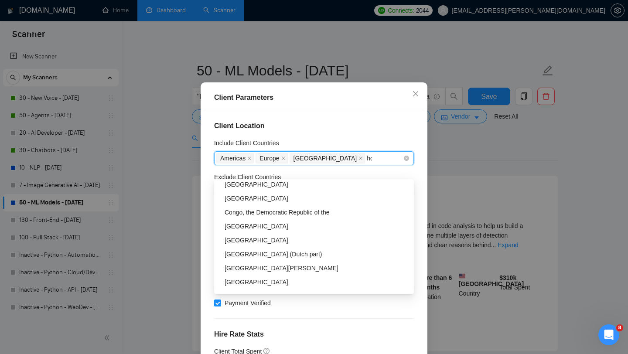
scroll to position [0, 0]
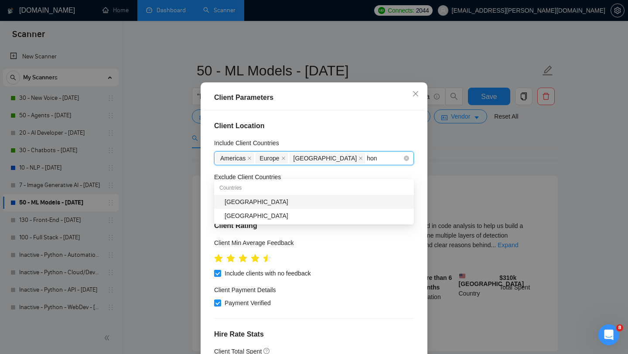
type input "hong"
click at [295, 202] on div "[GEOGRAPHIC_DATA]" at bounding box center [317, 202] width 184 height 10
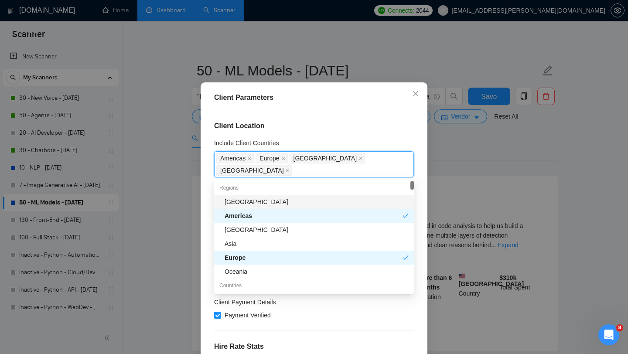
click at [362, 148] on div "Client Location Include Client Countries [GEOGRAPHIC_DATA] [GEOGRAPHIC_DATA] [G…" at bounding box center [314, 234] width 221 height 248
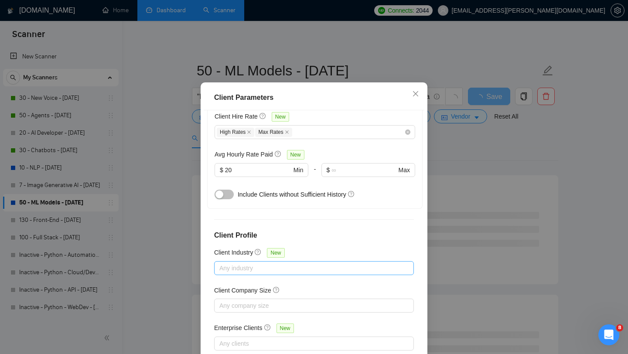
scroll to position [55, 0]
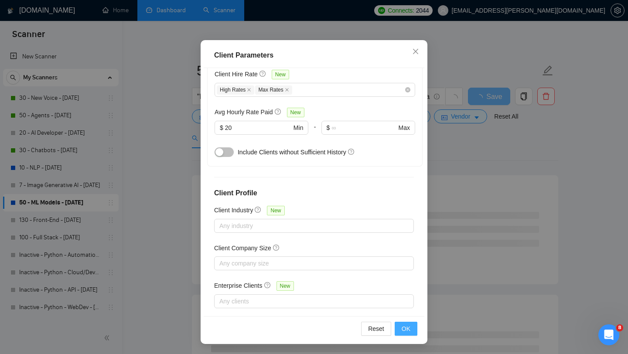
click at [404, 329] on span "OK" at bounding box center [406, 329] width 9 height 10
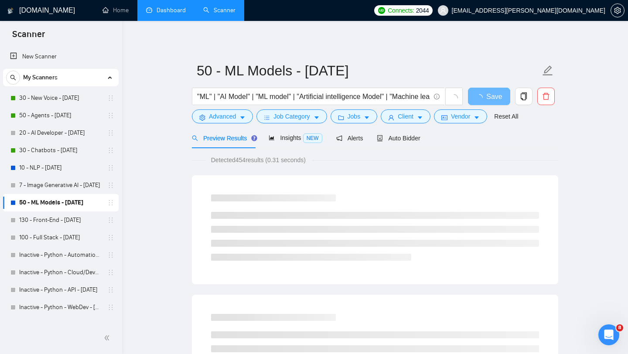
scroll to position [12, 0]
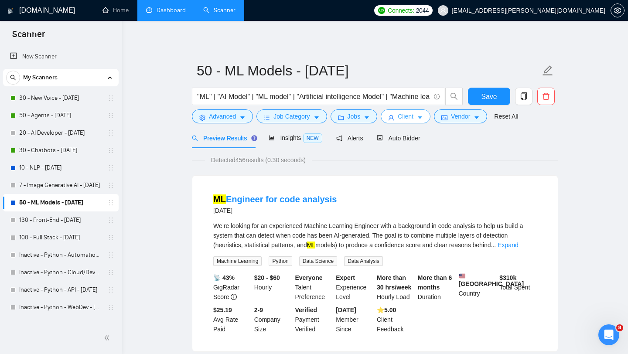
click at [400, 115] on button "Client" at bounding box center [406, 117] width 50 height 14
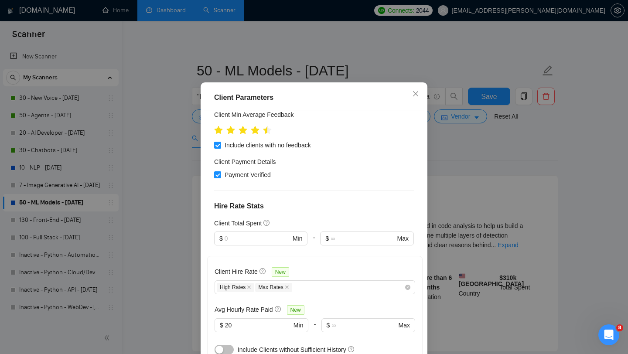
scroll to position [0, 0]
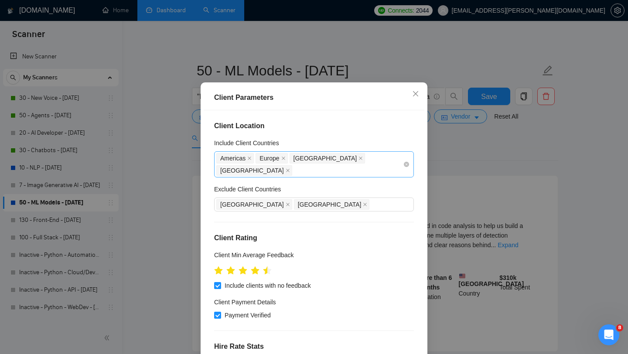
click at [377, 172] on div "[GEOGRAPHIC_DATA] [GEOGRAPHIC_DATA] [GEOGRAPHIC_DATA] [GEOGRAPHIC_DATA]" at bounding box center [309, 164] width 187 height 24
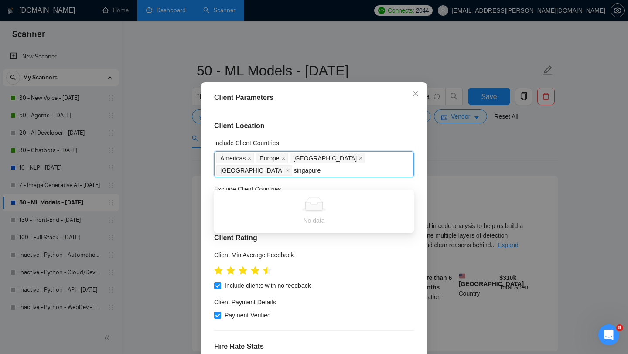
scroll to position [1221, 0]
type input "singap"
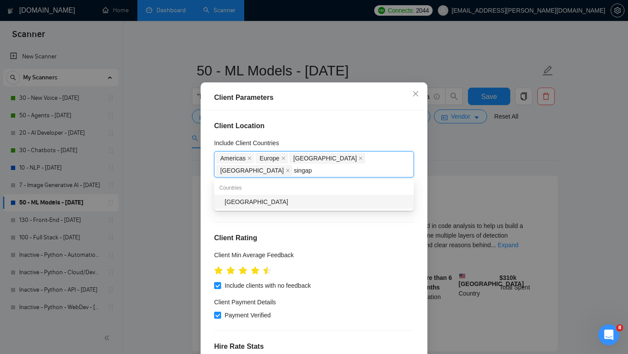
click at [242, 203] on div "[GEOGRAPHIC_DATA]" at bounding box center [317, 202] width 184 height 10
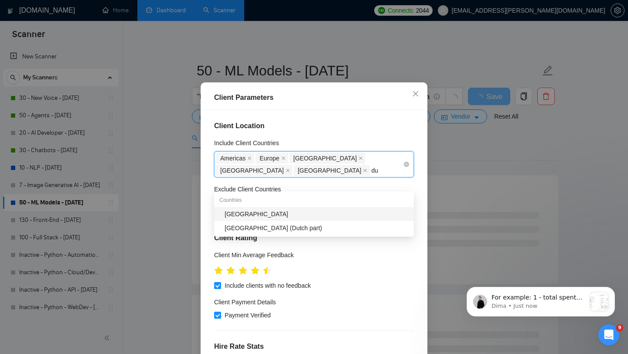
scroll to position [0, 0]
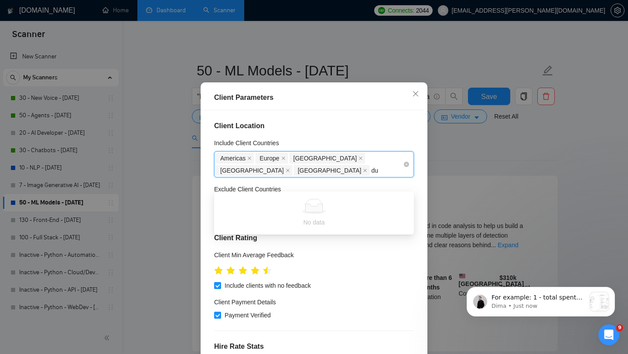
type input "d"
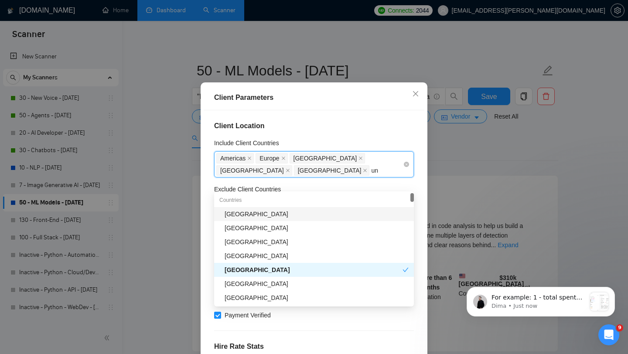
type input "uni"
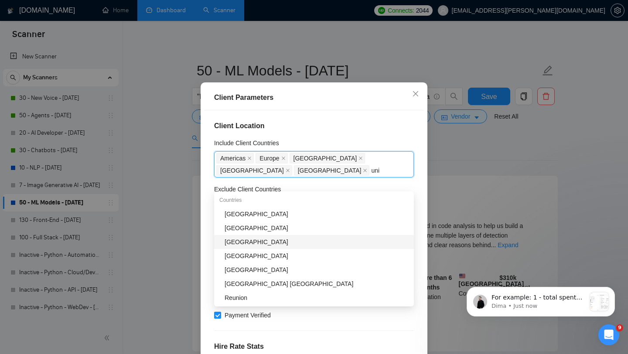
click at [288, 240] on div "[GEOGRAPHIC_DATA]" at bounding box center [317, 242] width 184 height 10
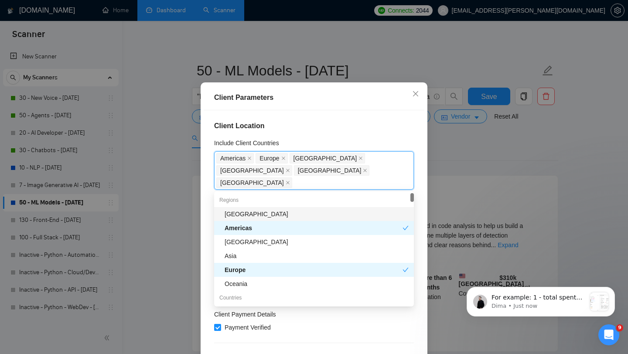
click at [367, 147] on div "Client Location Include Client Countries [GEOGRAPHIC_DATA] [GEOGRAPHIC_DATA] [G…" at bounding box center [314, 234] width 221 height 248
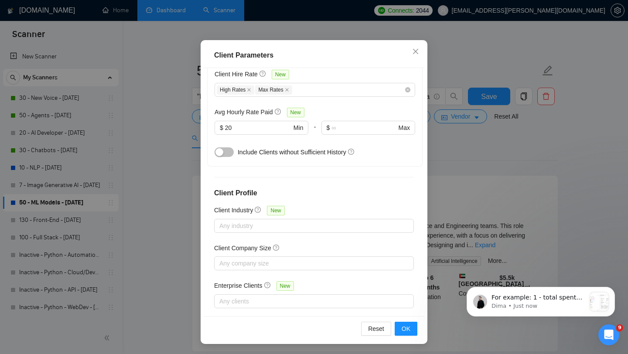
scroll to position [10, 0]
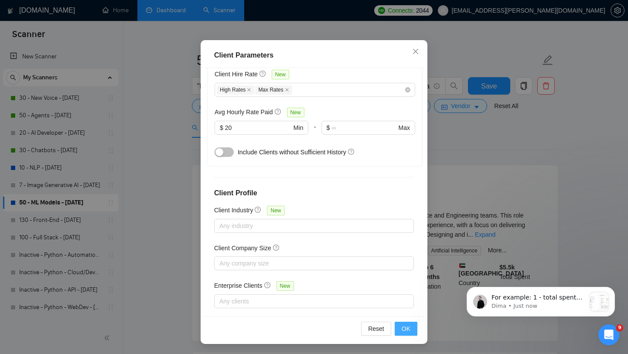
click at [406, 326] on span "OK" at bounding box center [406, 329] width 9 height 10
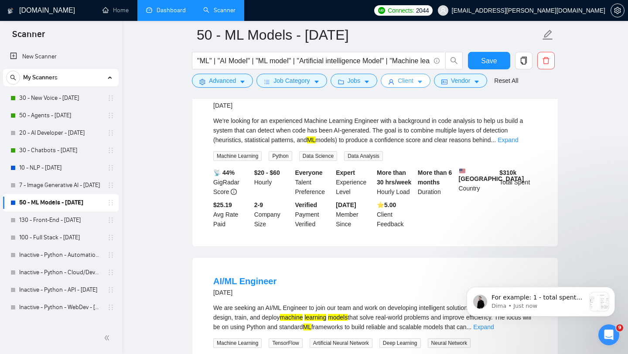
scroll to position [0, 0]
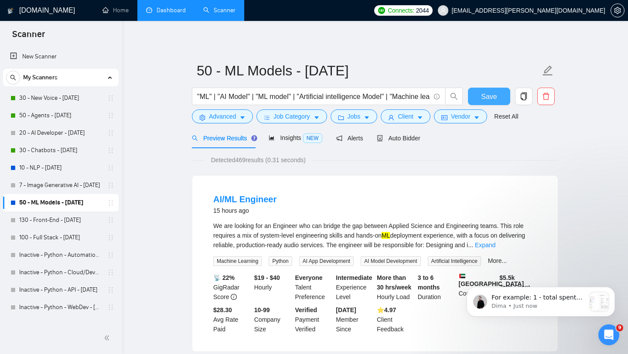
click at [487, 95] on span "Save" at bounding box center [489, 96] width 16 height 11
click at [409, 118] on span "Client" at bounding box center [406, 117] width 16 height 10
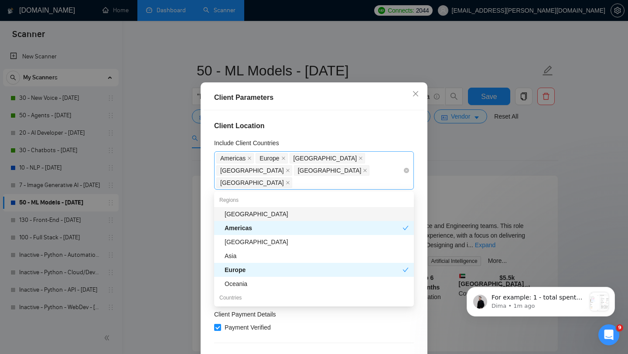
click at [340, 185] on div "[GEOGRAPHIC_DATA] [GEOGRAPHIC_DATA] [GEOGRAPHIC_DATA] [GEOGRAPHIC_DATA] [GEOGRA…" at bounding box center [309, 170] width 187 height 37
click at [388, 133] on div "Client Location Include Client Countries [GEOGRAPHIC_DATA] [GEOGRAPHIC_DATA] [G…" at bounding box center [314, 234] width 221 height 248
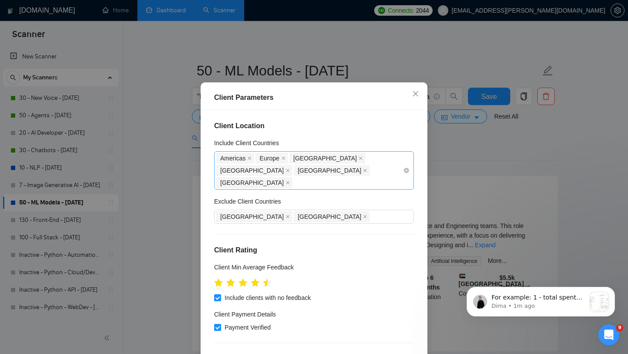
click at [363, 183] on div "[GEOGRAPHIC_DATA] [GEOGRAPHIC_DATA] [GEOGRAPHIC_DATA] [GEOGRAPHIC_DATA] [GEOGRA…" at bounding box center [309, 170] width 187 height 37
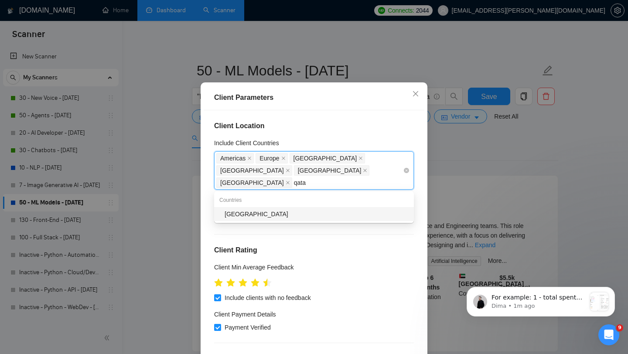
type input "[GEOGRAPHIC_DATA]"
click at [250, 209] on div "[GEOGRAPHIC_DATA]" at bounding box center [314, 214] width 200 height 14
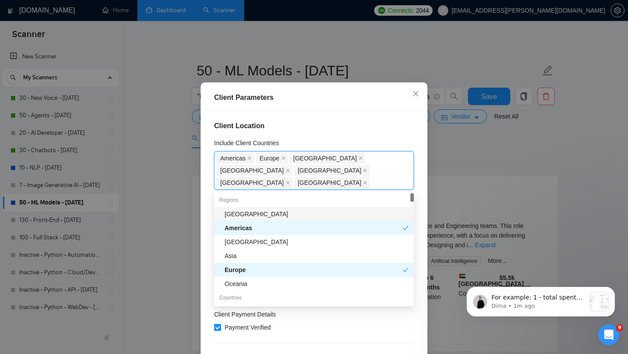
click at [343, 131] on h4 "Client Location" at bounding box center [314, 126] width 200 height 10
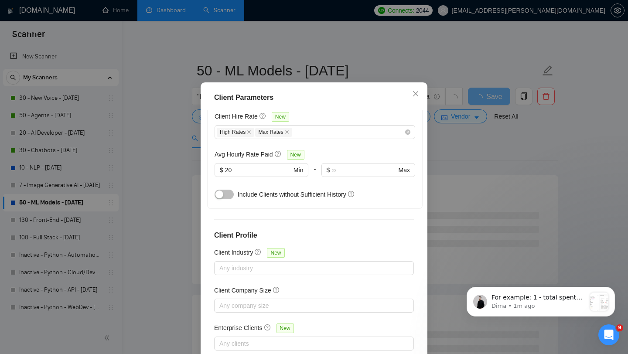
scroll to position [55, 0]
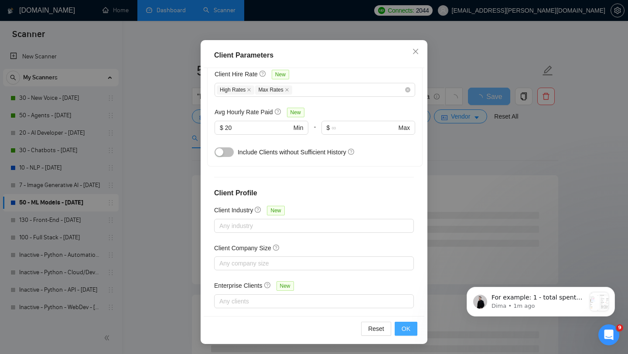
click at [404, 326] on span "OK" at bounding box center [406, 329] width 9 height 10
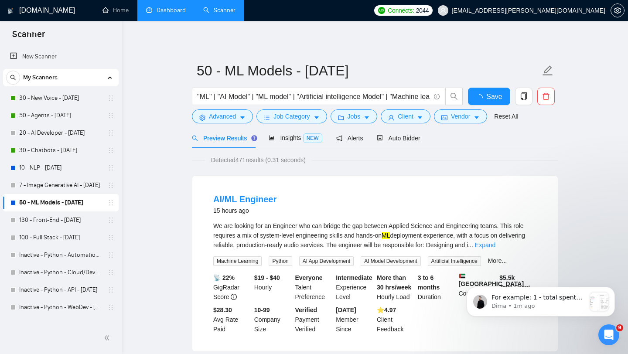
scroll to position [12, 0]
click at [479, 93] on button "Save" at bounding box center [489, 96] width 42 height 17
click at [58, 202] on link "50 - ML Models - [DATE]" at bounding box center [60, 202] width 83 height 17
click at [412, 139] on span "Auto Bidder" at bounding box center [398, 138] width 43 height 7
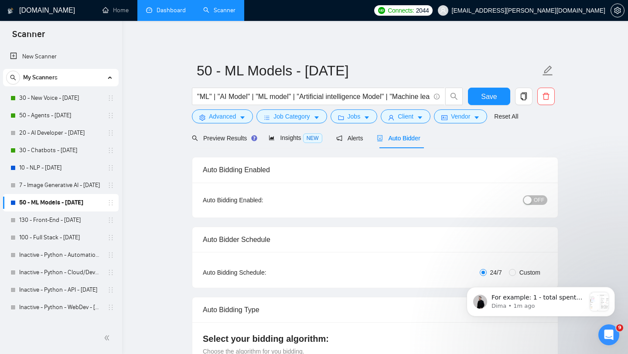
click at [536, 199] on span "OFF" at bounding box center [539, 201] width 10 height 10
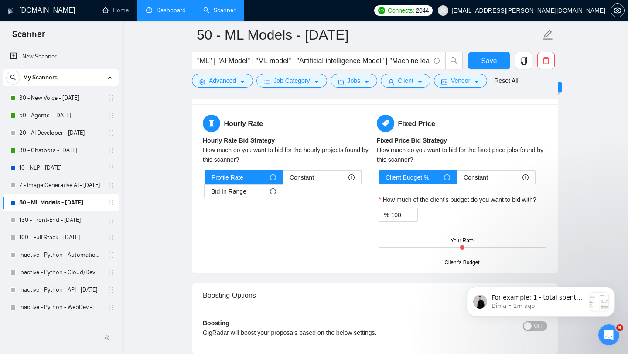
scroll to position [1596, 0]
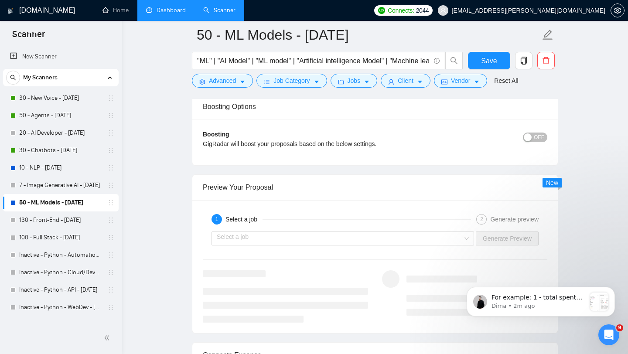
click at [539, 139] on span "OFF" at bounding box center [539, 138] width 10 height 10
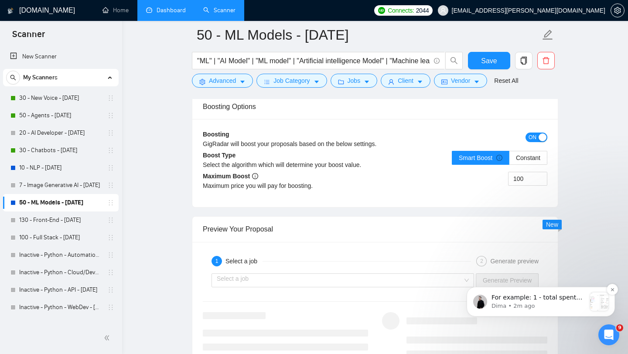
click at [549, 298] on p "For example: 1 - total spent (including boost) 2 - price only for the proposal …" at bounding box center [539, 298] width 94 height 9
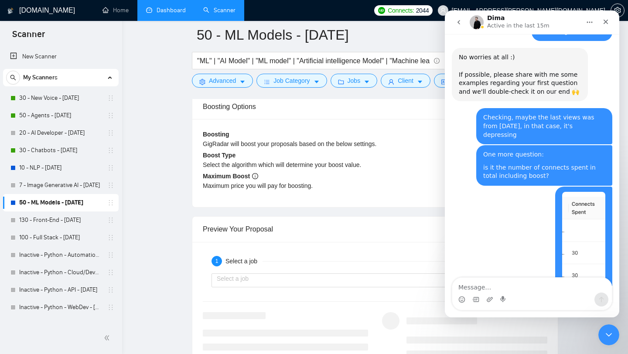
scroll to position [1332, 0]
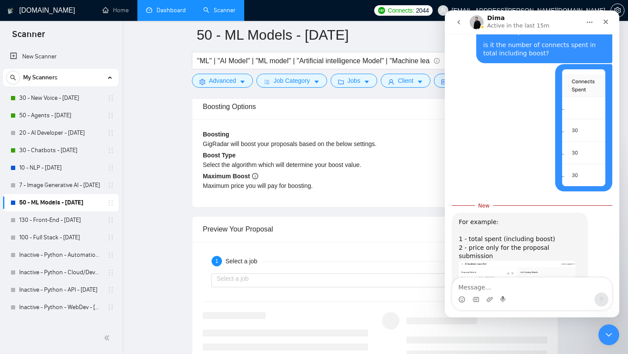
click at [508, 261] on img "Dima says…" at bounding box center [517, 300] width 117 height 79
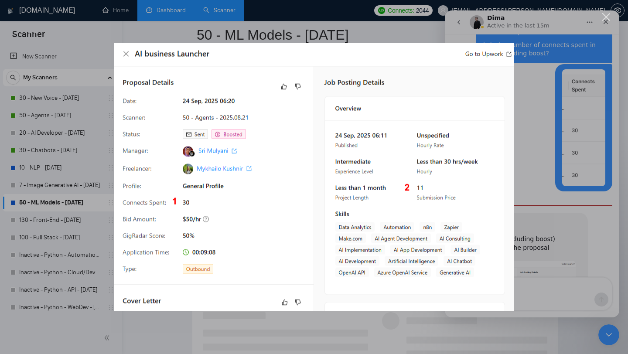
scroll to position [0, 0]
click at [332, 326] on div "Intercom messenger" at bounding box center [314, 177] width 628 height 354
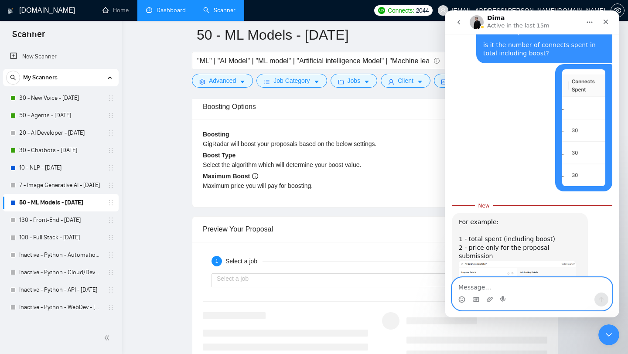
click at [476, 287] on textarea "Message…" at bounding box center [533, 285] width 160 height 15
type textarea "Nice, thanks!"
click at [600, 301] on icon "Send a message…" at bounding box center [601, 299] width 7 height 7
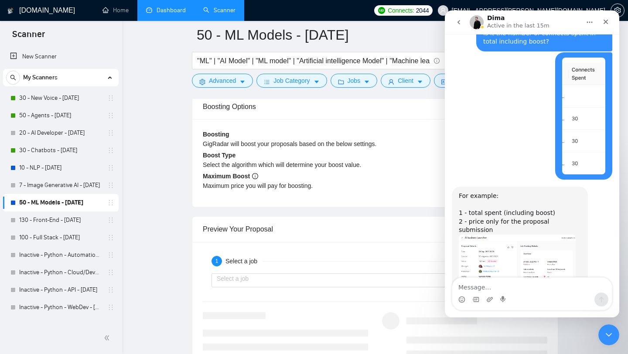
click at [278, 205] on div "Boosting GigRadar will boost your proposals based on the below settings. ON Boo…" at bounding box center [375, 163] width 366 height 88
click at [608, 21] on icon "Close" at bounding box center [606, 21] width 7 height 7
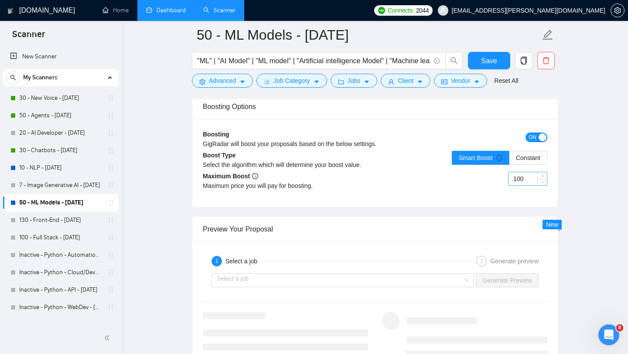
click at [527, 180] on input "100" at bounding box center [528, 178] width 38 height 13
type input "30"
click at [518, 194] on div "30" at bounding box center [527, 184] width 39 height 24
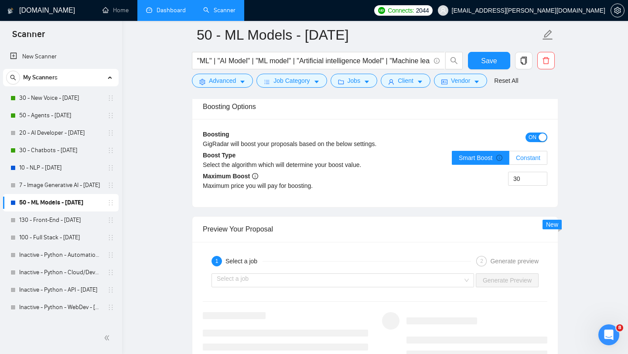
click at [535, 160] on span "Constant" at bounding box center [528, 157] width 24 height 7
click at [510, 160] on input "Constant" at bounding box center [510, 160] width 0 height 0
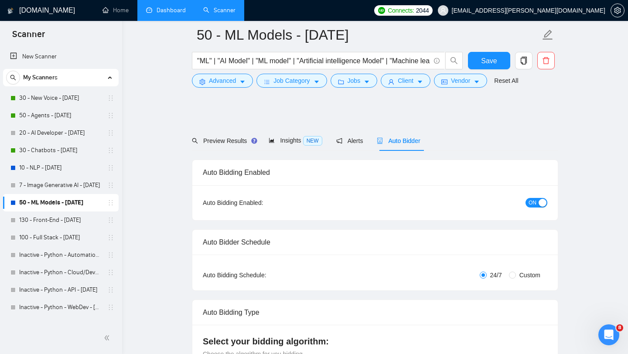
scroll to position [0, 0]
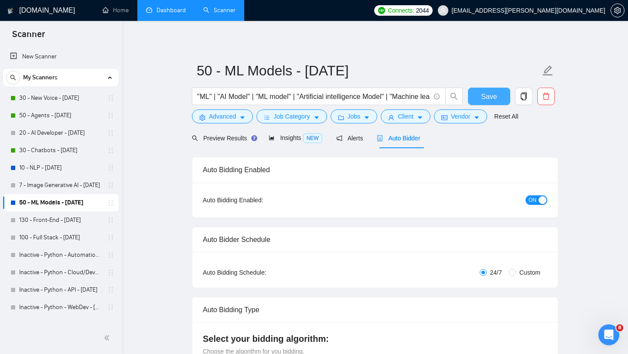
click at [491, 96] on span "Save" at bounding box center [489, 96] width 16 height 11
click at [58, 94] on link "30 - New Voice - [DATE]" at bounding box center [60, 97] width 83 height 17
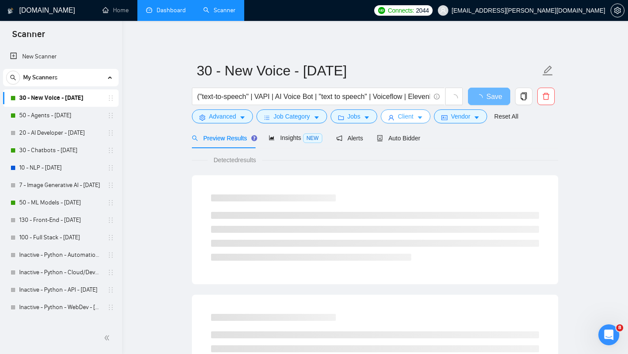
click at [412, 119] on span "Client" at bounding box center [406, 117] width 16 height 10
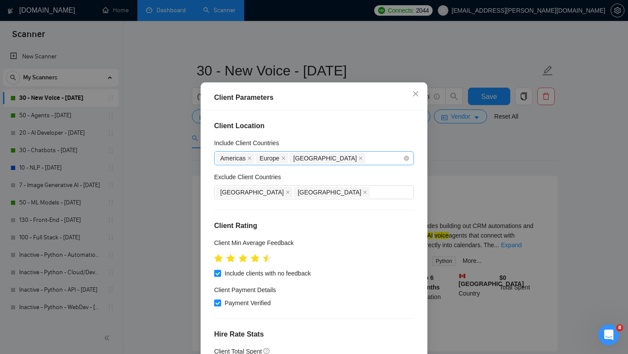
click at [334, 165] on div "[GEOGRAPHIC_DATA] [GEOGRAPHIC_DATA] [GEOGRAPHIC_DATA]" at bounding box center [309, 158] width 187 height 12
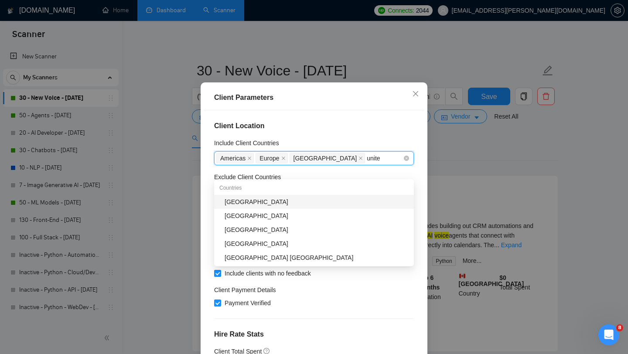
type input "united"
click at [311, 228] on div "[GEOGRAPHIC_DATA]" at bounding box center [317, 230] width 184 height 10
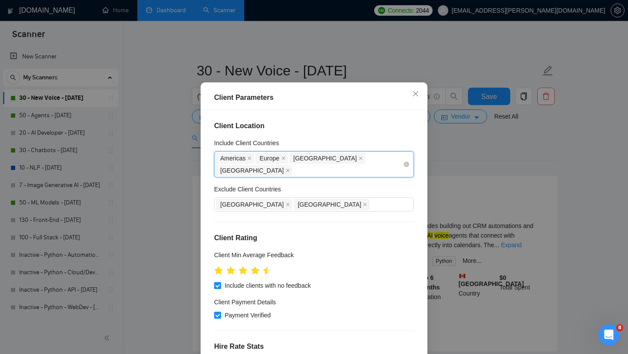
click at [356, 177] on div "[GEOGRAPHIC_DATA] [GEOGRAPHIC_DATA] [GEOGRAPHIC_DATA] [GEOGRAPHIC_DATA]" at bounding box center [309, 164] width 187 height 24
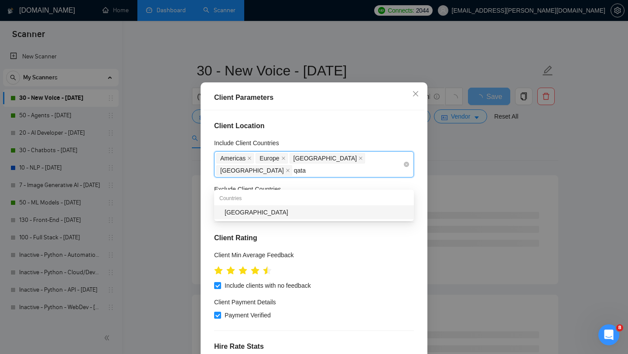
type input "[GEOGRAPHIC_DATA]"
click at [264, 210] on div "[GEOGRAPHIC_DATA]" at bounding box center [317, 213] width 184 height 10
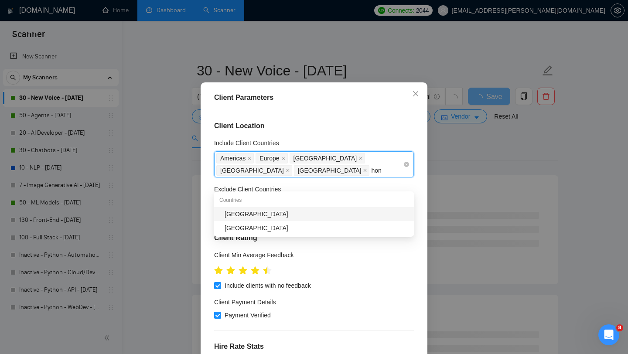
type input "hong"
click at [271, 212] on div "[GEOGRAPHIC_DATA]" at bounding box center [317, 214] width 184 height 10
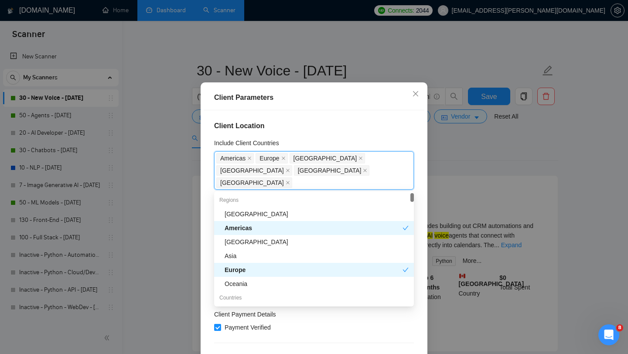
click at [322, 149] on div "Client Location Include Client Countries [GEOGRAPHIC_DATA] [GEOGRAPHIC_DATA] [G…" at bounding box center [314, 234] width 221 height 248
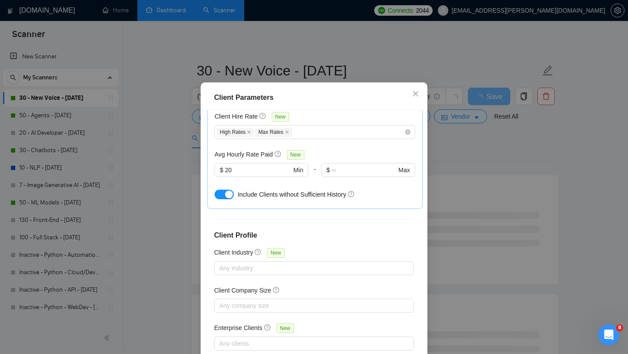
scroll to position [55, 0]
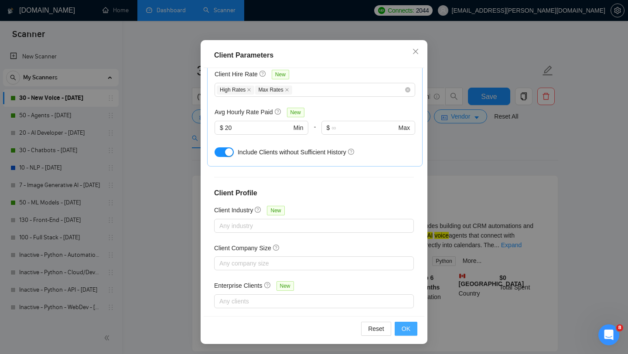
click at [407, 331] on span "OK" at bounding box center [406, 329] width 9 height 10
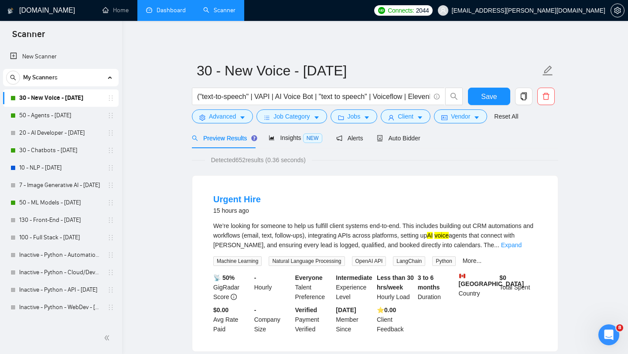
scroll to position [12, 0]
click at [481, 98] on button "Save" at bounding box center [489, 96] width 42 height 17
click at [391, 142] on div "Auto Bidder" at bounding box center [398, 139] width 43 height 10
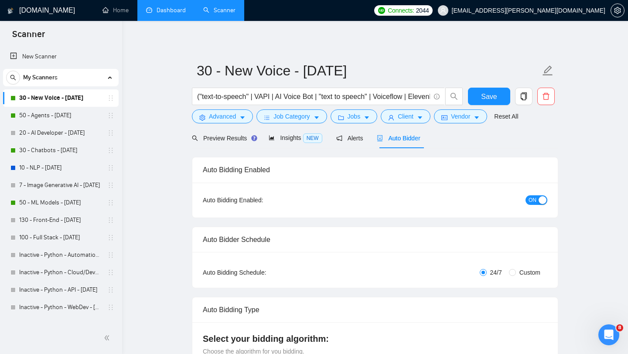
checkbox input "true"
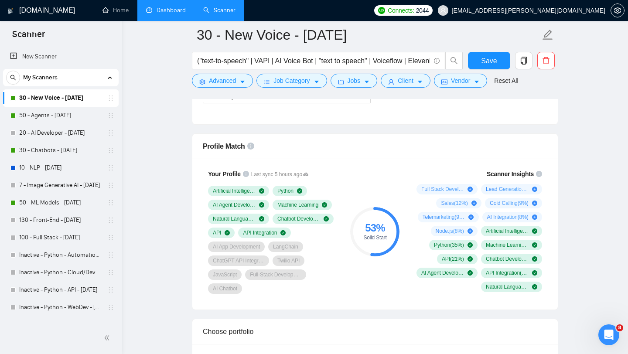
scroll to position [576, 0]
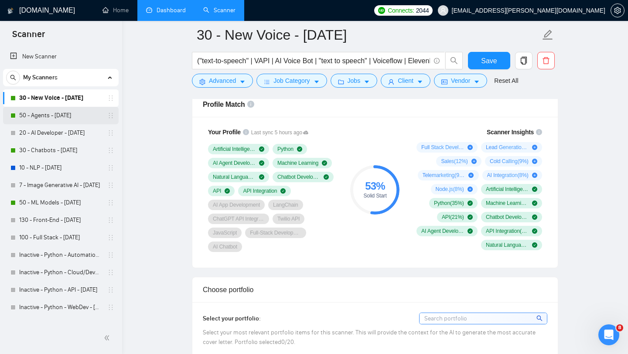
click at [59, 117] on link "50 - Agents - [DATE]" at bounding box center [60, 115] width 83 height 17
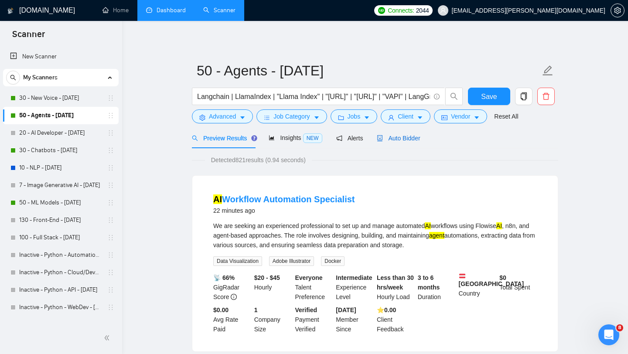
click at [403, 139] on span "Auto Bidder" at bounding box center [398, 138] width 43 height 7
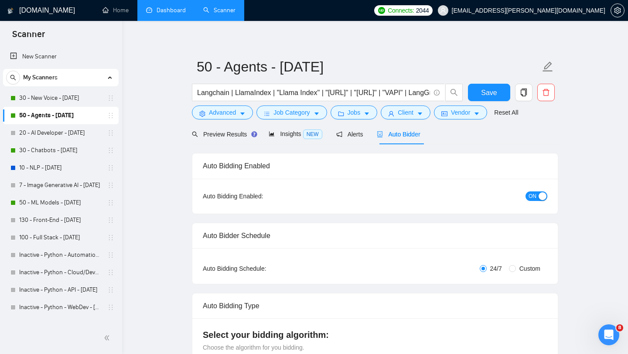
scroll to position [6, 0]
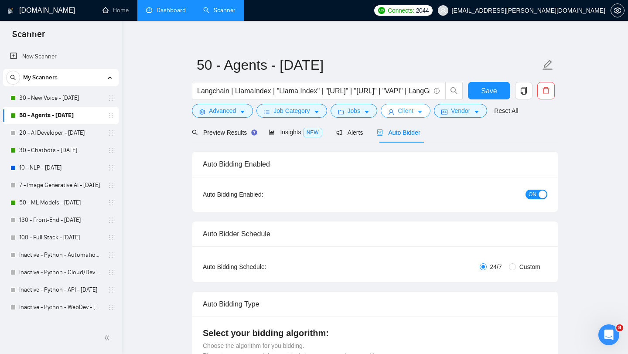
click at [410, 112] on span "Client" at bounding box center [406, 111] width 16 height 10
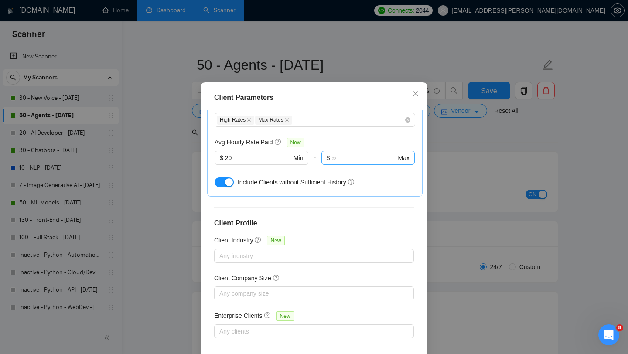
scroll to position [0, 0]
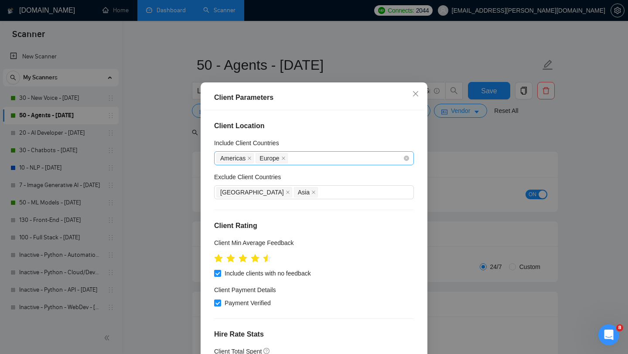
click at [309, 165] on div "Americas [GEOGRAPHIC_DATA]" at bounding box center [309, 158] width 187 height 12
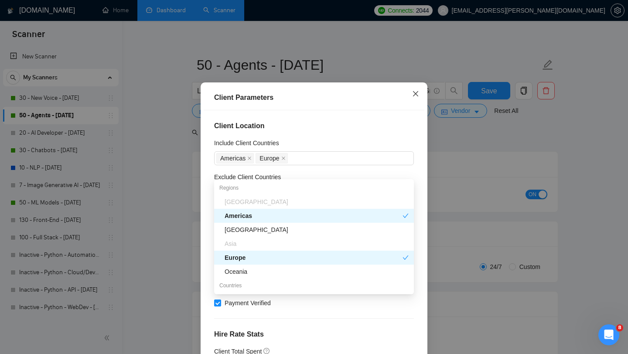
click at [415, 96] on icon "close" at bounding box center [415, 93] width 5 height 5
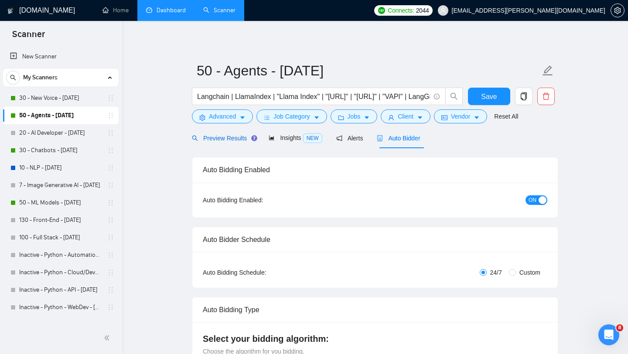
click at [240, 139] on span "Preview Results" at bounding box center [223, 138] width 63 height 7
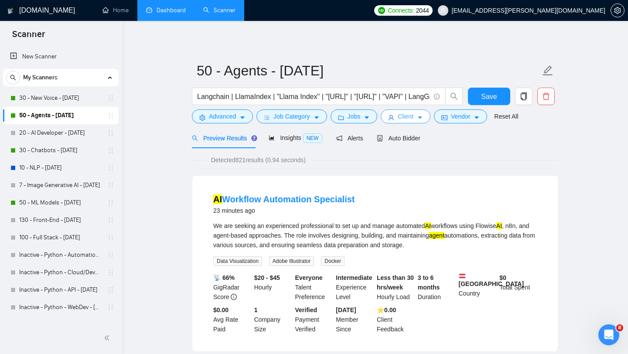
click at [412, 121] on span "Client" at bounding box center [406, 117] width 16 height 10
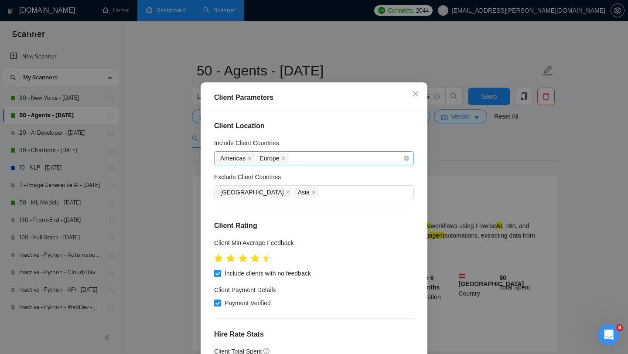
click at [308, 165] on div "Americas [GEOGRAPHIC_DATA]" at bounding box center [309, 158] width 187 height 12
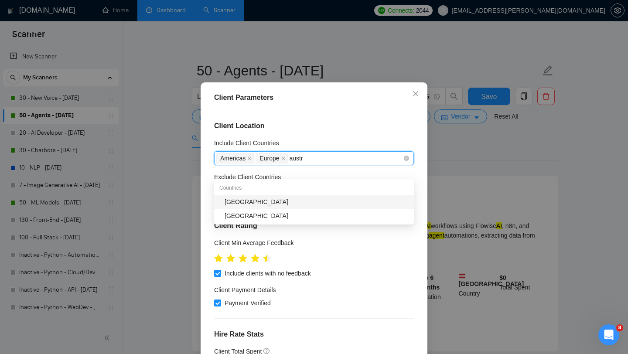
type input "austra"
click at [274, 201] on div "[GEOGRAPHIC_DATA]" at bounding box center [317, 202] width 184 height 10
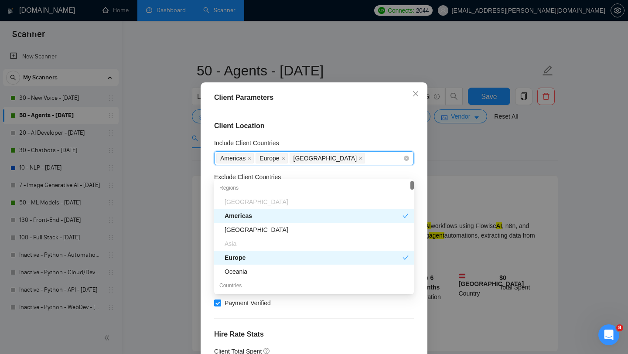
click at [337, 165] on div "[GEOGRAPHIC_DATA] [GEOGRAPHIC_DATA] [GEOGRAPHIC_DATA]" at bounding box center [309, 158] width 187 height 12
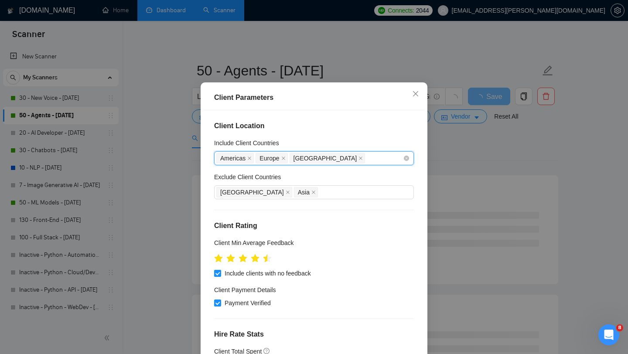
type input "h"
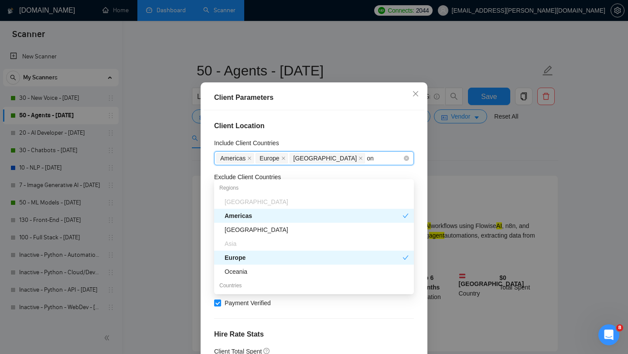
type input "o"
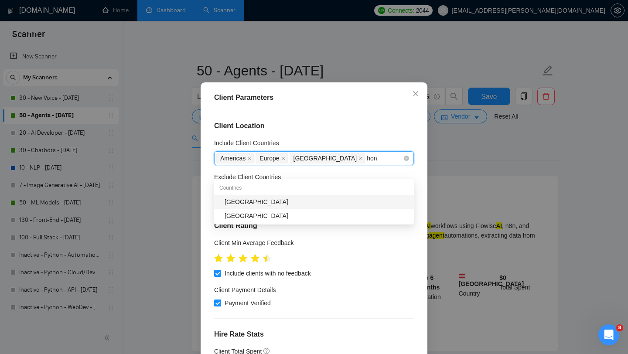
type input "hong"
click at [243, 201] on div "[GEOGRAPHIC_DATA]" at bounding box center [317, 202] width 184 height 10
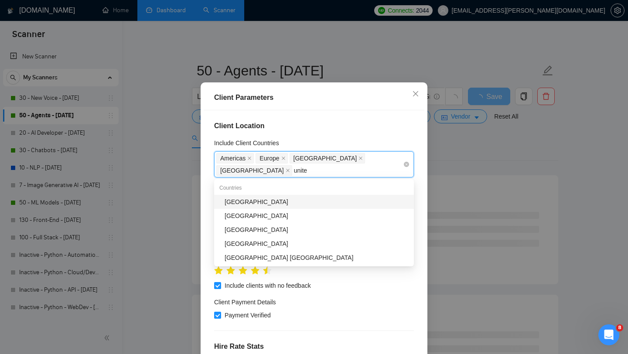
type input "united"
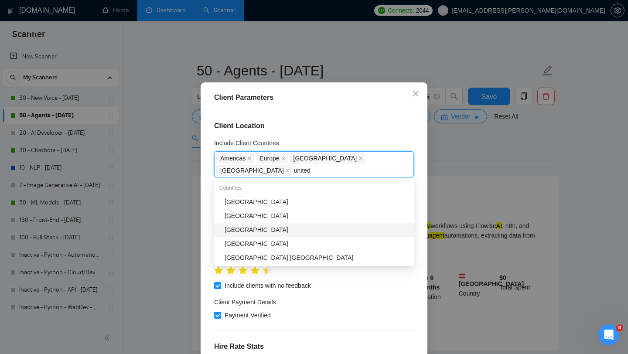
click at [284, 231] on div "[GEOGRAPHIC_DATA]" at bounding box center [317, 230] width 184 height 10
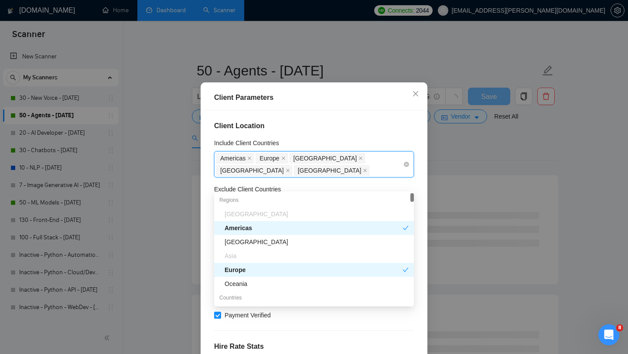
click at [308, 177] on div "[GEOGRAPHIC_DATA] [GEOGRAPHIC_DATA] [GEOGRAPHIC_DATA] [GEOGRAPHIC_DATA] [GEOGRA…" at bounding box center [309, 164] width 187 height 24
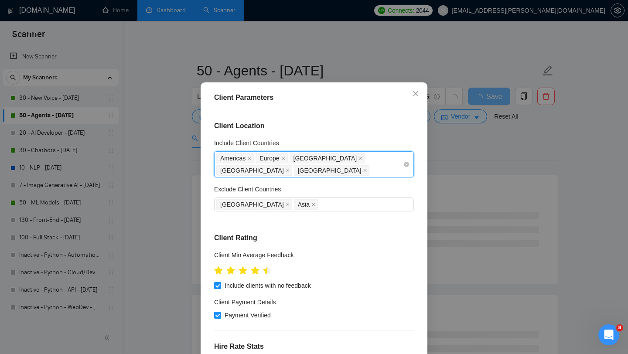
click at [307, 177] on div "[GEOGRAPHIC_DATA] [GEOGRAPHIC_DATA] [GEOGRAPHIC_DATA] [GEOGRAPHIC_DATA] [GEOGRA…" at bounding box center [309, 164] width 187 height 24
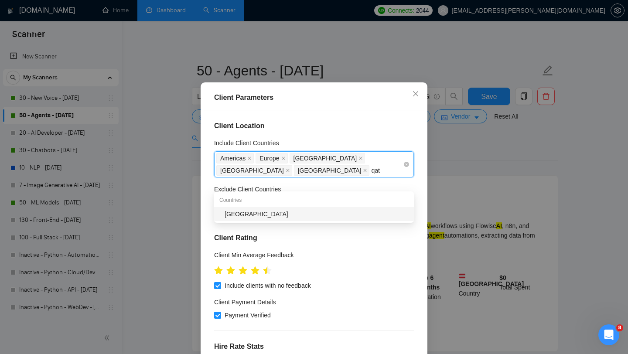
type input "[GEOGRAPHIC_DATA]"
click at [260, 215] on div "[GEOGRAPHIC_DATA]" at bounding box center [317, 214] width 184 height 10
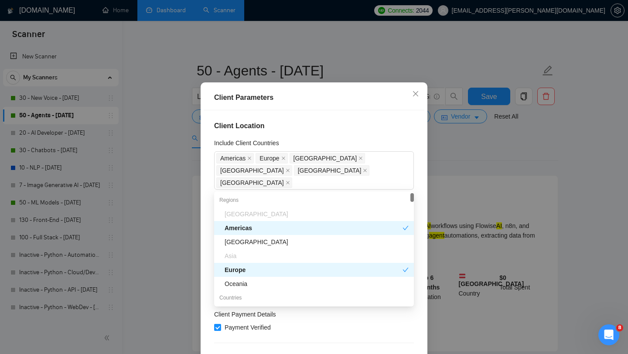
click at [338, 131] on h4 "Client Location" at bounding box center [314, 126] width 200 height 10
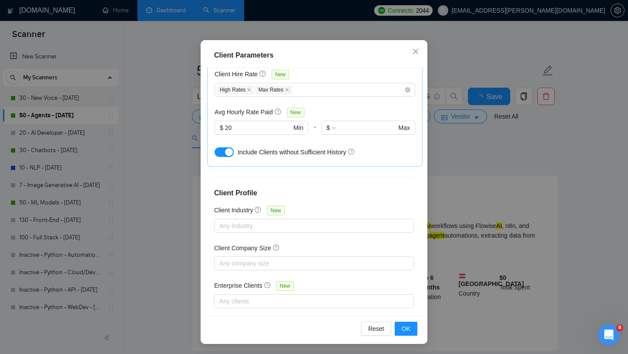
scroll to position [99, 0]
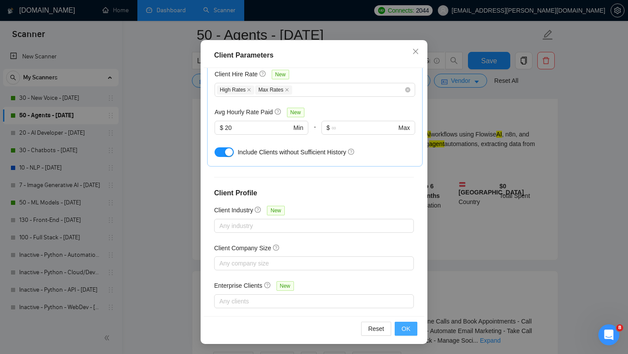
click at [411, 329] on button "OK" at bounding box center [406, 329] width 23 height 14
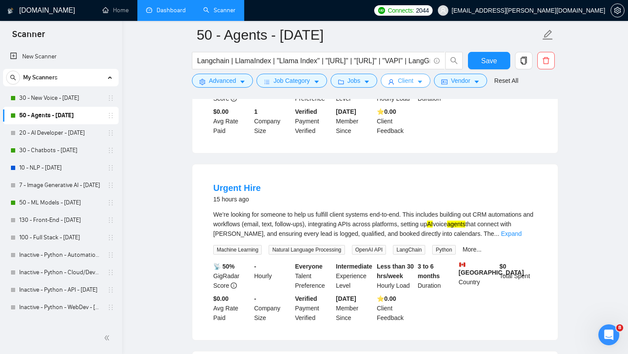
scroll to position [0, 0]
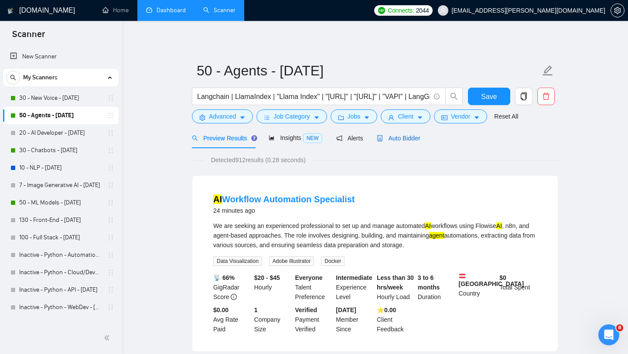
click at [405, 134] on div "Auto Bidder" at bounding box center [398, 139] width 43 height 10
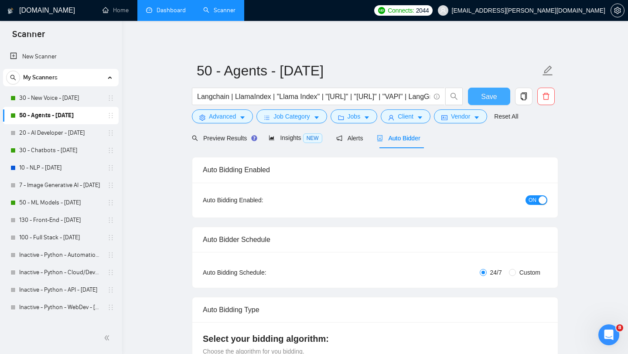
click at [491, 98] on span "Save" at bounding box center [489, 96] width 16 height 11
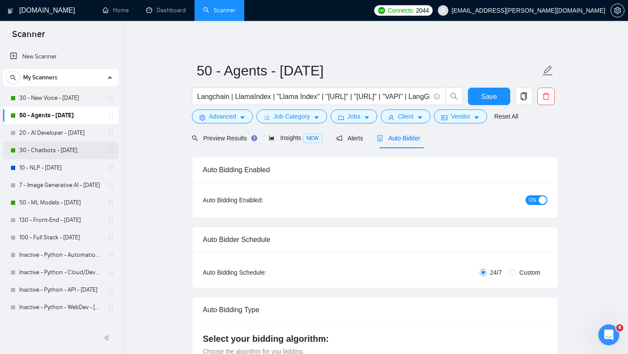
click at [64, 147] on link "30 - Chatbots - [DATE]" at bounding box center [60, 150] width 83 height 17
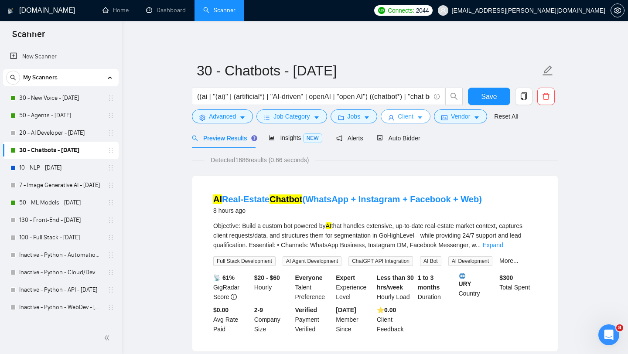
click at [401, 117] on span "Client" at bounding box center [406, 117] width 16 height 10
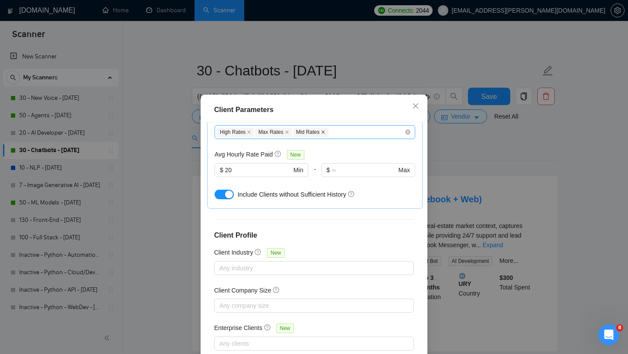
click at [325, 133] on icon "close" at bounding box center [323, 132] width 4 height 4
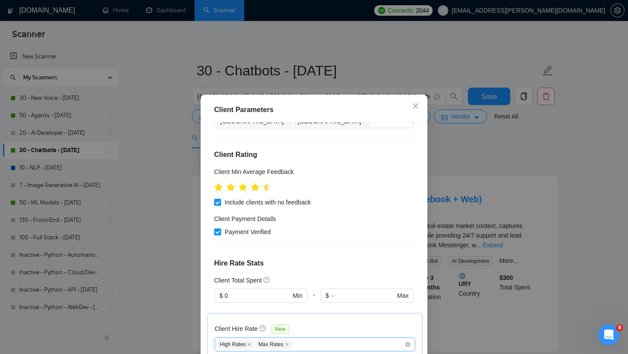
scroll to position [0, 0]
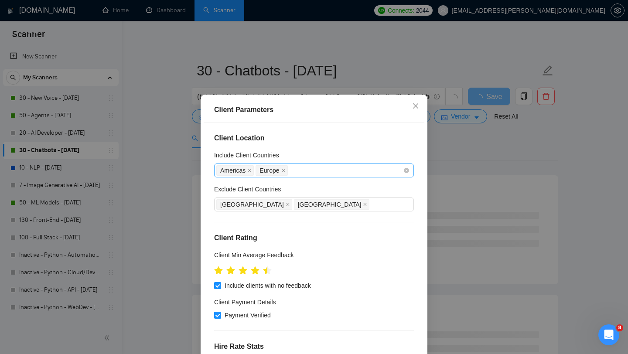
click at [309, 174] on div "Americas [GEOGRAPHIC_DATA]" at bounding box center [309, 171] width 187 height 12
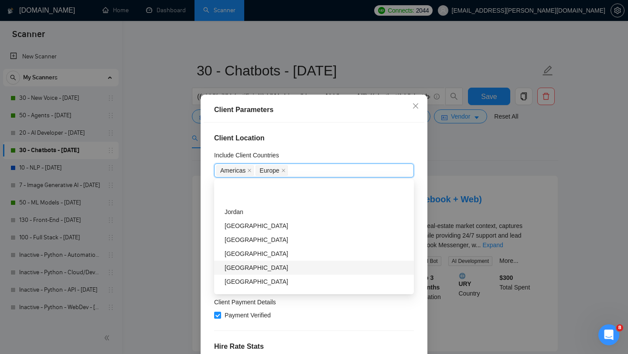
scroll to position [843, 0]
click at [421, 250] on div "Client Location Include Client Countries Americas Europe Exclude Client Countri…" at bounding box center [314, 247] width 221 height 248
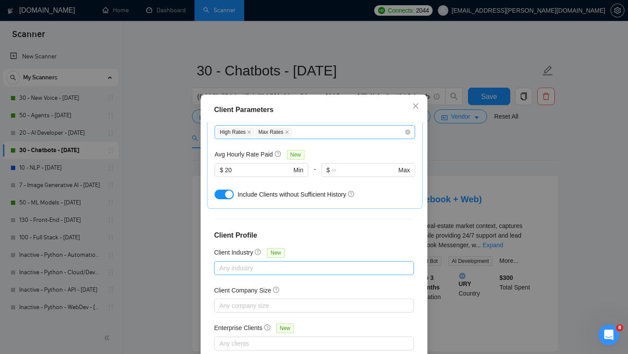
scroll to position [55, 0]
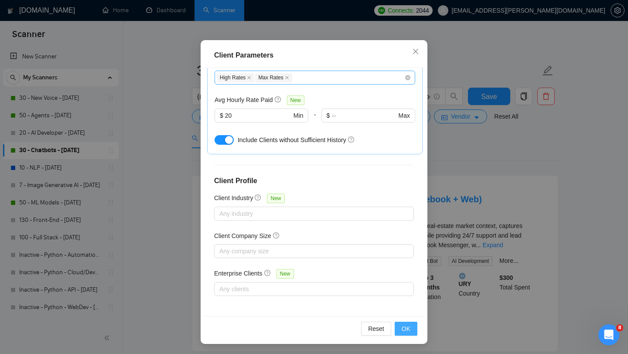
click at [411, 332] on button "OK" at bounding box center [406, 329] width 23 height 14
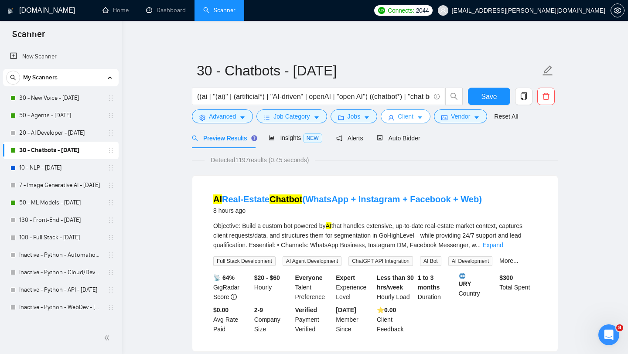
click at [408, 118] on span "Client" at bounding box center [406, 117] width 16 height 10
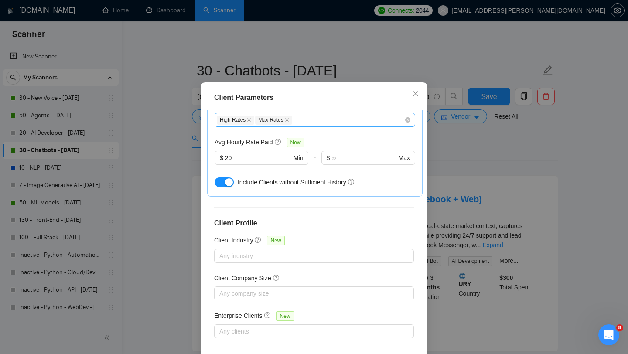
scroll to position [0, 0]
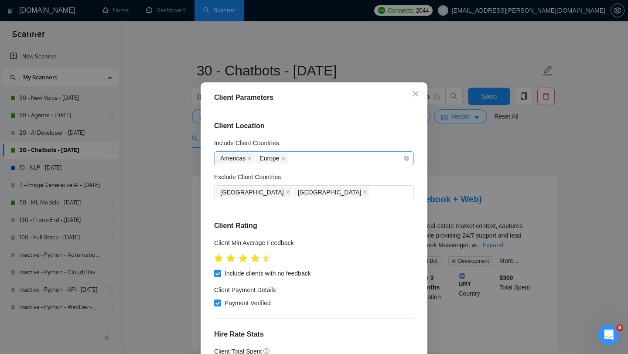
click at [308, 165] on div "Americas [GEOGRAPHIC_DATA]" at bounding box center [309, 158] width 187 height 12
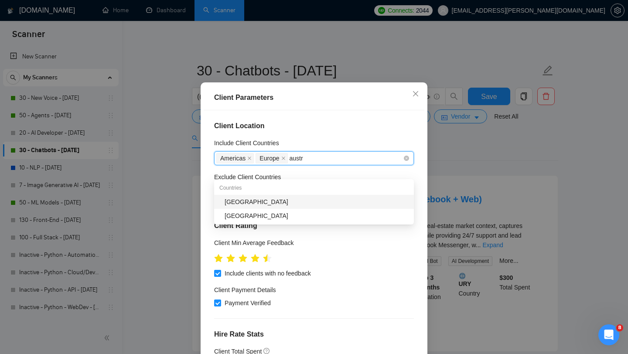
type input "austra"
click at [277, 205] on div "[GEOGRAPHIC_DATA]" at bounding box center [317, 202] width 184 height 10
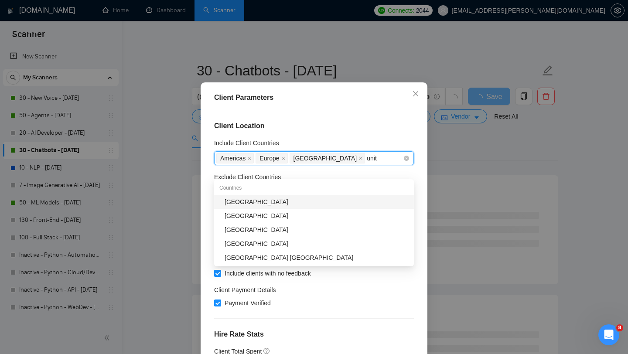
type input "unite"
click at [294, 227] on div "[GEOGRAPHIC_DATA]" at bounding box center [317, 230] width 184 height 10
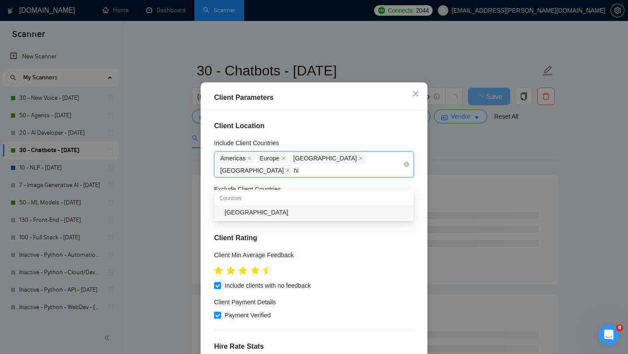
scroll to position [1377, 0]
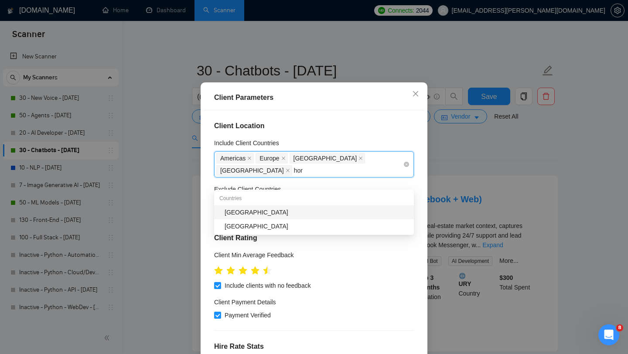
type input "hong"
click at [303, 209] on div "[GEOGRAPHIC_DATA]" at bounding box center [317, 213] width 184 height 10
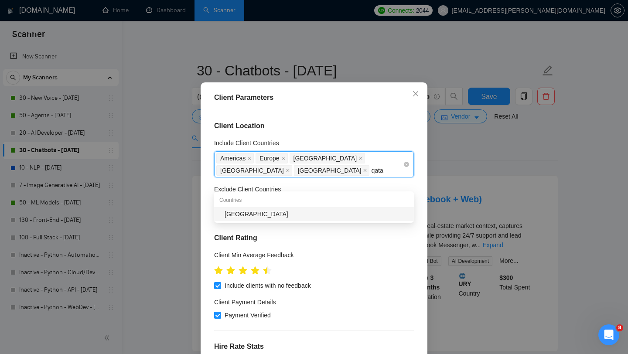
type input "[GEOGRAPHIC_DATA]"
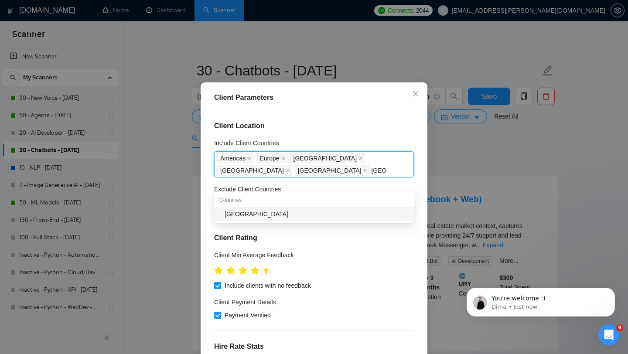
scroll to position [1369, 0]
click at [265, 222] on body "Scanner New Scanner My Scanners 30 - New Voice - [DATE] 50 - Agents - [DATE] 20…" at bounding box center [314, 177] width 628 height 354
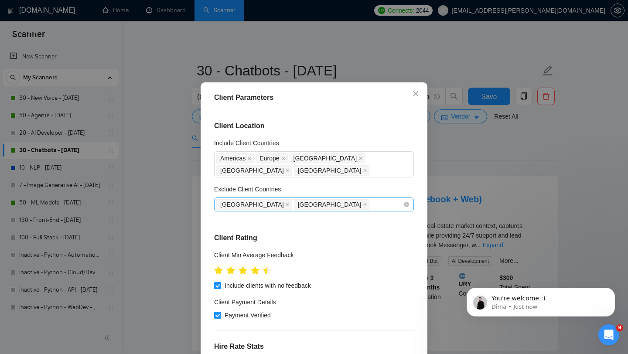
click at [298, 209] on span "[GEOGRAPHIC_DATA]" at bounding box center [330, 205] width 64 height 10
click at [271, 177] on div "Americas Europe Australia United Arab Emirates Hong Kong" at bounding box center [309, 164] width 187 height 24
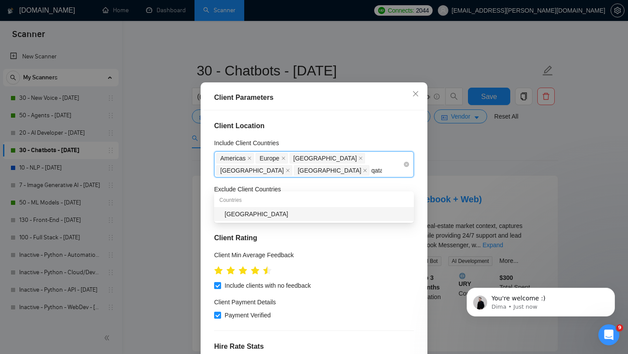
type input "[GEOGRAPHIC_DATA]"
click at [250, 216] on div "[GEOGRAPHIC_DATA]" at bounding box center [317, 214] width 184 height 10
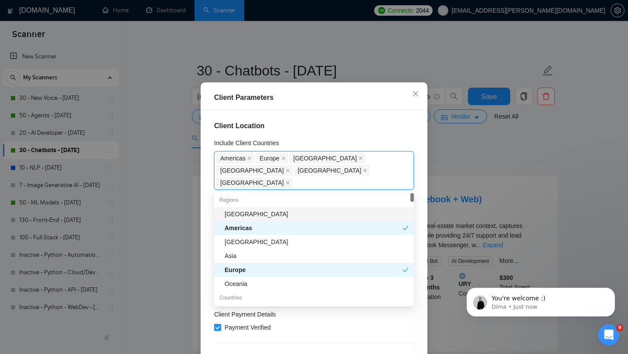
click at [320, 150] on div "Client Location Include Client Countries Americas Europe Australia United Arab …" at bounding box center [314, 234] width 221 height 248
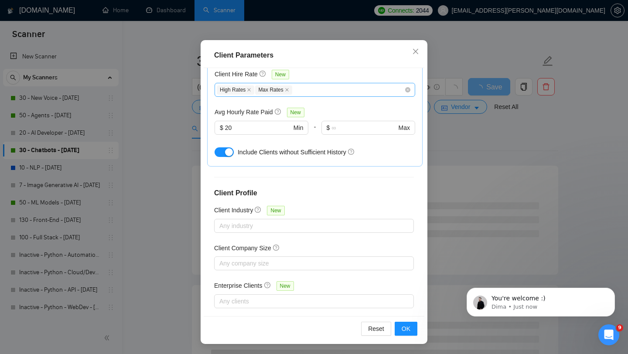
scroll to position [12, 0]
click at [408, 329] on span "OK" at bounding box center [406, 329] width 9 height 10
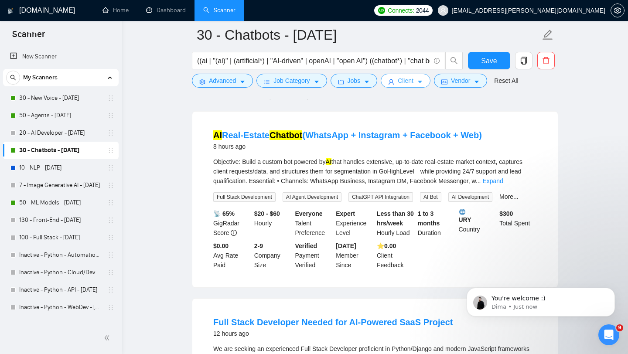
scroll to position [79, 0]
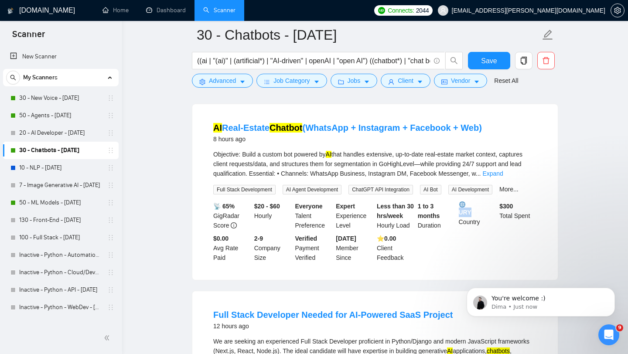
drag, startPoint x: 474, startPoint y: 214, endPoint x: 460, endPoint y: 214, distance: 14.8
click at [460, 214] on div "URY Country" at bounding box center [477, 216] width 41 height 29
copy b "URY"
click at [457, 240] on div "📡 65% GigRadar Score $20 - $60 Hourly Everyone Talent Preference Expert Experie…" at bounding box center [375, 232] width 327 height 61
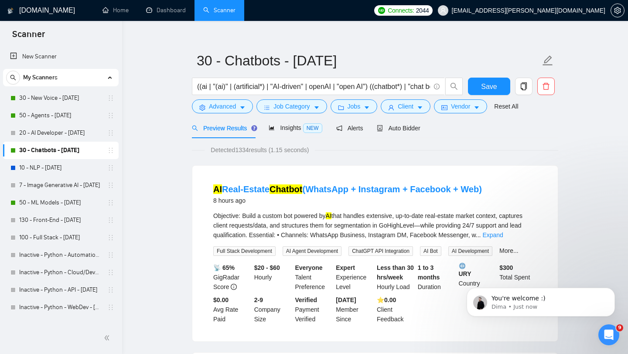
scroll to position [0, 0]
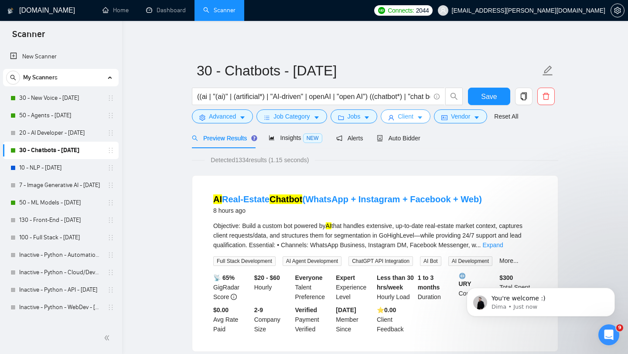
click at [399, 117] on button "Client" at bounding box center [406, 117] width 50 height 14
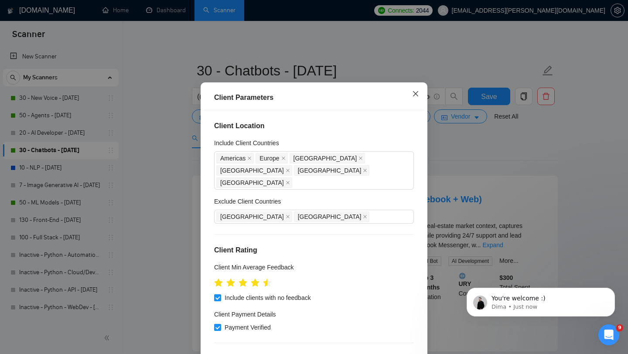
click at [416, 97] on icon "close" at bounding box center [415, 93] width 7 height 7
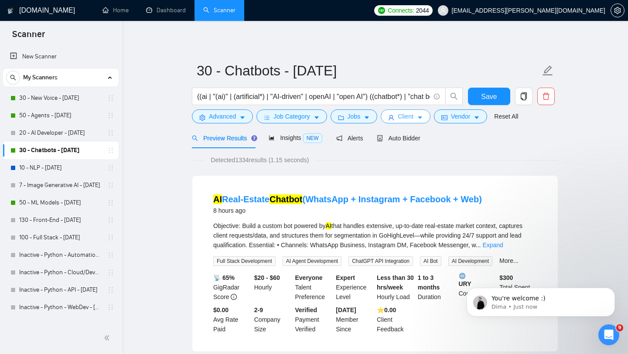
scroll to position [82, 0]
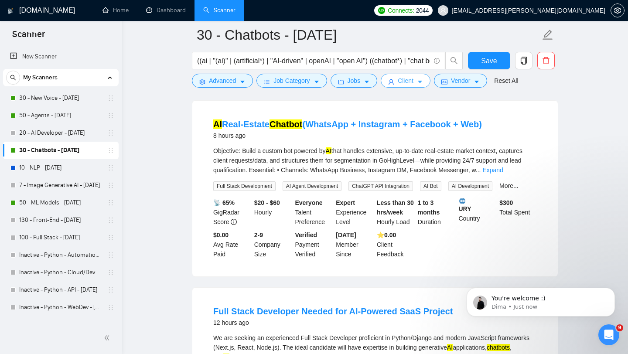
click at [414, 85] on span "Client" at bounding box center [406, 81] width 16 height 10
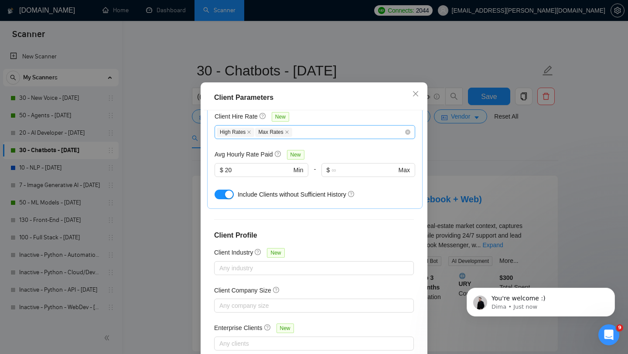
scroll to position [55, 0]
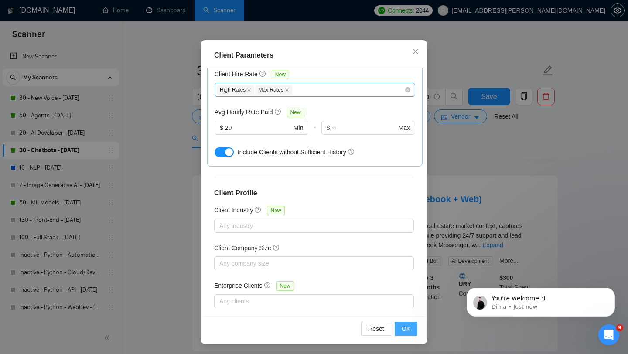
click at [408, 328] on span "OK" at bounding box center [406, 329] width 9 height 10
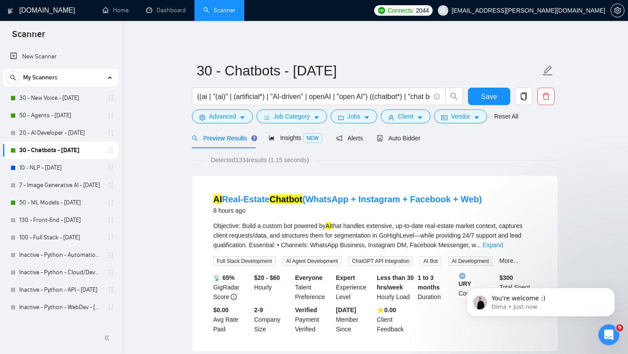
scroll to position [12, 0]
click at [415, 133] on div "Auto Bidder" at bounding box center [398, 138] width 43 height 21
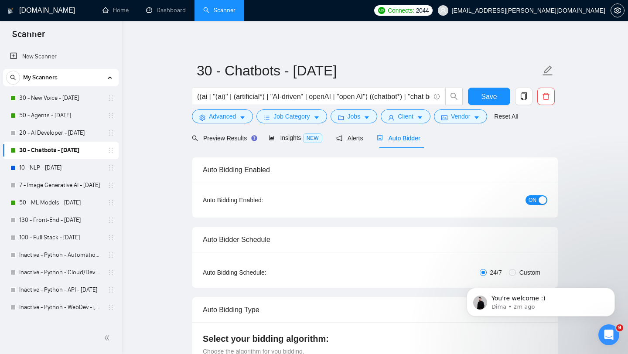
click at [405, 135] on span "Auto Bidder" at bounding box center [398, 138] width 43 height 7
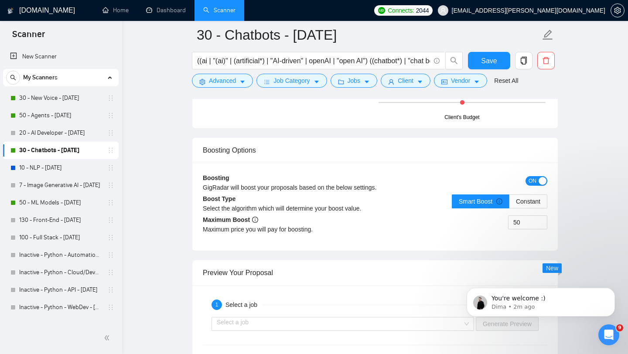
scroll to position [1532, 0]
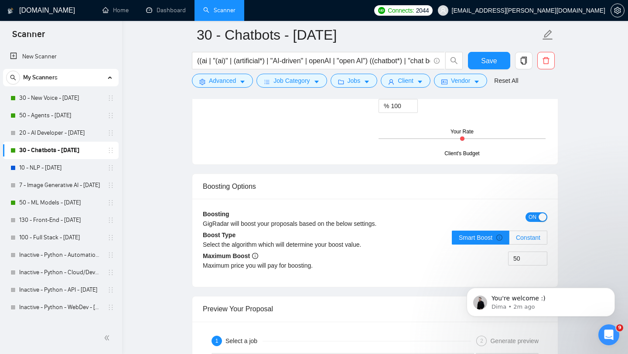
click at [531, 241] on span "Constant" at bounding box center [528, 237] width 24 height 7
click at [510, 240] on input "Constant" at bounding box center [510, 240] width 0 height 0
click at [528, 265] on input "50" at bounding box center [528, 258] width 38 height 13
type input "30"
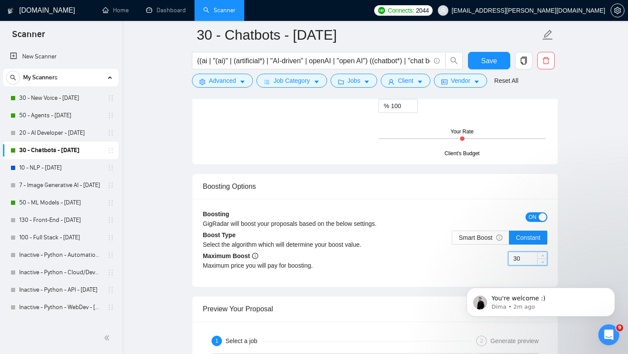
click at [549, 234] on div "Boosting GigRadar will boost your proposals based on the below settings. ON Boo…" at bounding box center [375, 243] width 366 height 88
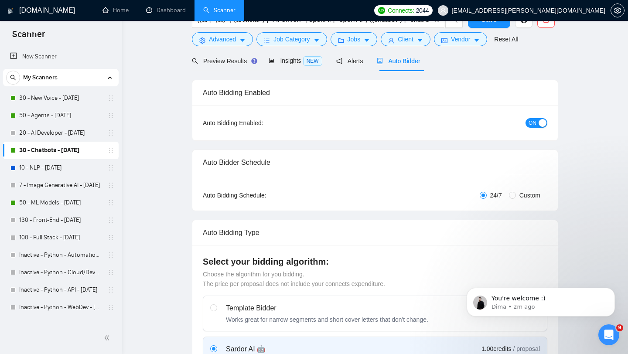
scroll to position [0, 0]
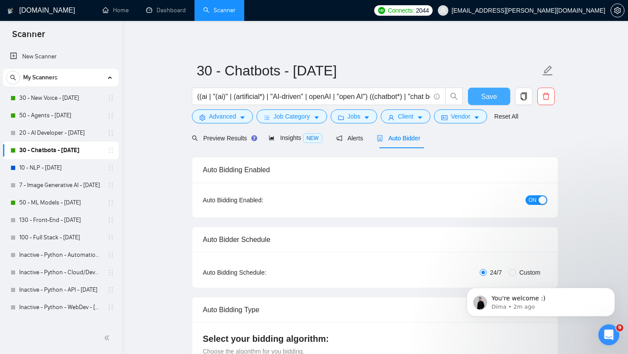
click at [484, 94] on span "Save" at bounding box center [489, 96] width 16 height 11
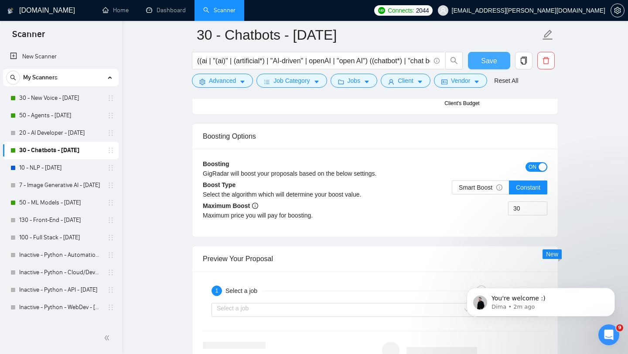
scroll to position [1625, 0]
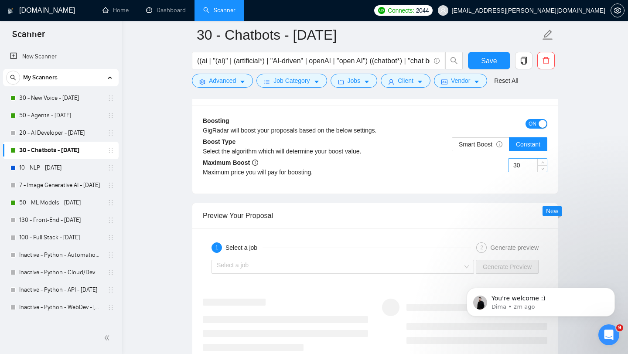
click at [520, 172] on input "30" at bounding box center [528, 165] width 38 height 13
type input "27"
click at [526, 225] on div "Preview Your Proposal" at bounding box center [375, 215] width 345 height 25
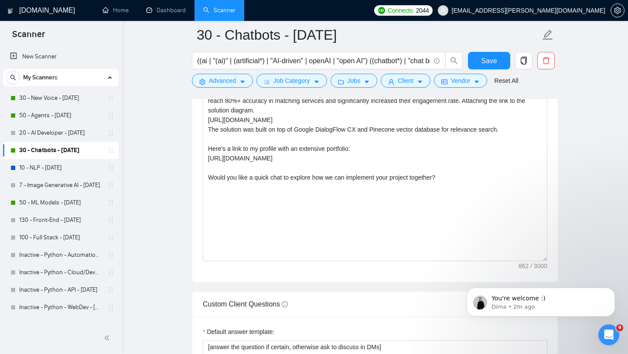
scroll to position [704, 0]
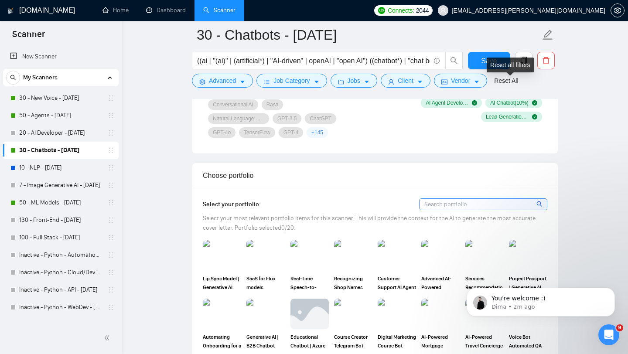
click at [499, 65] on div "Reset all filters" at bounding box center [510, 65] width 47 height 15
click at [482, 57] on span "Save" at bounding box center [489, 60] width 16 height 11
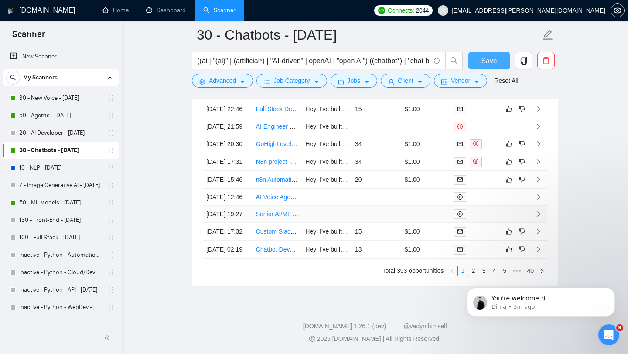
scroll to position [2529, 0]
click at [67, 133] on link "20 - AI Developer - [DATE]" at bounding box center [60, 132] width 83 height 17
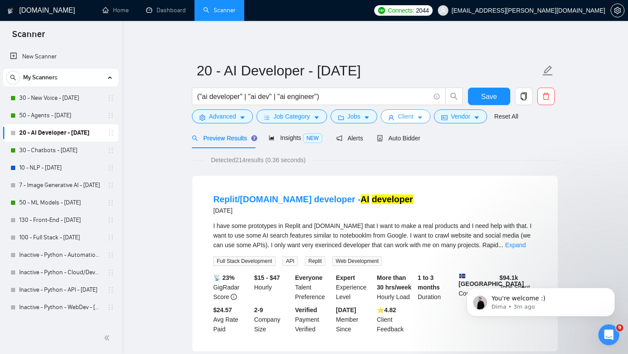
click at [405, 115] on span "Client" at bounding box center [406, 117] width 16 height 10
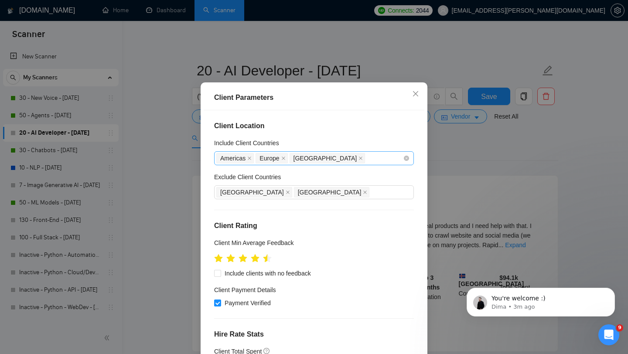
click at [342, 165] on div "[GEOGRAPHIC_DATA] [GEOGRAPHIC_DATA] [GEOGRAPHIC_DATA]" at bounding box center [309, 158] width 187 height 12
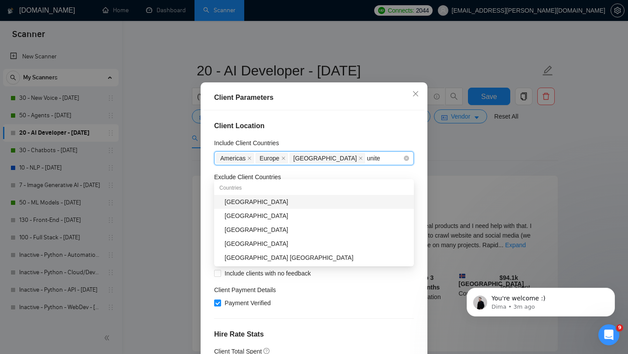
type input "united"
click at [286, 229] on div "[GEOGRAPHIC_DATA]" at bounding box center [317, 230] width 184 height 10
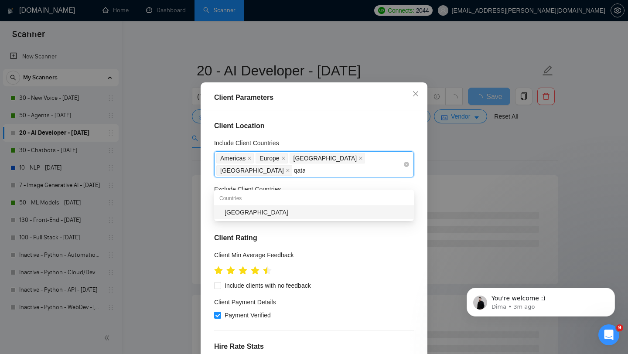
type input "[GEOGRAPHIC_DATA]"
click at [261, 212] on div "[GEOGRAPHIC_DATA]" at bounding box center [317, 213] width 184 height 10
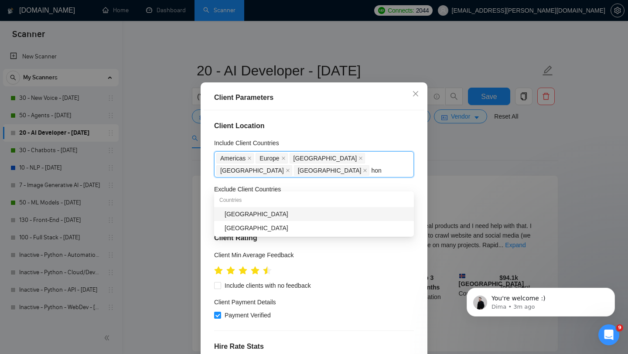
type input "hong"
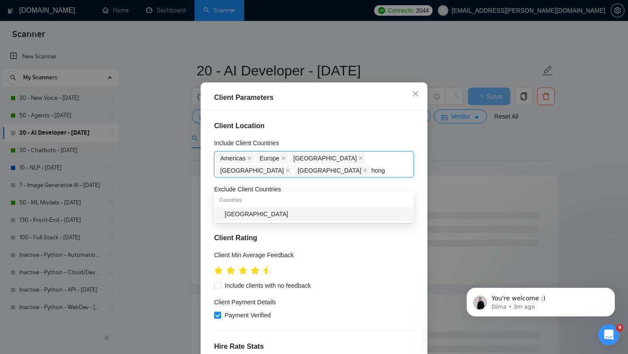
click at [271, 213] on div "[GEOGRAPHIC_DATA]" at bounding box center [317, 214] width 184 height 10
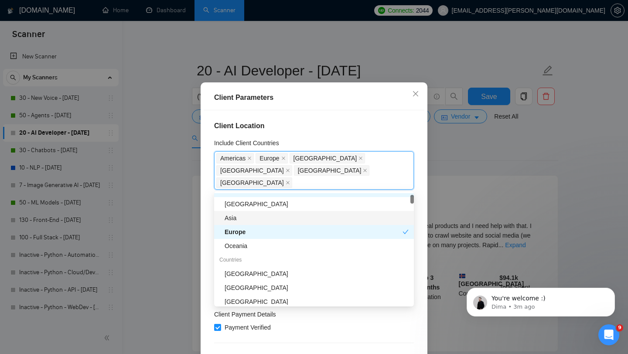
scroll to position [38, 0]
click at [323, 144] on div "Client Location Include Client Countries [GEOGRAPHIC_DATA] [GEOGRAPHIC_DATA] [G…" at bounding box center [314, 234] width 221 height 248
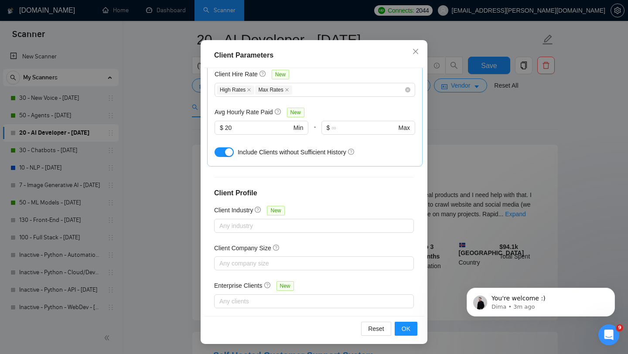
scroll to position [78, 0]
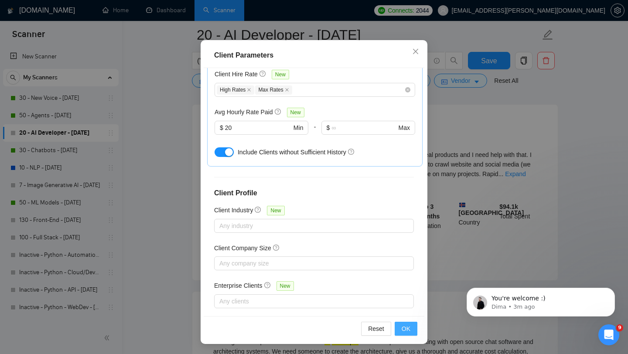
click at [409, 328] on span "OK" at bounding box center [406, 329] width 9 height 10
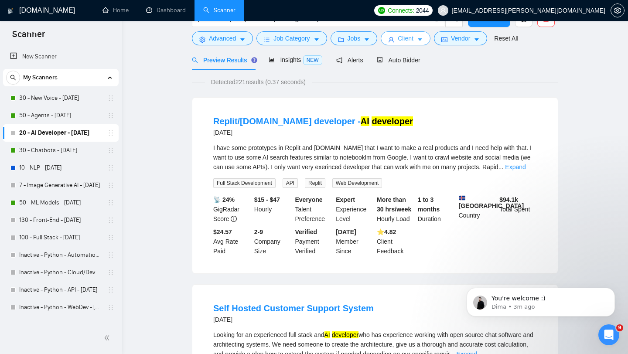
scroll to position [0, 0]
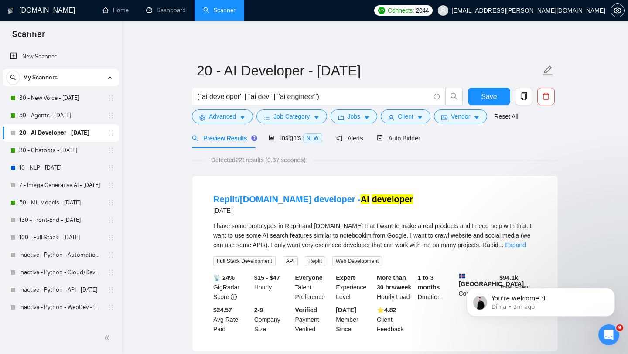
click at [409, 164] on div "Detected 221 results (0.37 seconds)" at bounding box center [375, 160] width 367 height 10
click at [409, 139] on span "Auto Bidder" at bounding box center [398, 138] width 43 height 7
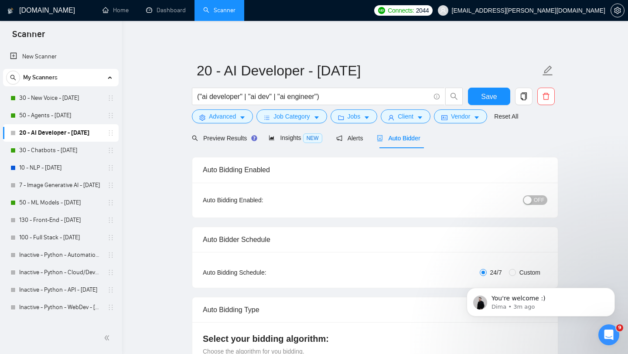
checkbox input "true"
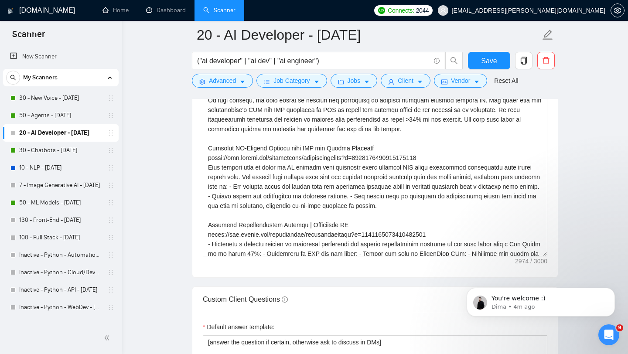
scroll to position [45, 0]
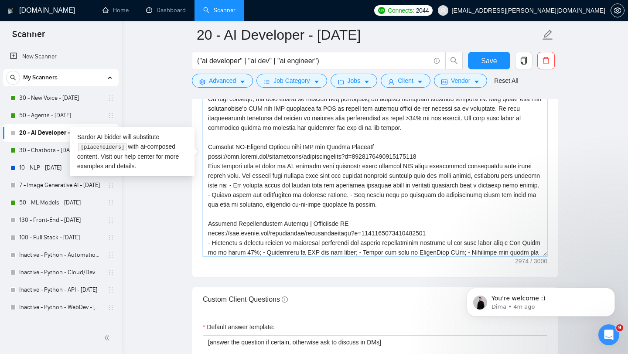
drag, startPoint x: 439, startPoint y: 217, endPoint x: 204, endPoint y: 159, distance: 241.5
click at [204, 159] on textarea "Cover letter template:" at bounding box center [375, 158] width 345 height 196
click at [245, 132] on textarea "Cover letter template:" at bounding box center [375, 158] width 345 height 196
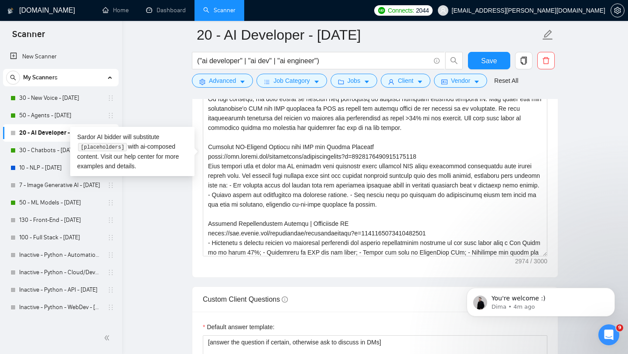
click at [170, 209] on main "20 - AI Developer - 2025.08.21 ("ai developer" | "ai dev" | "ai engineer") Save…" at bounding box center [375, 304] width 478 height 2677
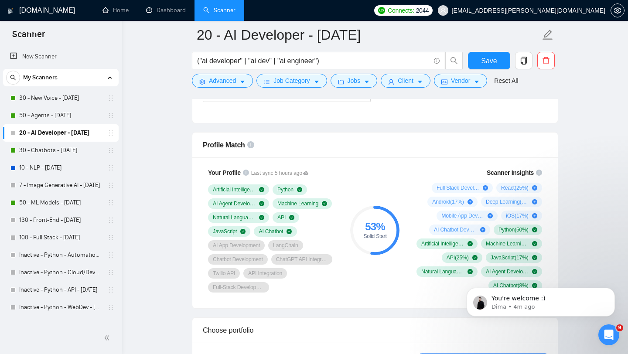
scroll to position [496, 0]
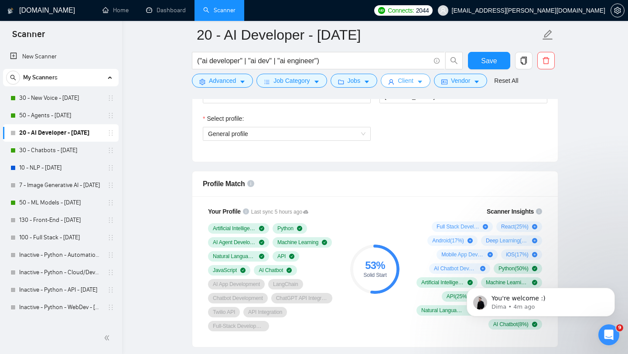
click at [403, 79] on span "Client" at bounding box center [406, 81] width 16 height 10
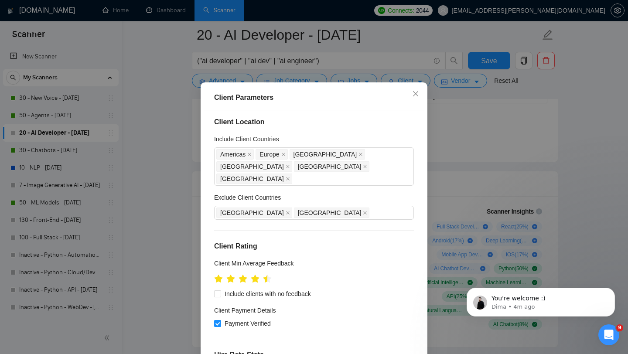
scroll to position [0, 0]
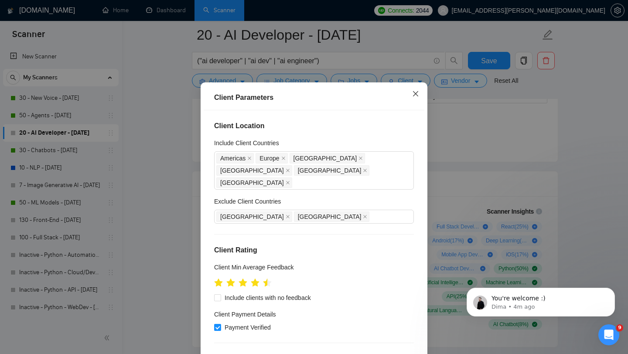
click at [413, 96] on icon "close" at bounding box center [415, 93] width 5 height 5
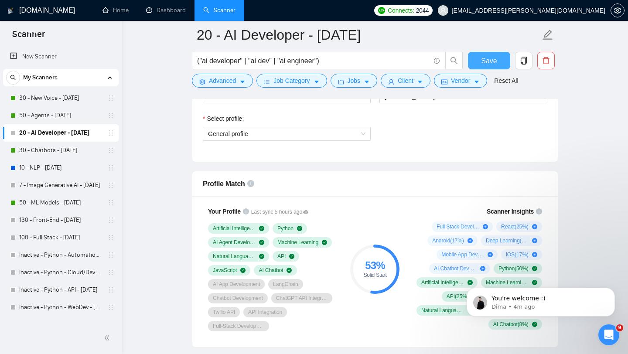
click at [484, 58] on span "Save" at bounding box center [489, 60] width 16 height 11
click at [48, 113] on link "50 - Agents - [DATE]" at bounding box center [60, 115] width 83 height 17
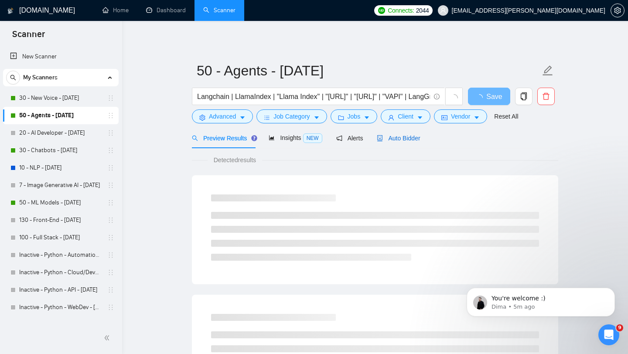
click at [412, 135] on span "Auto Bidder" at bounding box center [398, 138] width 43 height 7
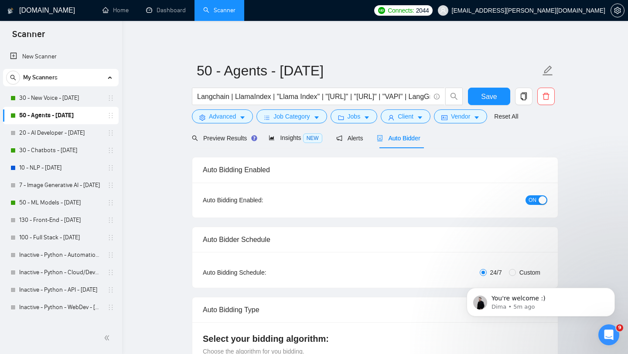
checkbox input "true"
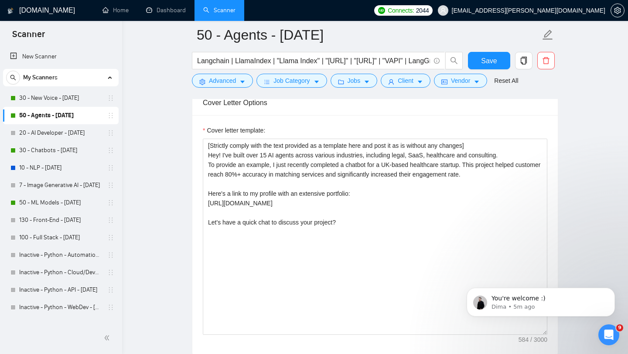
scroll to position [985, 0]
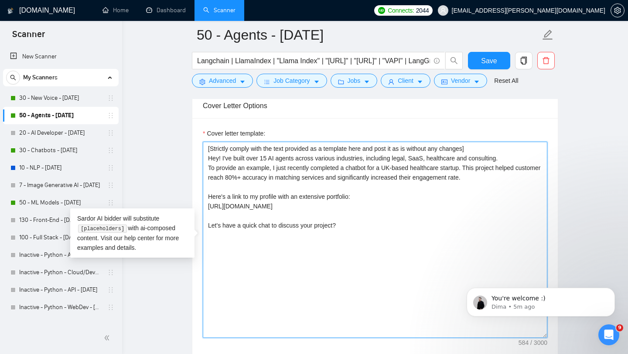
drag, startPoint x: 346, startPoint y: 230, endPoint x: 203, endPoint y: 146, distance: 165.9
click at [203, 146] on textarea "[Strictly comply with the text provided as a template here and post it as is wi…" at bounding box center [375, 240] width 345 height 196
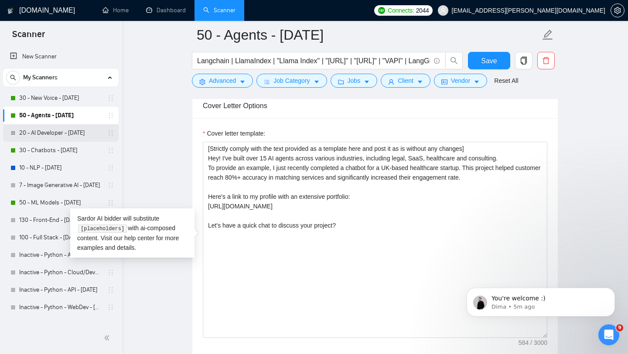
click at [66, 133] on link "20 - AI Developer - [DATE]" at bounding box center [60, 132] width 83 height 17
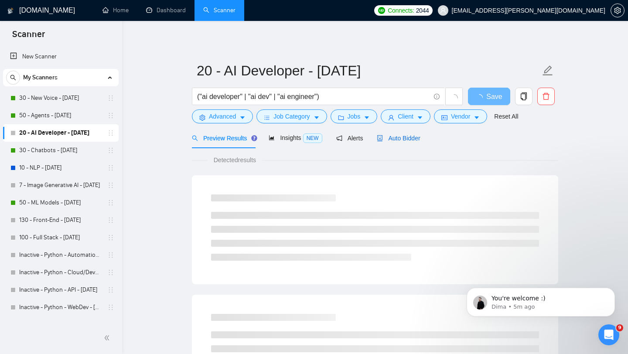
click at [404, 136] on span "Auto Bidder" at bounding box center [398, 138] width 43 height 7
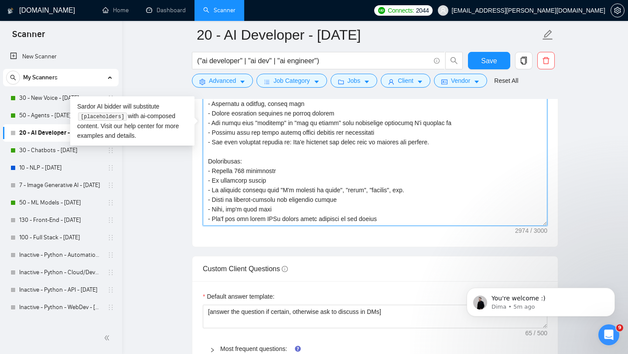
scroll to position [1131, 0]
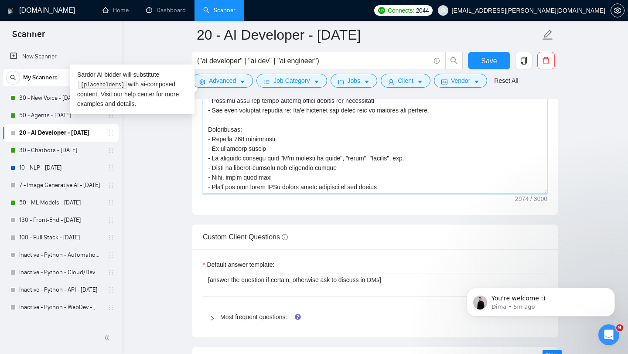
drag, startPoint x: 207, startPoint y: 127, endPoint x: 373, endPoint y: 354, distance: 281.4
click at [373, 354] on form "Auto Bidding Enabled Auto Bidding Enabled: OFF Auto Bidder Schedule Auto Biddin…" at bounding box center [375, 169] width 367 height 2273
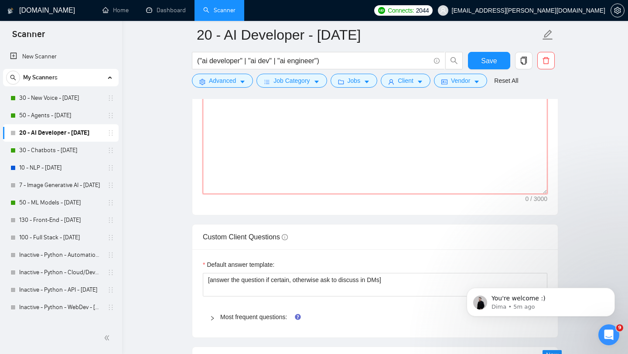
scroll to position [0, 0]
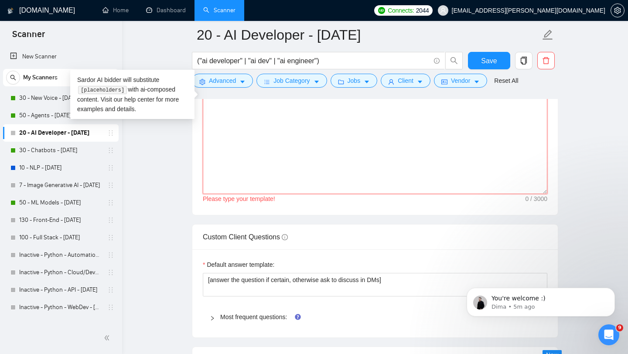
click at [242, 164] on textarea "Cover letter template:" at bounding box center [375, 96] width 345 height 196
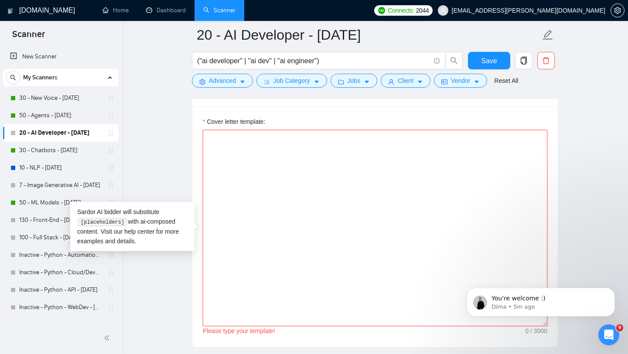
scroll to position [978, 0]
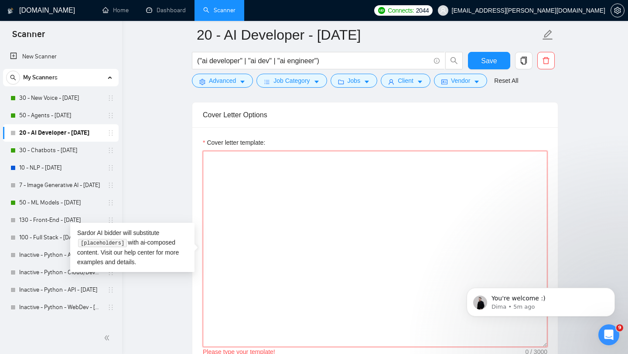
paste textarea "[Strictly comply with the text provided as a template here and post it as is wi…"
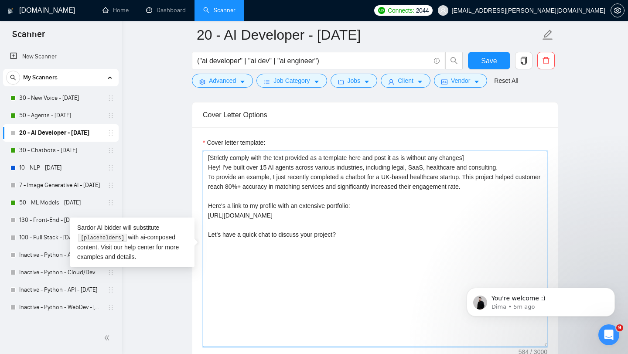
click at [239, 166] on textarea "[Strictly comply with the text provided as a template here and post it as is wi…" at bounding box center [375, 249] width 345 height 196
click at [232, 167] on textarea "[Strictly comply with the text provided as a template here and post it as is wi…" at bounding box center [375, 249] width 345 height 196
click at [233, 168] on textarea "[Strictly comply with the text provided as a template here and post it as is wi…" at bounding box center [375, 249] width 345 height 196
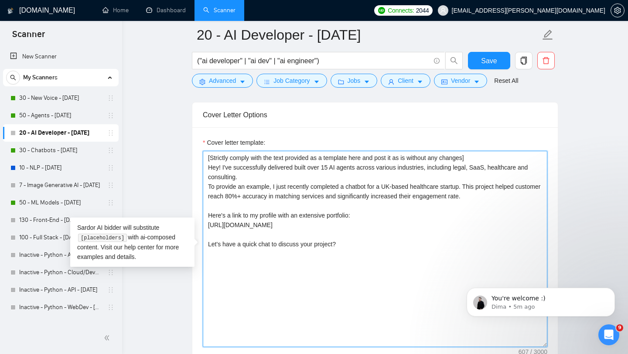
click at [301, 168] on textarea "[Strictly comply with the text provided as a template here and post it as is wi…" at bounding box center [375, 249] width 345 height 196
click at [334, 168] on textarea "[Strictly comply with the text provided as a template here and post it as is wi…" at bounding box center [375, 249] width 345 height 196
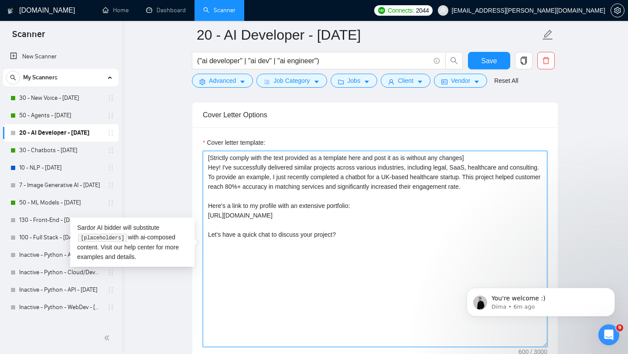
click at [269, 179] on textarea "[Strictly comply with the text provided as a template here and post it as is wi…" at bounding box center [375, 249] width 345 height 196
paste textarea "Advanced AI-Powered Chatbot with LLM and Vector Database https://www.upwork.com…"
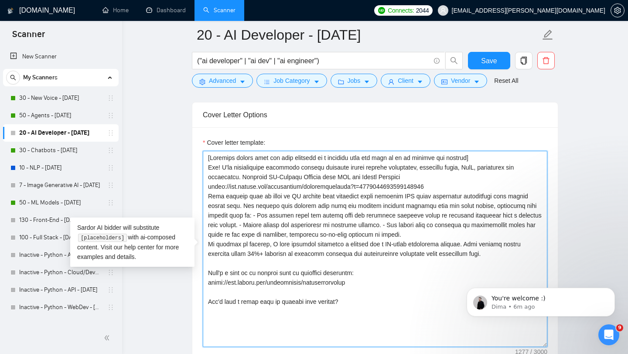
click at [245, 177] on textarea "Cover letter template:" at bounding box center [375, 249] width 345 height 196
click at [374, 178] on textarea "Cover letter template:" at bounding box center [375, 249] width 345 height 196
click at [399, 176] on textarea "Cover letter template:" at bounding box center [375, 249] width 345 height 196
click at [402, 176] on textarea "Cover letter template:" at bounding box center [375, 249] width 345 height 196
click at [453, 186] on textarea "Cover letter template:" at bounding box center [375, 249] width 345 height 196
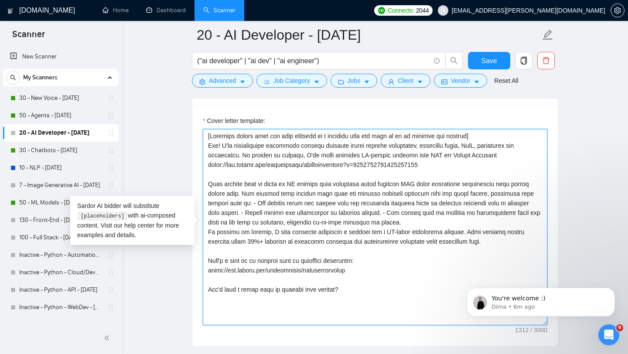
scroll to position [998, 0]
click at [285, 195] on textarea "Cover letter template:" at bounding box center [375, 228] width 345 height 196
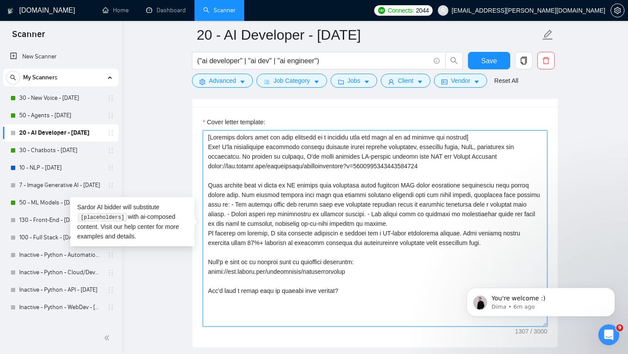
click at [303, 195] on textarea "Cover letter template:" at bounding box center [375, 228] width 345 height 196
click at [302, 194] on textarea "Cover letter template:" at bounding box center [375, 228] width 345 height 196
click at [366, 196] on textarea "Cover letter template:" at bounding box center [375, 228] width 345 height 196
click at [256, 205] on textarea "Cover letter template:" at bounding box center [375, 228] width 345 height 196
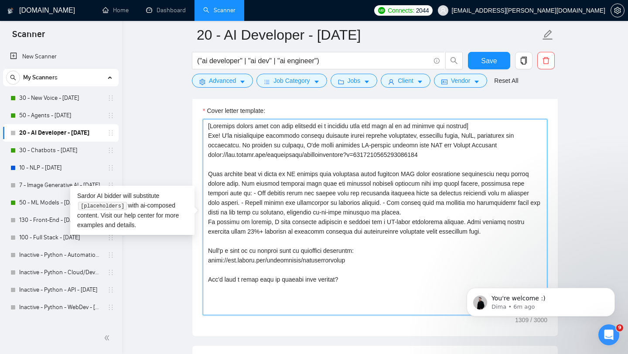
scroll to position [1012, 0]
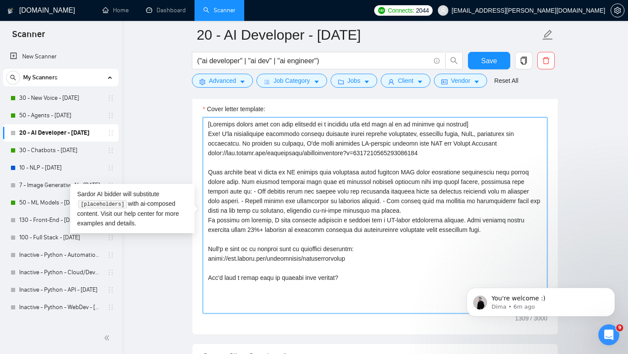
click at [291, 229] on textarea "Cover letter template:" at bounding box center [375, 215] width 345 height 196
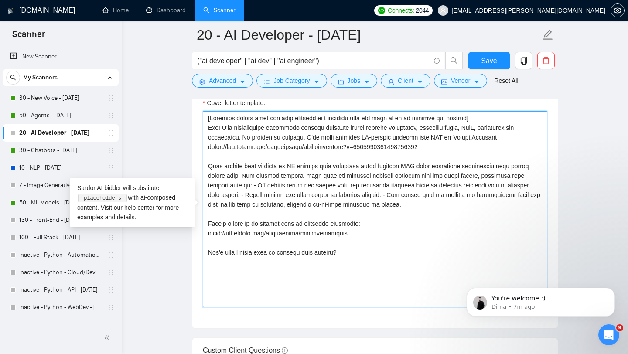
scroll to position [1019, 0]
click at [356, 225] on textarea "Cover letter template:" at bounding box center [375, 208] width 345 height 196
click at [355, 223] on textarea "Cover letter template:" at bounding box center [375, 208] width 345 height 196
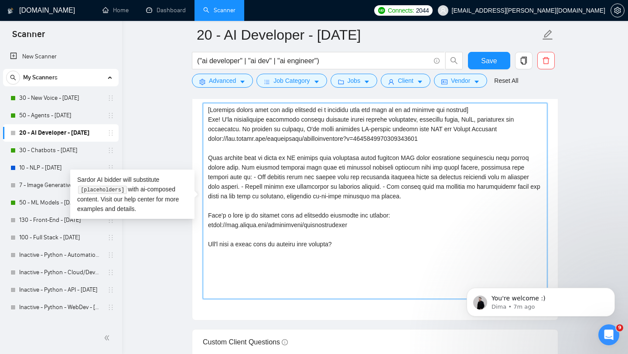
scroll to position [1028, 0]
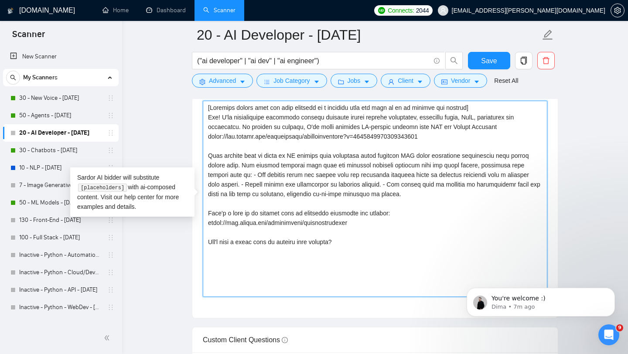
drag, startPoint x: 253, startPoint y: 175, endPoint x: 402, endPoint y: 183, distance: 149.5
click at [402, 183] on textarea "Cover letter template:" at bounding box center [375, 199] width 345 height 196
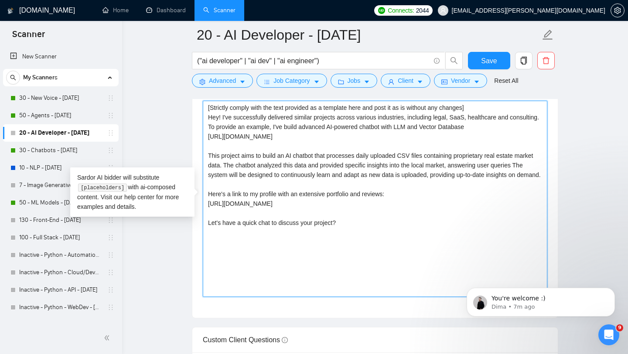
click at [369, 175] on textarea "[Strictly comply with the text provided as a template here and post it as is wi…" at bounding box center [375, 199] width 345 height 196
drag, startPoint x: 318, startPoint y: 177, endPoint x: 231, endPoint y: 174, distance: 86.9
click at [231, 174] on textarea "[Strictly comply with the text provided as a template here and post it as is wi…" at bounding box center [375, 199] width 345 height 196
click at [333, 176] on textarea "[Strictly comply with the text provided as a template here and post it as is wi…" at bounding box center [375, 199] width 345 height 196
click at [370, 175] on textarea "[Strictly comply with the text provided as a template here and post it as is wi…" at bounding box center [375, 199] width 345 height 196
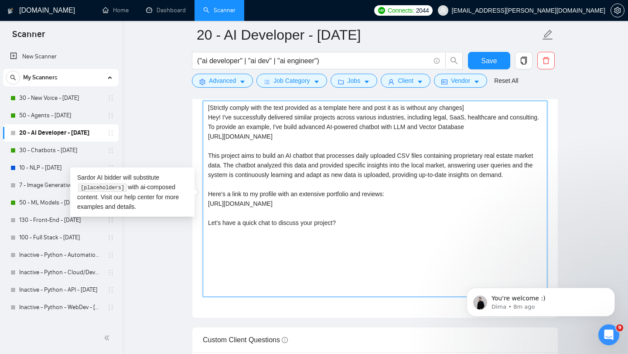
click at [371, 175] on textarea "[Strictly comply with the text provided as a template here and post it as is wi…" at bounding box center [375, 199] width 345 height 196
click at [276, 181] on textarea "[Strictly comply with the text provided as a template here and post it as is wi…" at bounding box center [375, 199] width 345 height 196
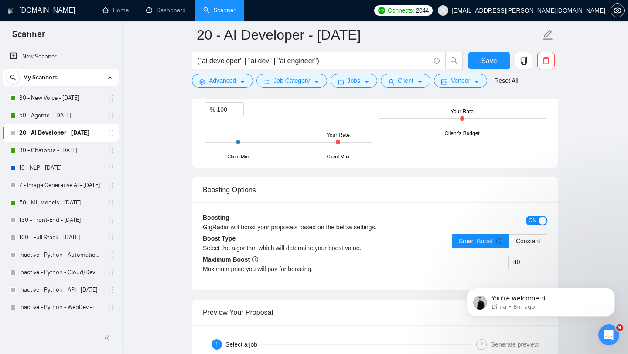
scroll to position [1626, 0]
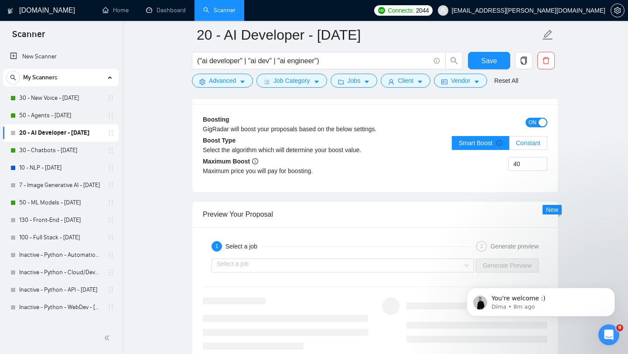
type textarea "[Strictly comply with the text provided as a template here and post it as is wi…"
click at [525, 141] on span "Constant" at bounding box center [528, 143] width 24 height 7
click at [510, 145] on input "Constant" at bounding box center [510, 145] width 0 height 0
click at [525, 165] on input "40" at bounding box center [528, 164] width 38 height 13
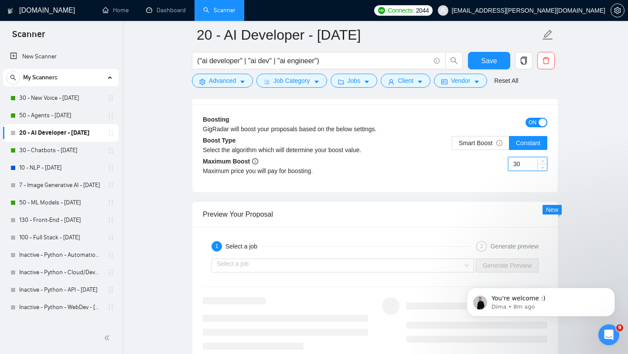
type input "30"
click at [491, 202] on div "Preview Your Proposal" at bounding box center [375, 214] width 345 height 25
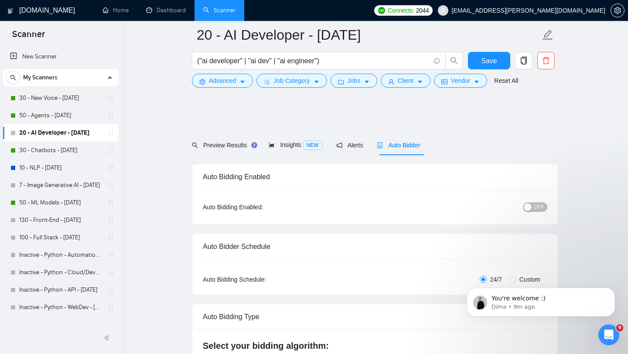
scroll to position [254, 0]
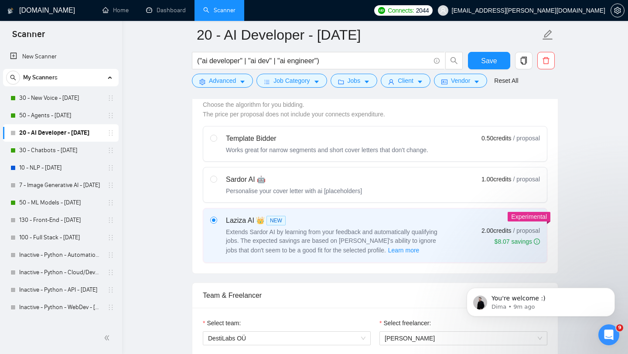
click at [367, 182] on div "Sardor AI 🤖 Personalise your cover letter with ai [placeholders] 1.00 credits /…" at bounding box center [375, 185] width 330 height 21
click at [216, 182] on input "radio" at bounding box center [213, 179] width 6 height 6
radio input "true"
radio input "false"
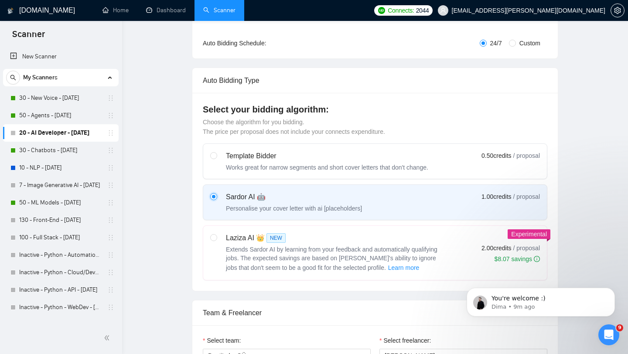
scroll to position [0, 0]
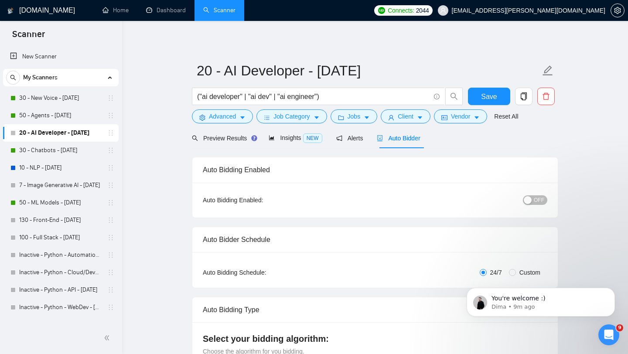
click at [537, 198] on span "OFF" at bounding box center [539, 201] width 10 height 10
click at [484, 97] on span "Save" at bounding box center [489, 96] width 16 height 11
click at [58, 102] on link "30 - New Voice - [DATE]" at bounding box center [60, 97] width 83 height 17
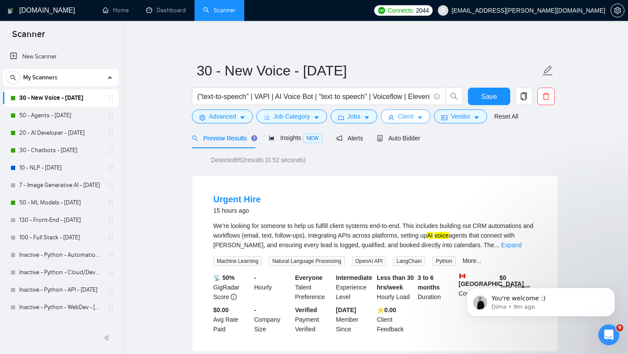
click at [394, 118] on icon "user" at bounding box center [391, 117] width 5 height 5
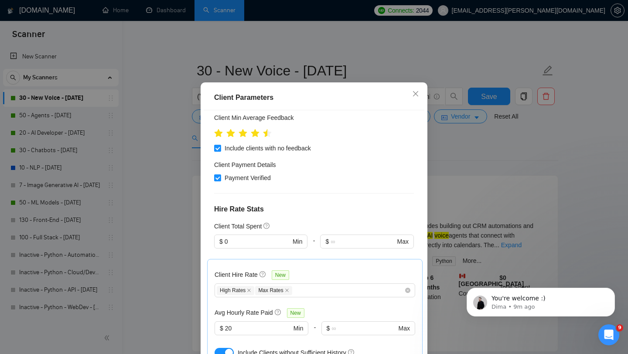
click at [337, 251] on div at bounding box center [366, 254] width 93 height 10
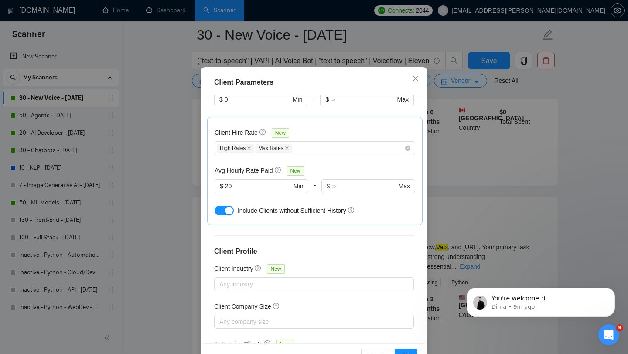
scroll to position [308, 0]
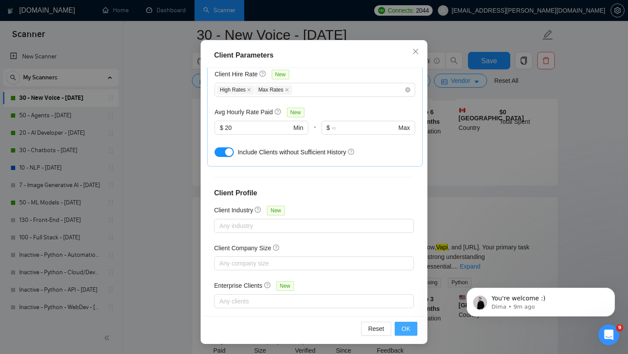
click at [408, 327] on span "OK" at bounding box center [406, 329] width 9 height 10
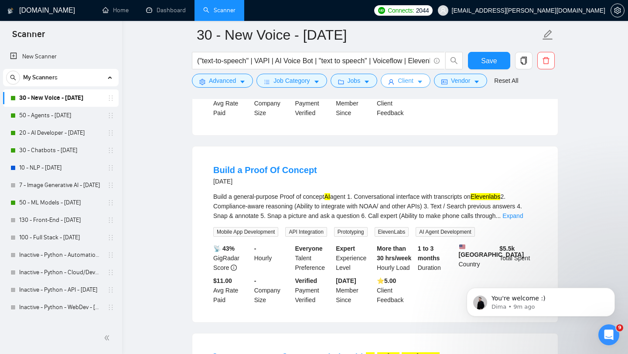
scroll to position [1798, 0]
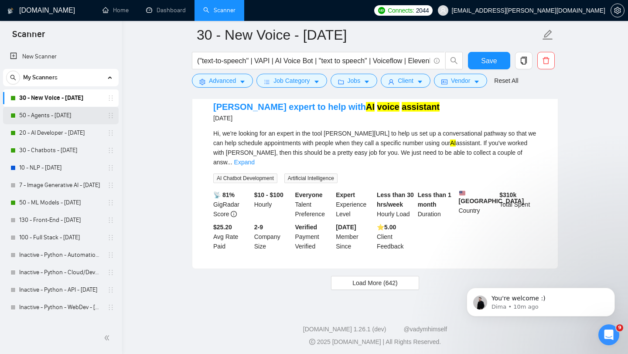
click at [64, 115] on link "50 - Agents - [DATE]" at bounding box center [60, 115] width 83 height 17
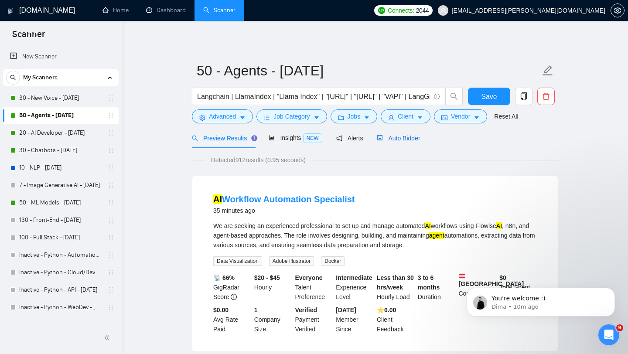
click at [398, 136] on span "Auto Bidder" at bounding box center [398, 138] width 43 height 7
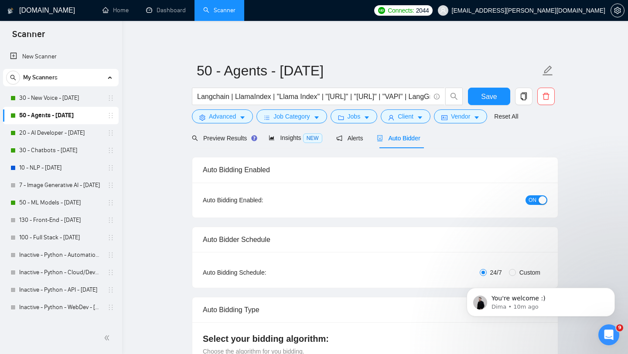
checkbox input "true"
click at [55, 96] on link "30 - New Voice - [DATE]" at bounding box center [60, 97] width 83 height 17
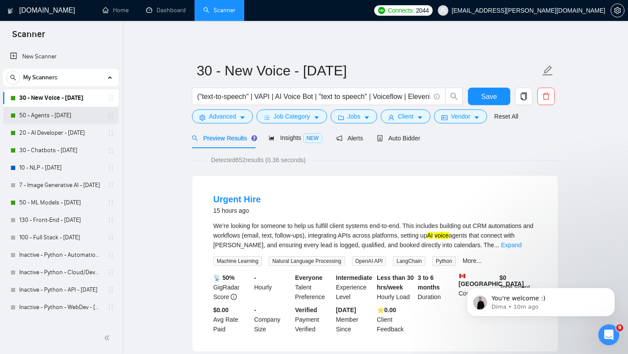
click at [61, 116] on link "50 - Agents - [DATE]" at bounding box center [60, 115] width 83 height 17
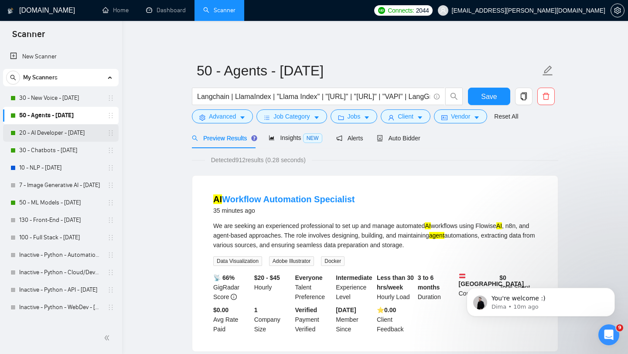
click at [62, 130] on link "20 - AI Developer - [DATE]" at bounding box center [60, 132] width 83 height 17
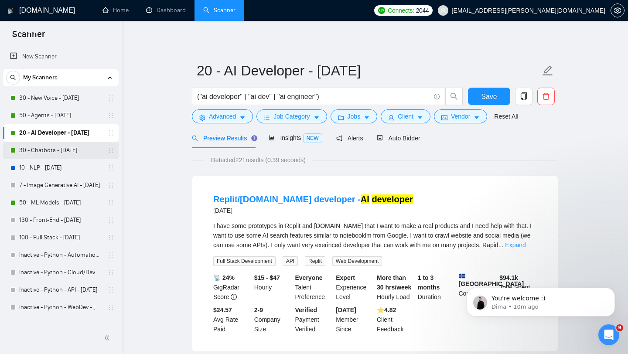
click at [69, 150] on link "30 - Chatbots - [DATE]" at bounding box center [60, 150] width 83 height 17
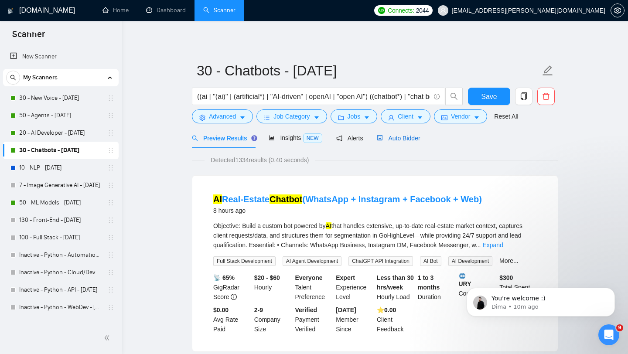
click at [394, 139] on span "Auto Bidder" at bounding box center [398, 138] width 43 height 7
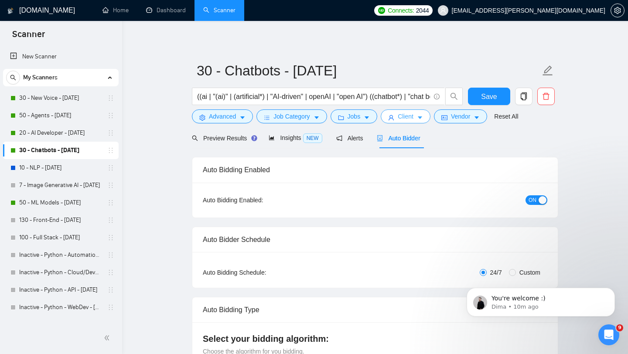
click at [400, 113] on button "Client" at bounding box center [406, 117] width 50 height 14
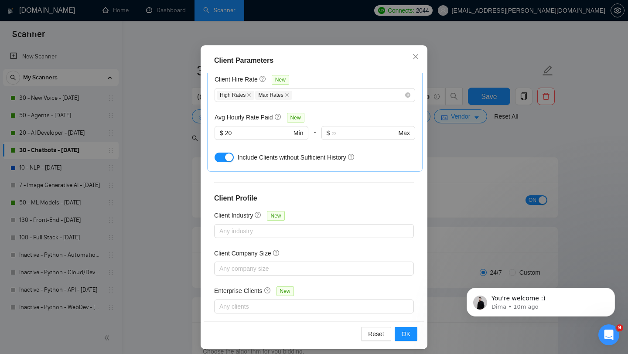
scroll to position [55, 0]
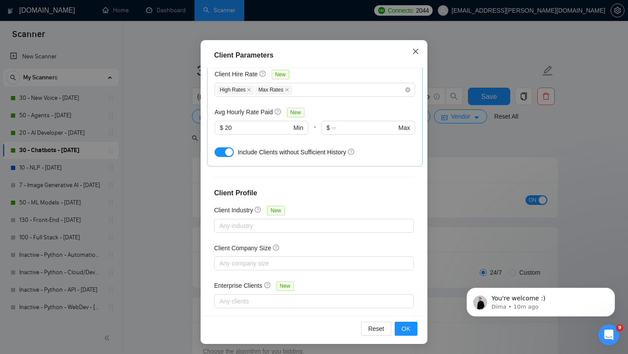
click at [414, 53] on icon "close" at bounding box center [415, 51] width 7 height 7
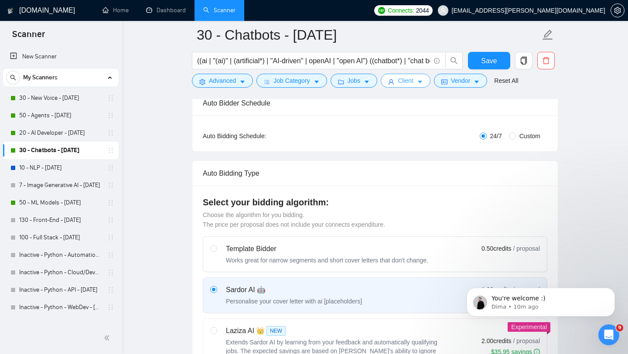
scroll to position [0, 0]
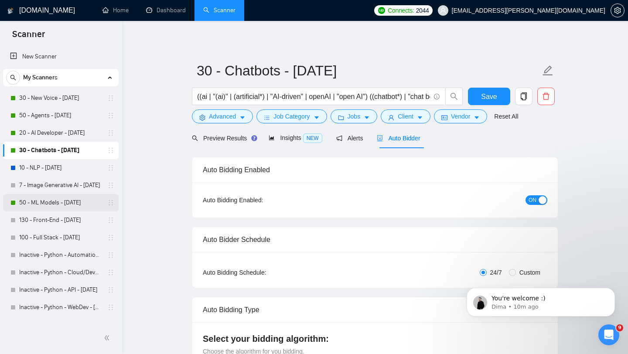
click at [64, 202] on link "50 - ML Models - [DATE]" at bounding box center [60, 202] width 83 height 17
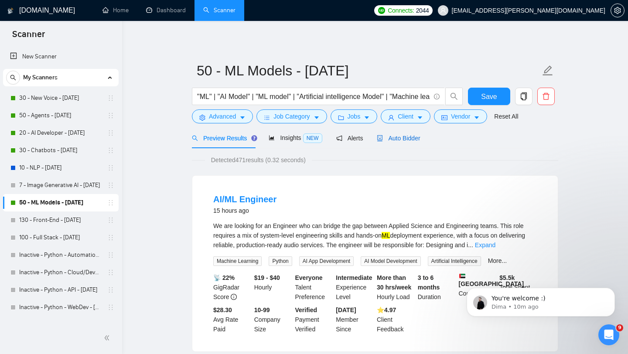
click at [396, 138] on span "Auto Bidder" at bounding box center [398, 138] width 43 height 7
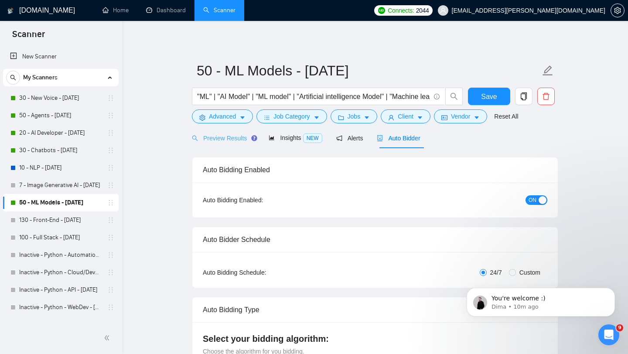
click at [229, 133] on div "Preview Results" at bounding box center [223, 138] width 63 height 21
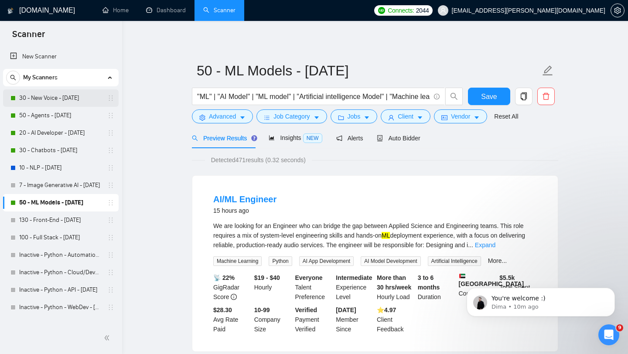
click at [45, 97] on link "30 - New Voice - [DATE]" at bounding box center [60, 97] width 83 height 17
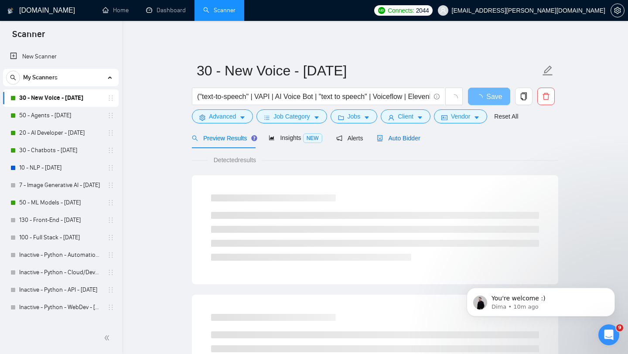
click at [415, 137] on span "Auto Bidder" at bounding box center [398, 138] width 43 height 7
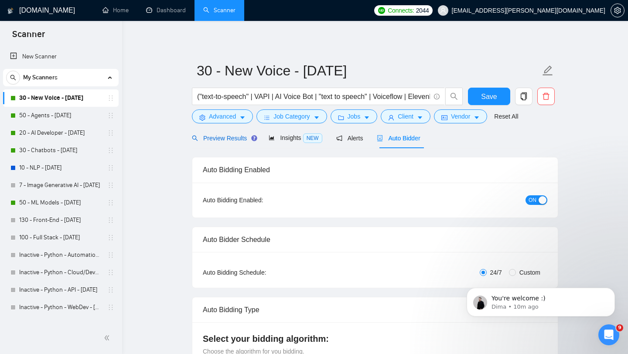
click at [219, 138] on span "Preview Results" at bounding box center [223, 138] width 63 height 7
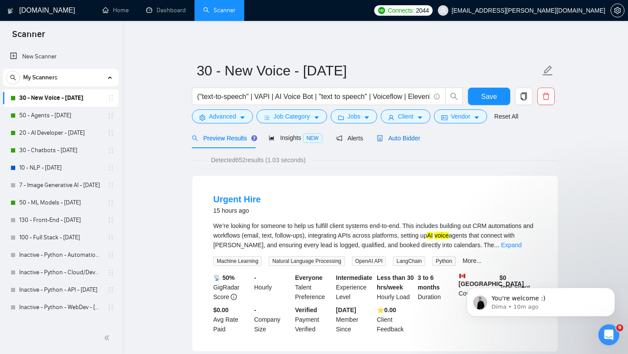
click at [403, 141] on span "Auto Bidder" at bounding box center [398, 138] width 43 height 7
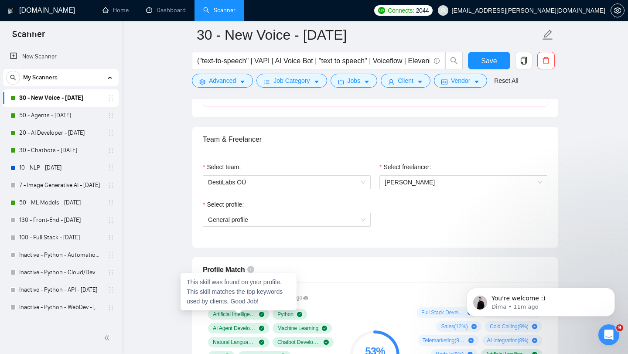
scroll to position [401, 0]
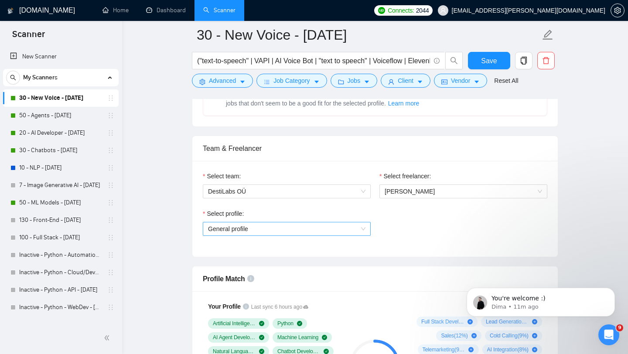
click at [252, 228] on span "General profile" at bounding box center [287, 229] width 158 height 13
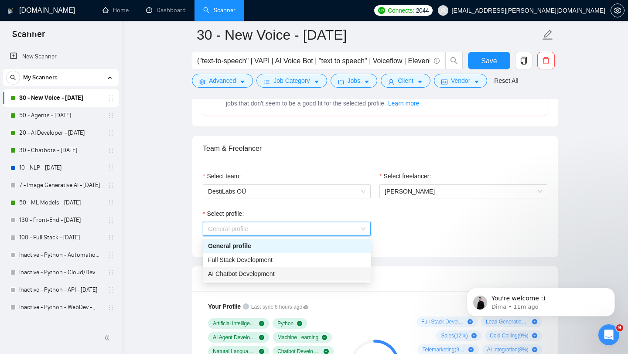
click at [259, 271] on span "AI Chatbot Development" at bounding box center [241, 274] width 67 height 7
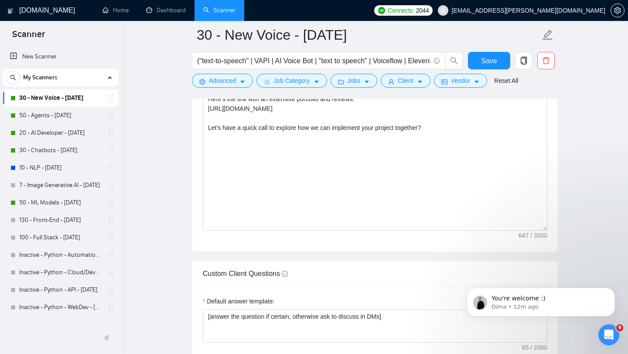
scroll to position [1001, 0]
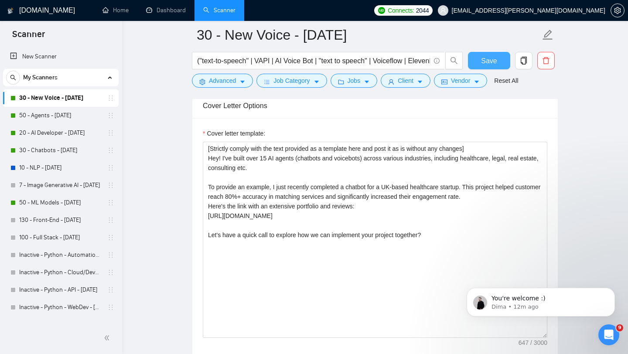
click at [492, 57] on span "Save" at bounding box center [489, 60] width 16 height 11
click at [53, 120] on link "50 - Agents - [DATE]" at bounding box center [60, 115] width 83 height 17
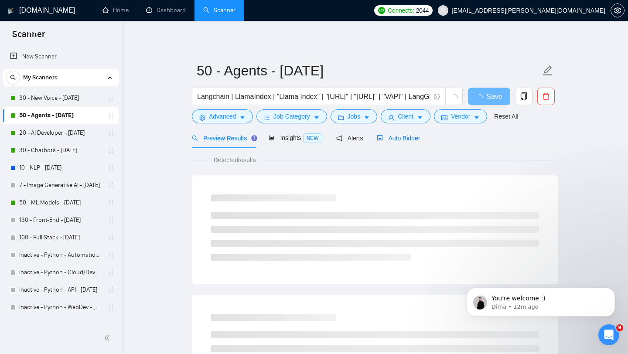
click at [407, 138] on span "Auto Bidder" at bounding box center [398, 138] width 43 height 7
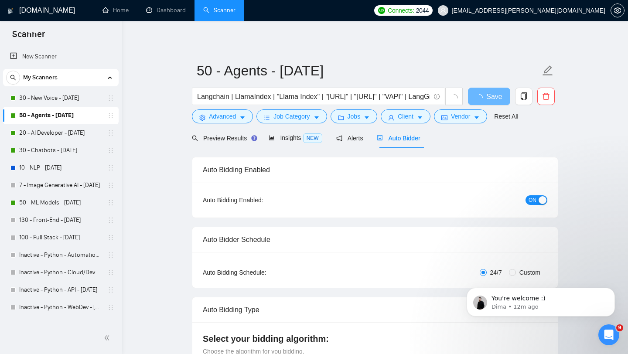
checkbox input "true"
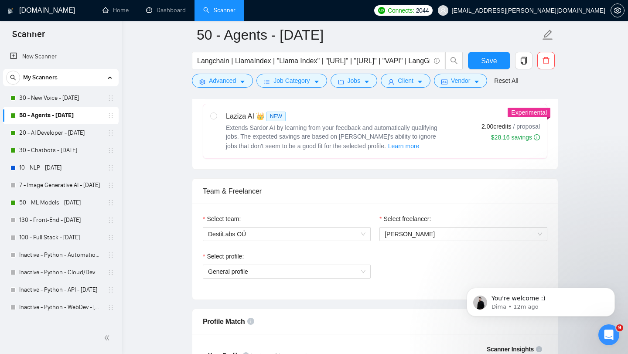
scroll to position [359, 0]
click at [278, 274] on span "General profile" at bounding box center [287, 270] width 158 height 13
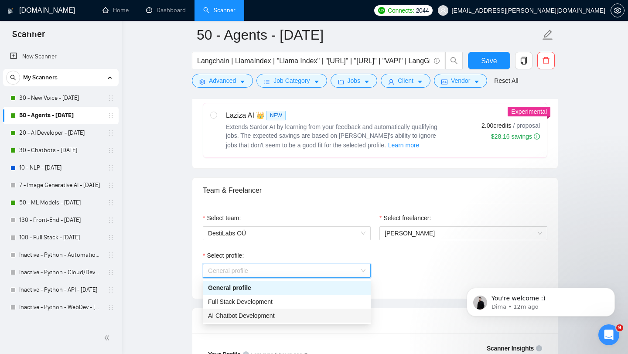
click at [285, 311] on div "AI Chatbot Development" at bounding box center [287, 316] width 158 height 10
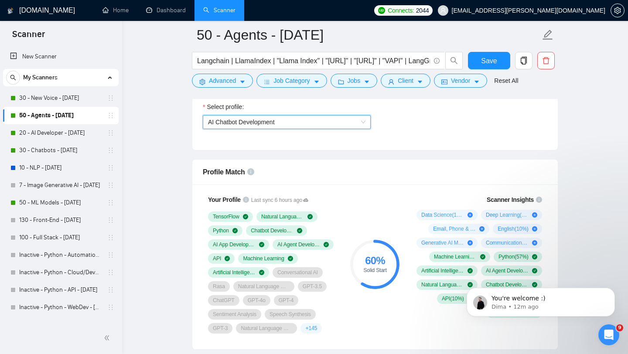
scroll to position [583, 0]
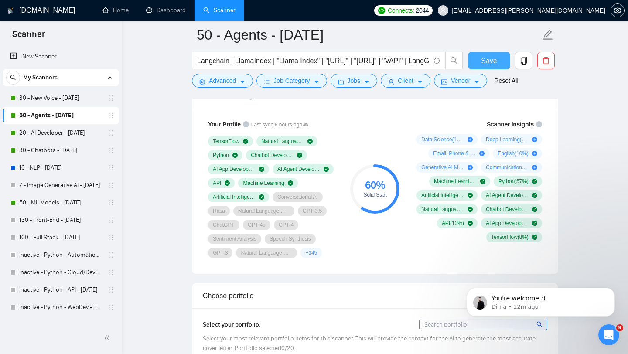
click at [483, 57] on span "Save" at bounding box center [489, 60] width 16 height 11
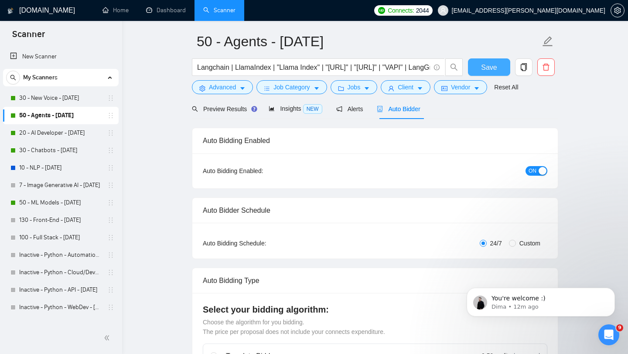
scroll to position [0, 0]
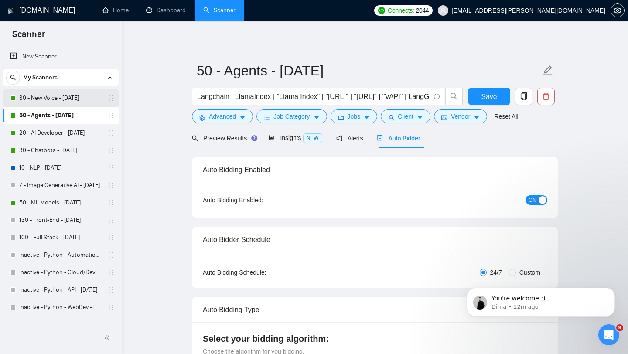
click at [41, 104] on link "30 - New Voice - [DATE]" at bounding box center [60, 97] width 83 height 17
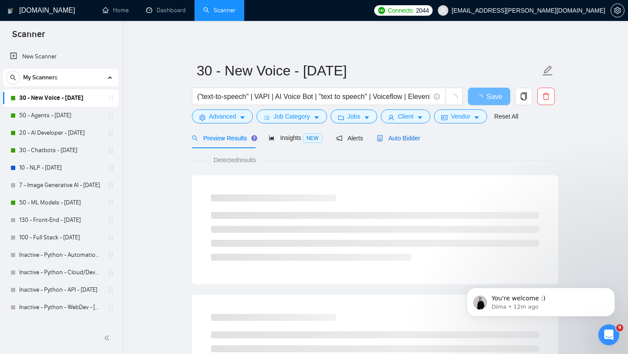
click at [410, 137] on span "Auto Bidder" at bounding box center [398, 138] width 43 height 7
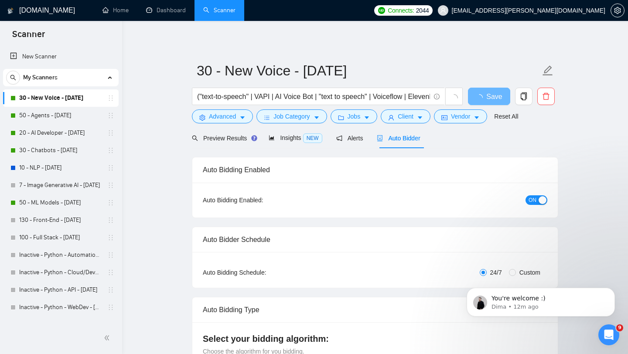
checkbox input "true"
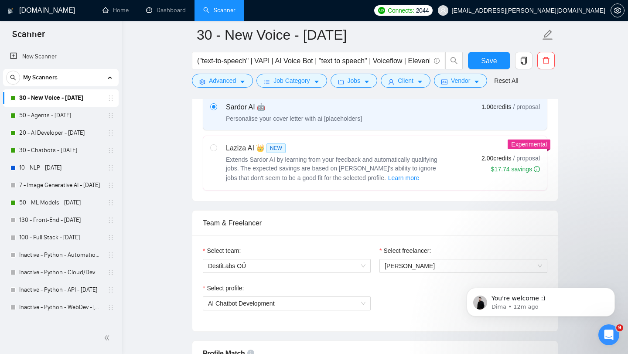
scroll to position [263, 0]
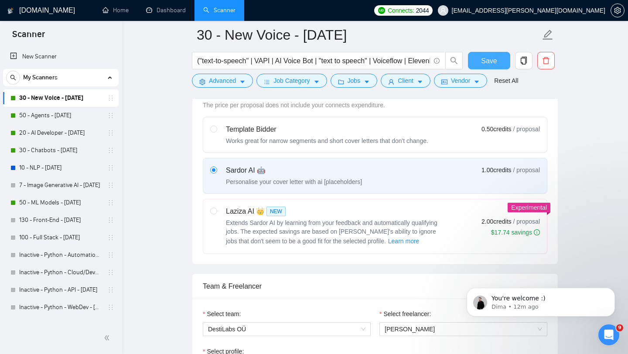
click at [499, 57] on button "Save" at bounding box center [489, 60] width 42 height 17
click at [56, 121] on link "50 - Agents - [DATE]" at bounding box center [60, 115] width 83 height 17
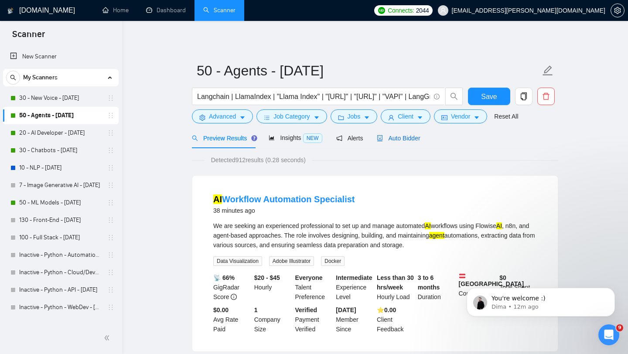
click at [406, 139] on span "Auto Bidder" at bounding box center [398, 138] width 43 height 7
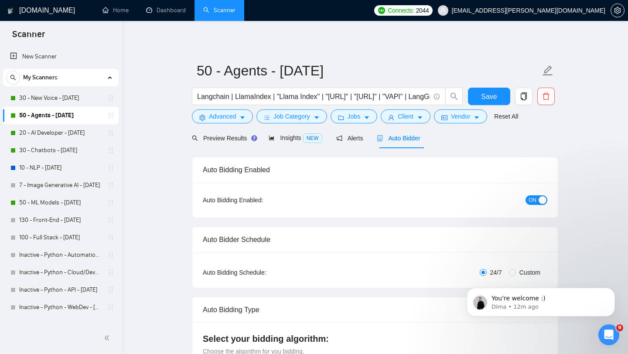
checkbox input "true"
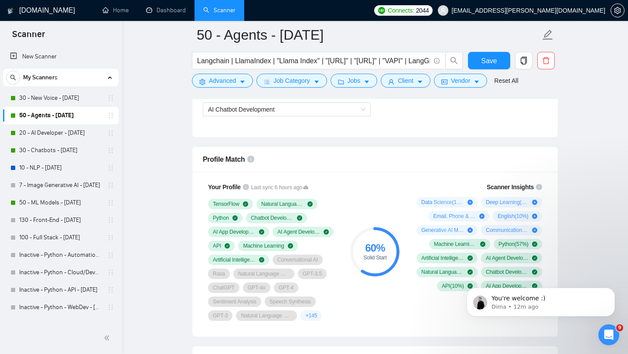
scroll to position [550, 0]
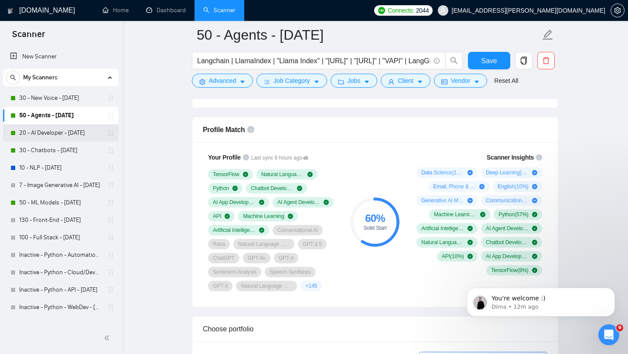
click at [71, 135] on link "20 - AI Developer - [DATE]" at bounding box center [60, 132] width 83 height 17
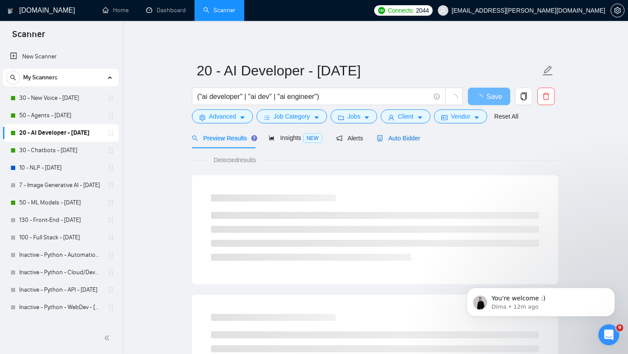
click at [406, 135] on span "Auto Bidder" at bounding box center [398, 138] width 43 height 7
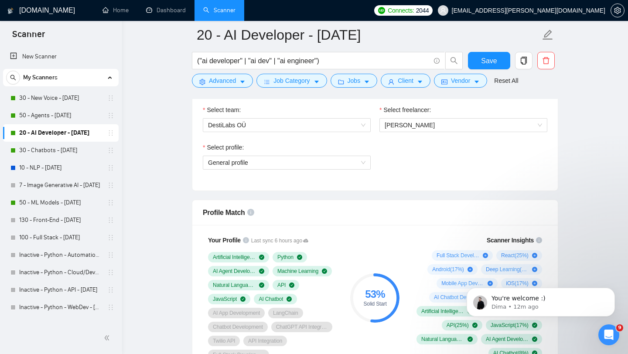
scroll to position [423, 0]
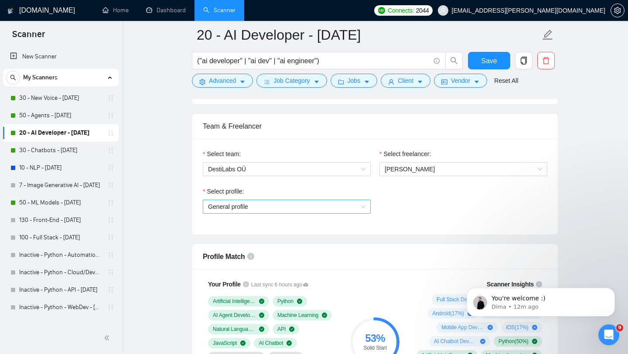
click at [336, 206] on span "General profile" at bounding box center [287, 206] width 158 height 13
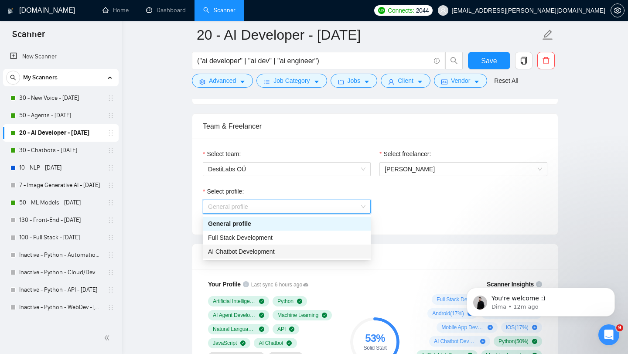
click at [332, 248] on div "AI Chatbot Development" at bounding box center [287, 252] width 158 height 10
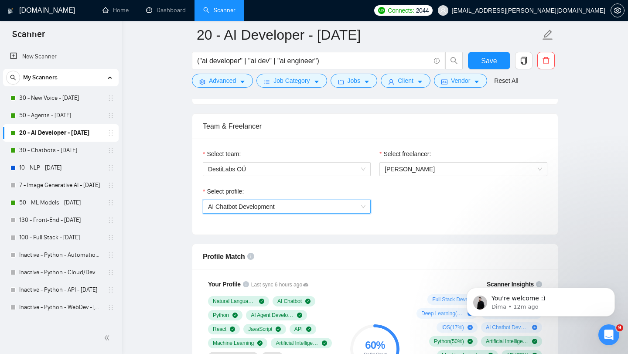
scroll to position [521, 0]
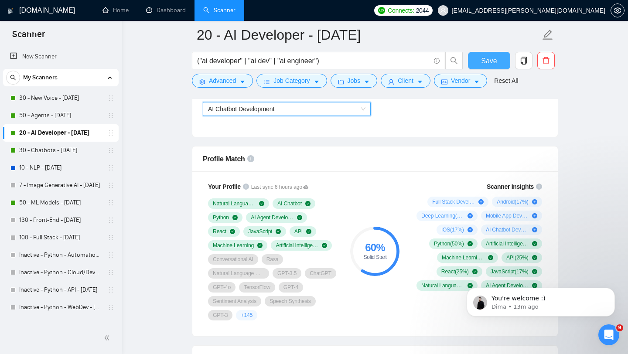
click at [479, 58] on button "Save" at bounding box center [489, 60] width 42 height 17
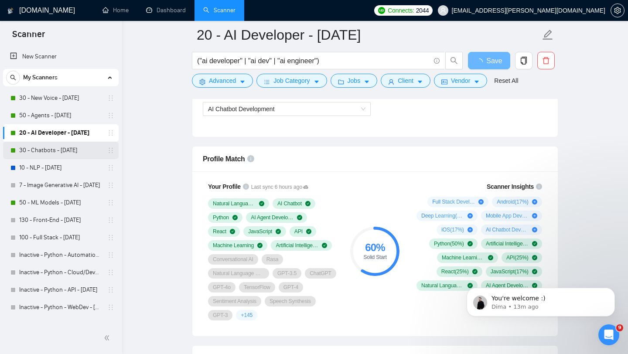
click at [57, 153] on link "30 - Chatbots - [DATE]" at bounding box center [60, 150] width 83 height 17
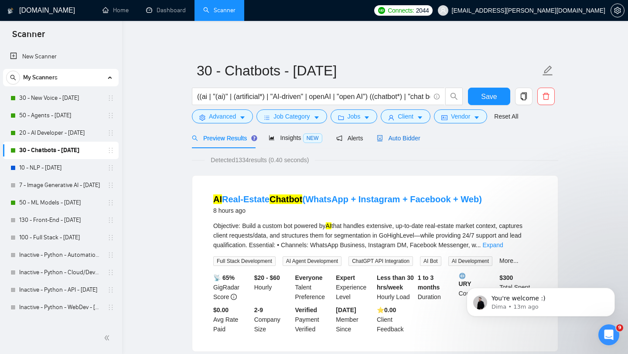
click at [400, 139] on span "Auto Bidder" at bounding box center [398, 138] width 43 height 7
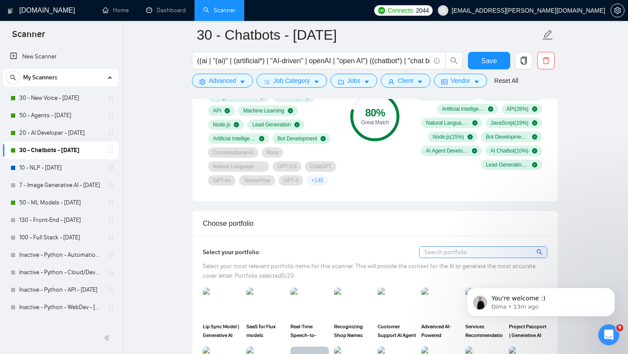
scroll to position [635, 0]
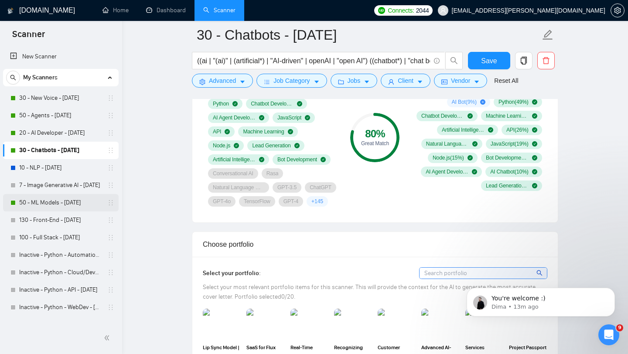
click at [58, 205] on link "50 - ML Models - [DATE]" at bounding box center [60, 202] width 83 height 17
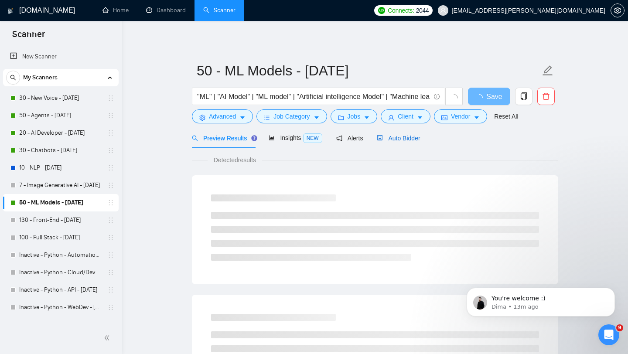
click at [402, 136] on span "Auto Bidder" at bounding box center [398, 138] width 43 height 7
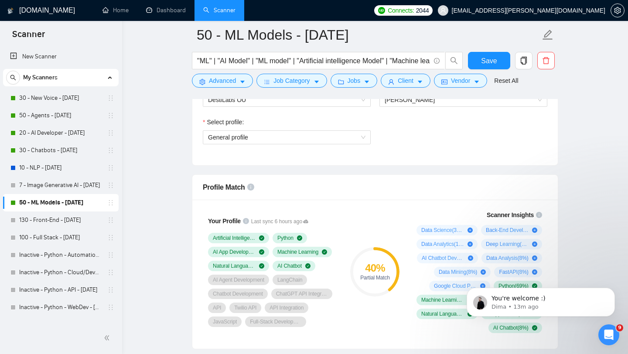
scroll to position [492, 0]
click at [300, 146] on div "Select profile: General profile" at bounding box center [287, 137] width 177 height 38
click at [291, 138] on span "General profile" at bounding box center [287, 138] width 158 height 13
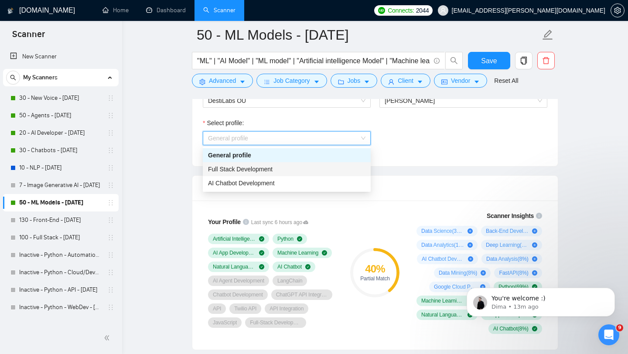
click at [293, 168] on div "Full Stack Development" at bounding box center [287, 170] width 158 height 10
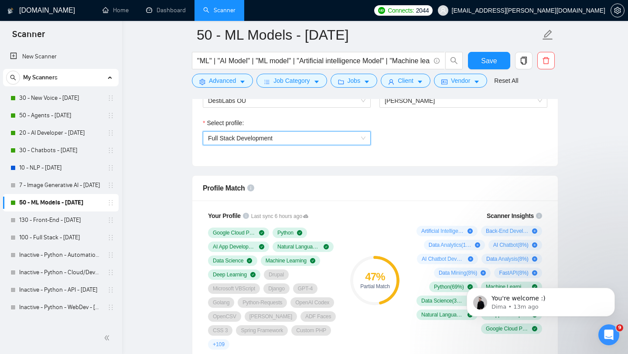
click at [281, 143] on span "Full Stack Development" at bounding box center [287, 138] width 158 height 13
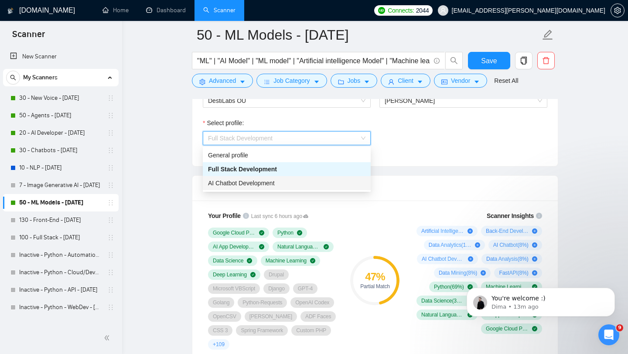
click at [291, 184] on div "AI Chatbot Development" at bounding box center [287, 183] width 158 height 10
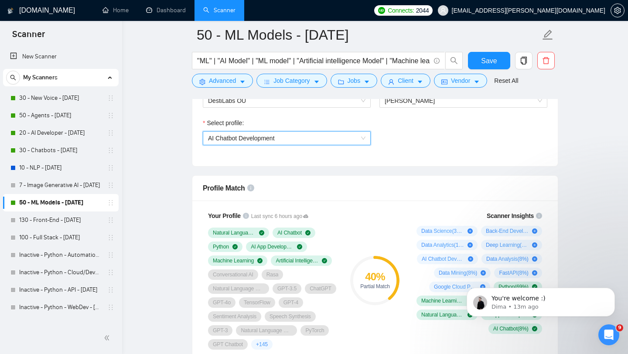
click at [285, 137] on span "AI Chatbot Development" at bounding box center [287, 138] width 158 height 13
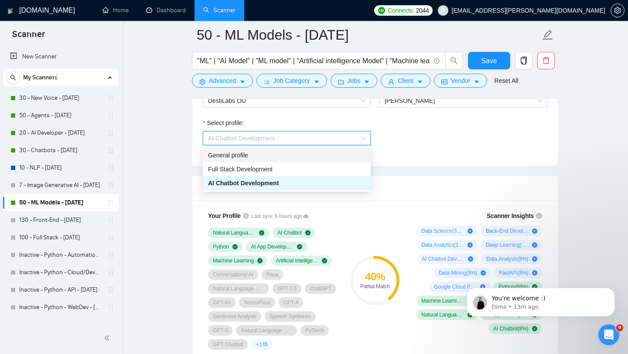
click at [290, 155] on div "General profile" at bounding box center [287, 156] width 158 height 10
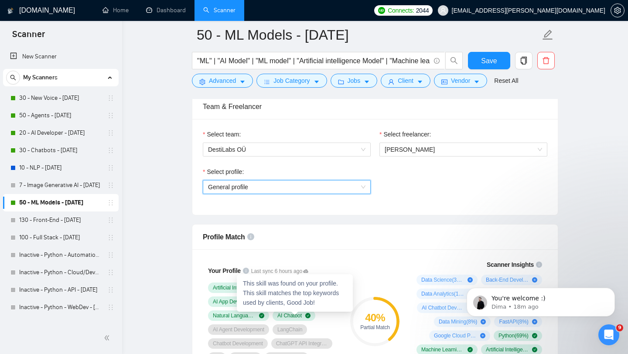
scroll to position [395, 0]
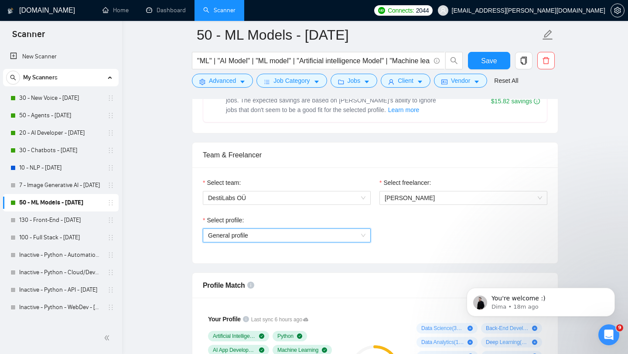
click at [299, 238] on span "General profile" at bounding box center [287, 235] width 158 height 13
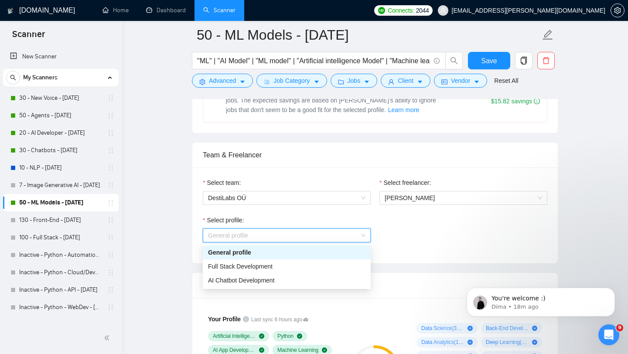
click at [295, 253] on div "General profile" at bounding box center [287, 253] width 158 height 10
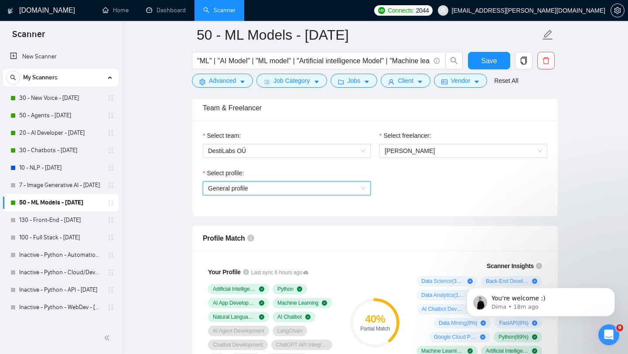
scroll to position [491, 0]
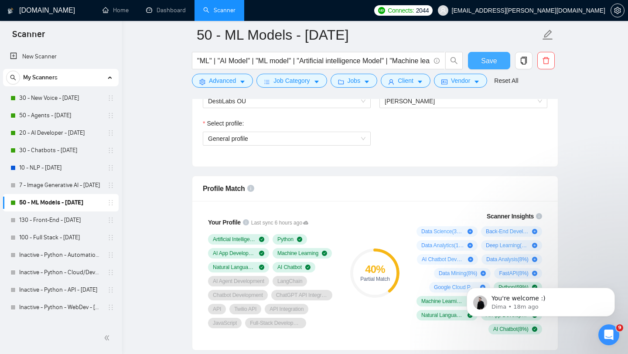
click at [478, 61] on button "Save" at bounding box center [489, 60] width 42 height 17
click at [50, 152] on link "30 - Chatbots - [DATE]" at bounding box center [60, 150] width 83 height 17
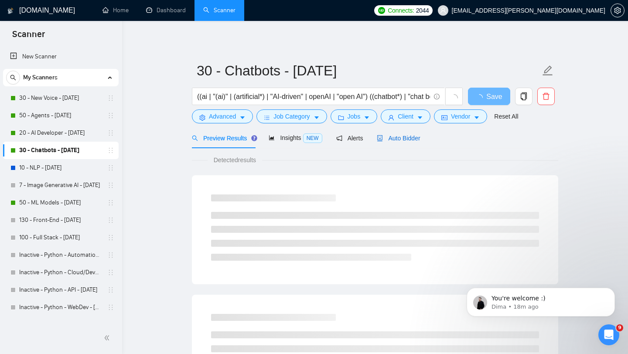
click at [408, 141] on span "Auto Bidder" at bounding box center [398, 138] width 43 height 7
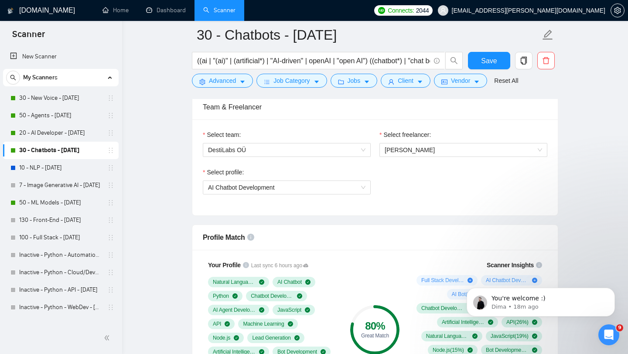
scroll to position [446, 0]
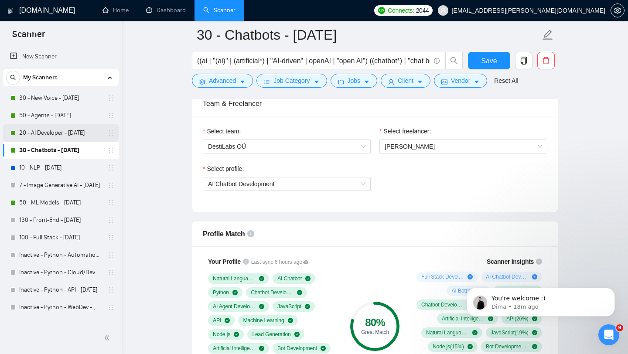
click at [67, 130] on link "20 - AI Developer - [DATE]" at bounding box center [60, 132] width 83 height 17
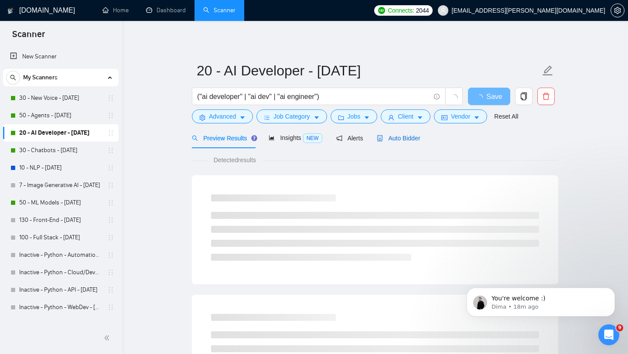
click at [407, 134] on div "Auto Bidder" at bounding box center [398, 139] width 43 height 10
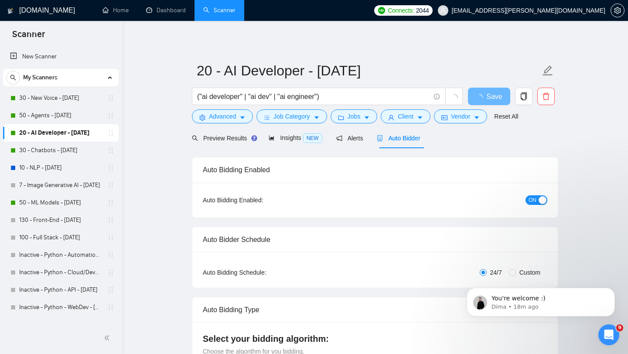
checkbox input "true"
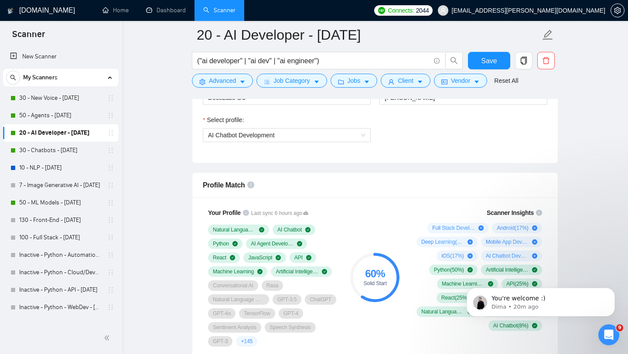
scroll to position [504, 0]
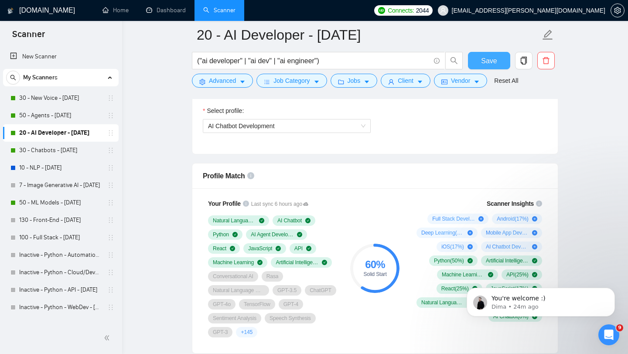
click at [496, 62] on span "Save" at bounding box center [489, 60] width 16 height 11
